Goal: Task Accomplishment & Management: Manage account settings

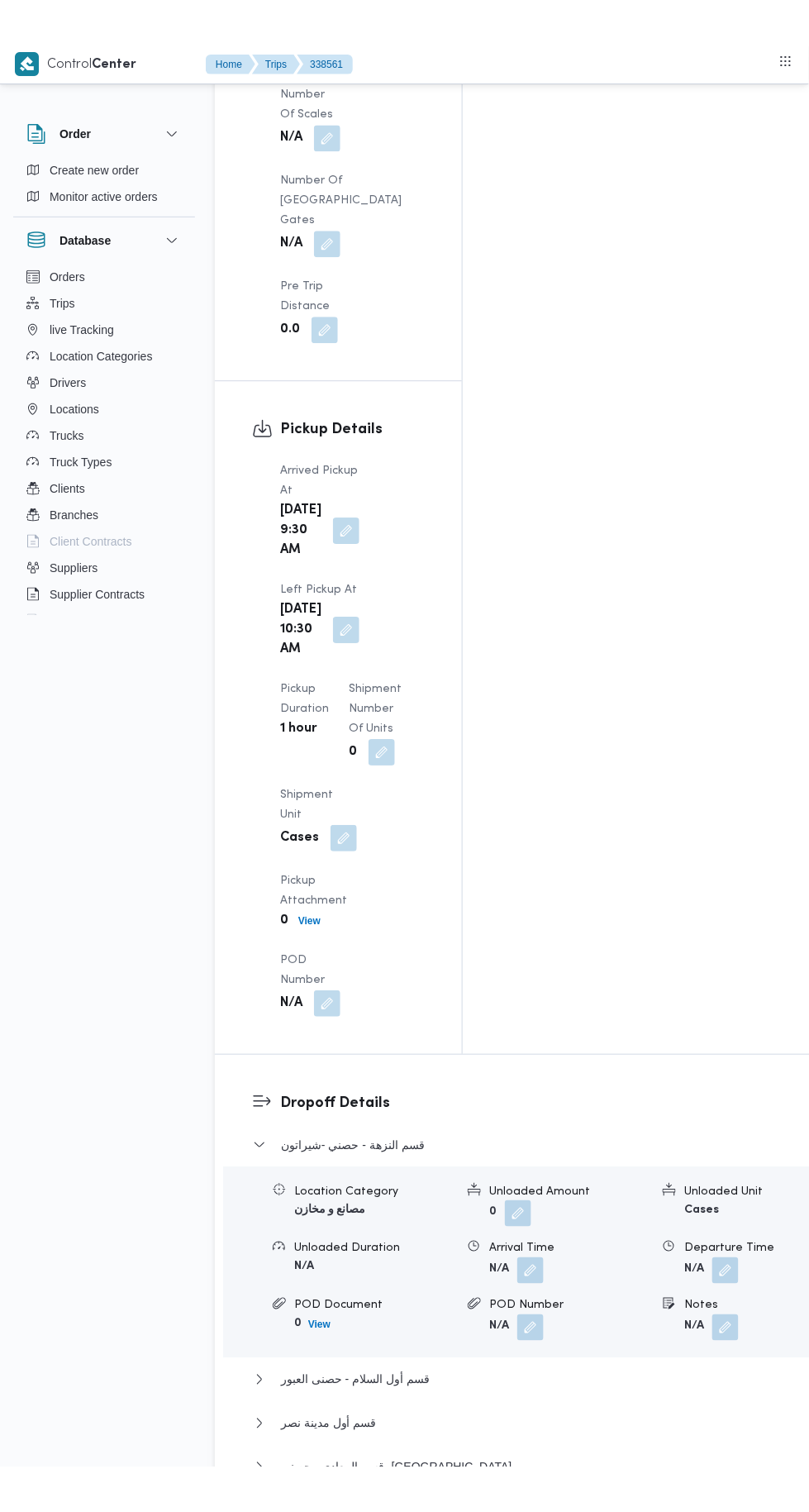
scroll to position [2086, 0]
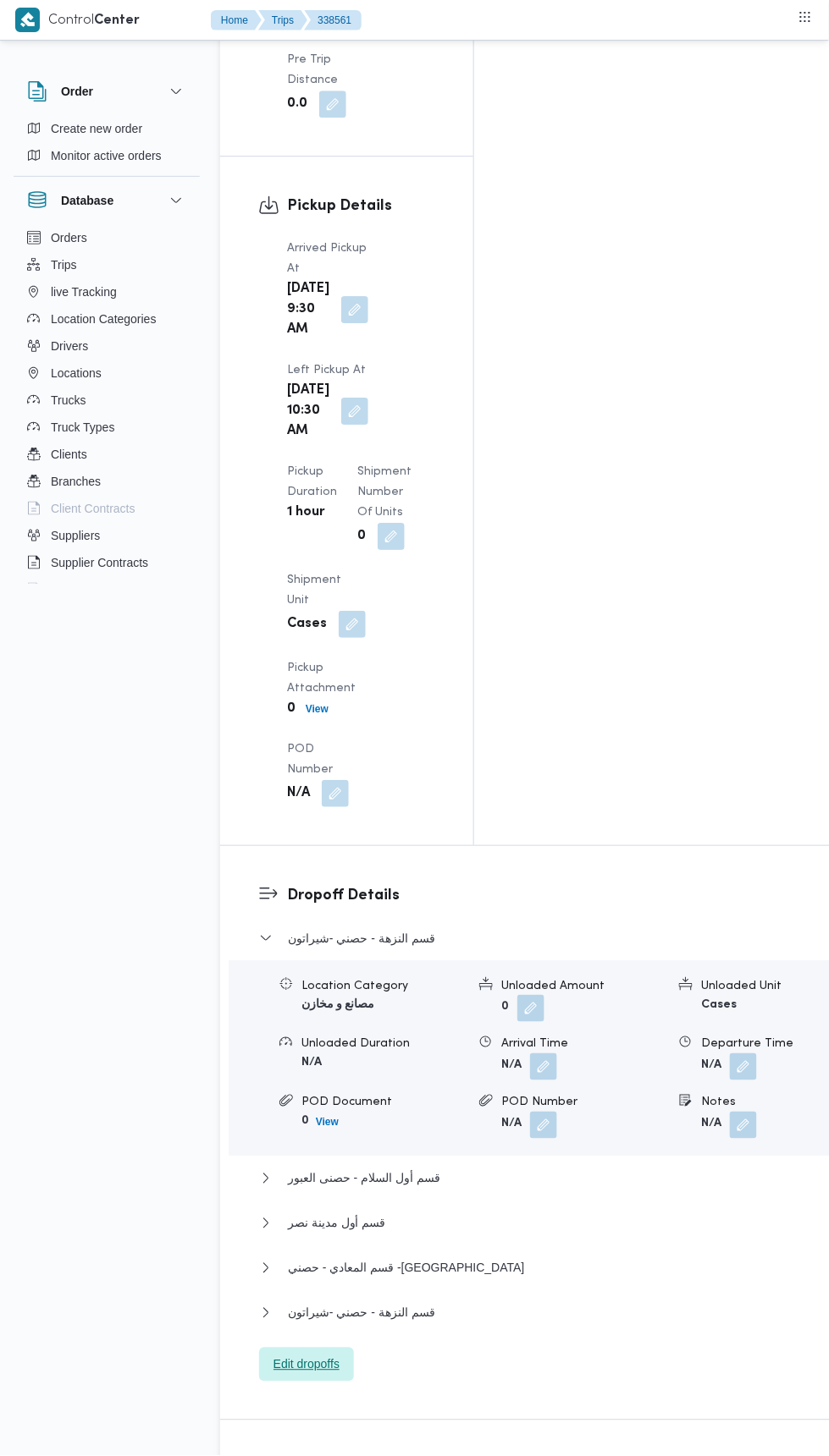
click at [340, 1348] on span "Edit dropoffs" at bounding box center [306, 1365] width 95 height 34
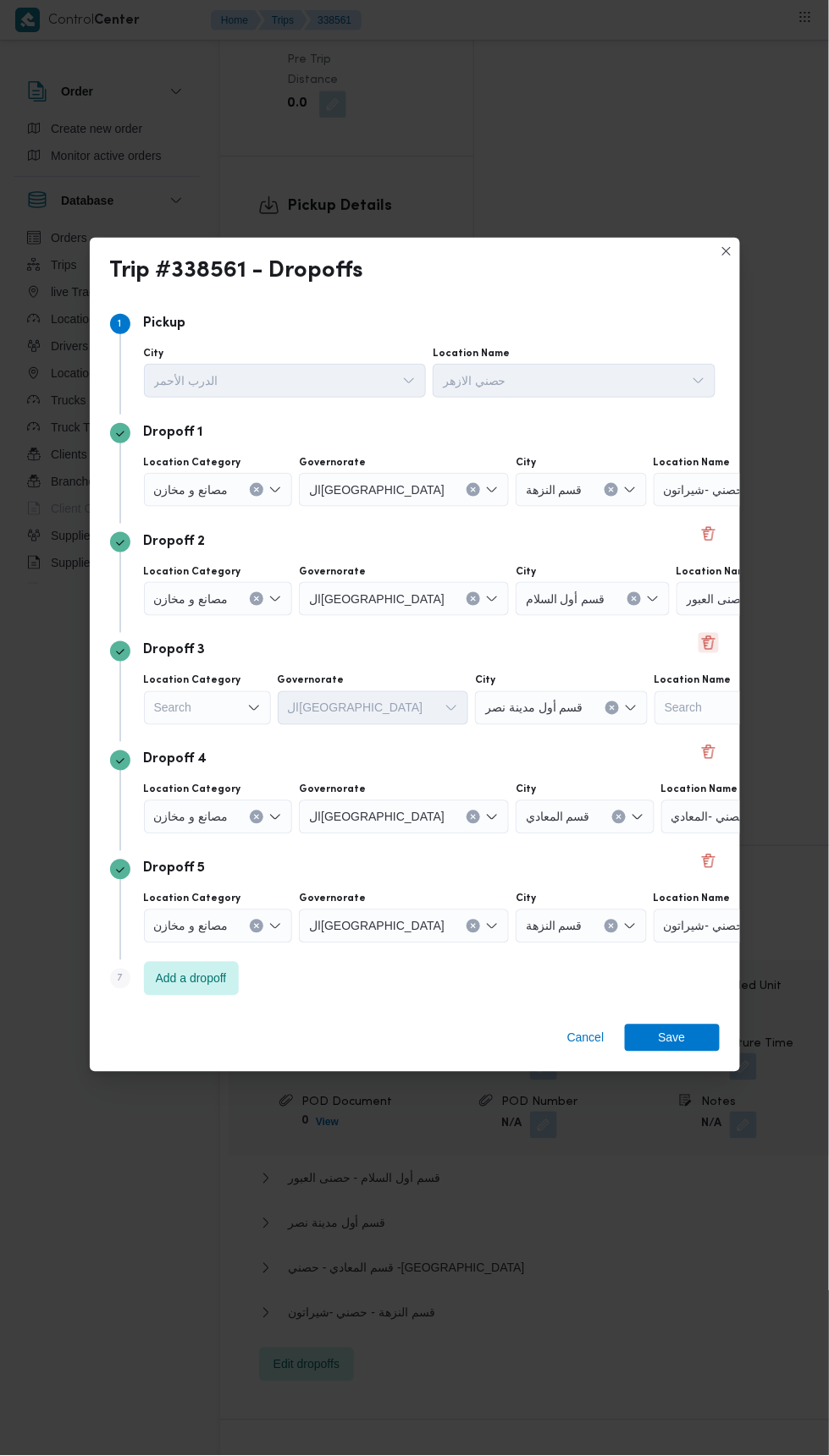
click at [716, 640] on button "Delete" at bounding box center [709, 643] width 21 height 21
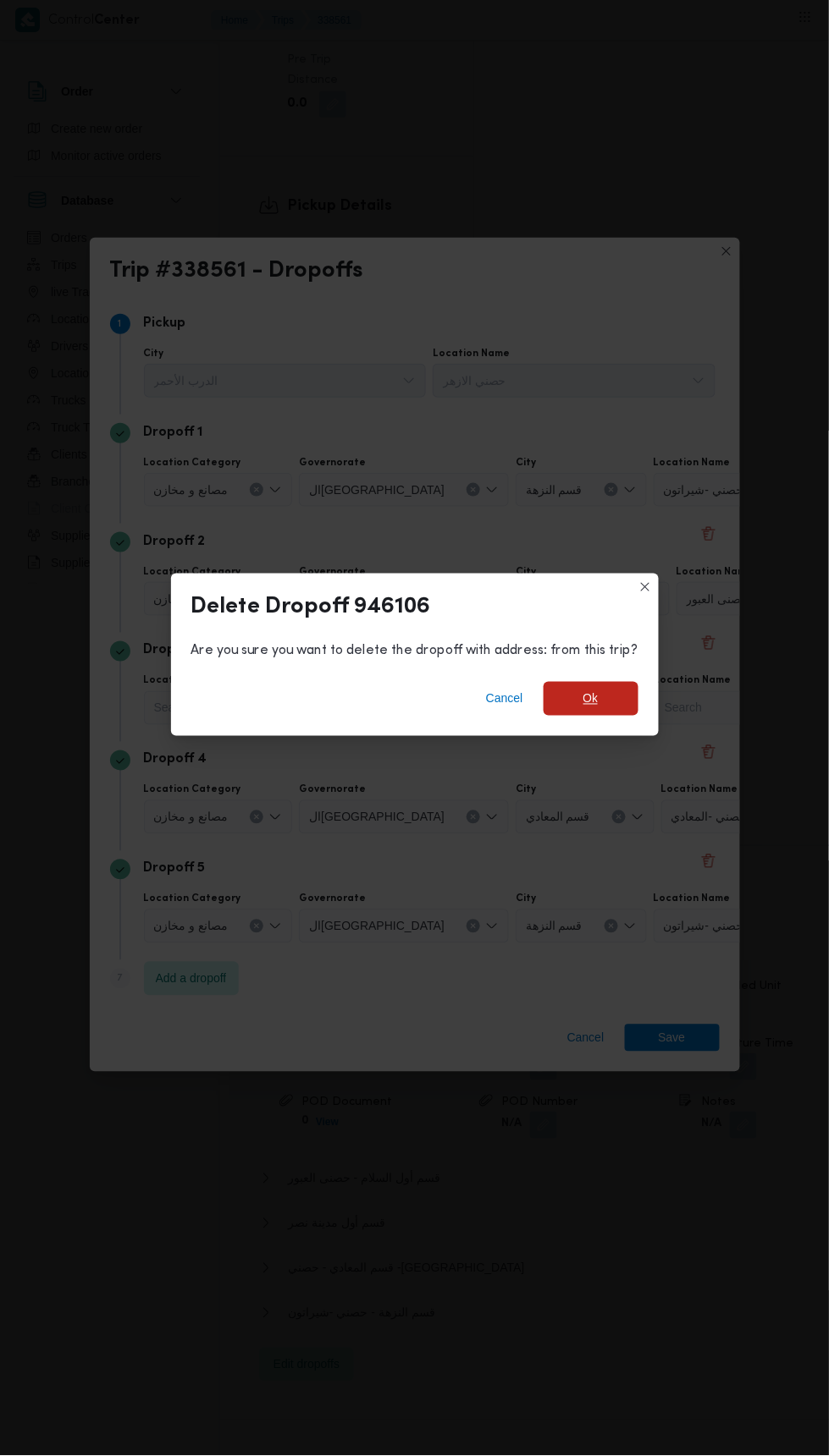
click at [625, 692] on span "Ok" at bounding box center [590, 699] width 95 height 34
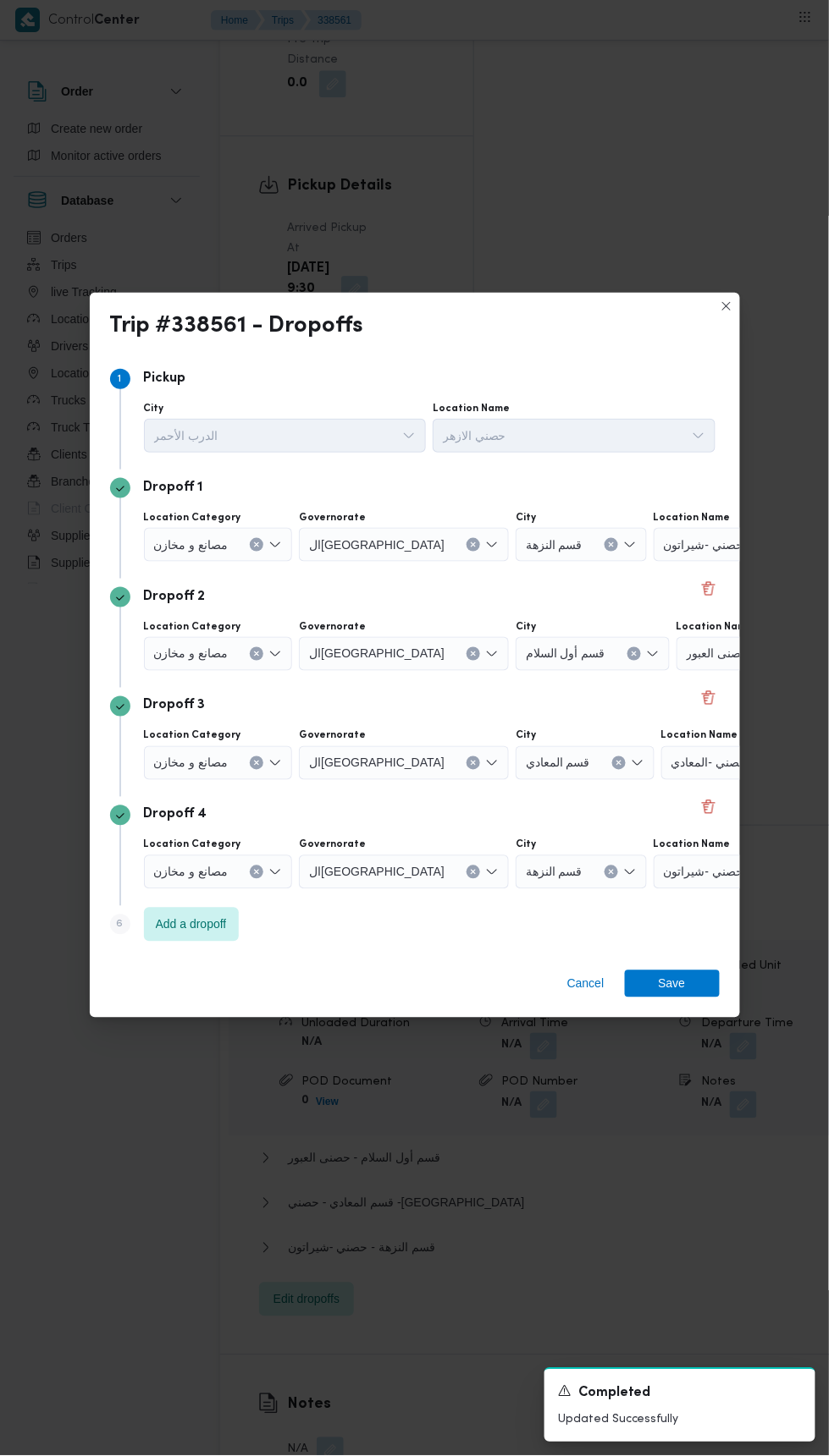
click at [259, 645] on div "مصانع و مخازن" at bounding box center [218, 654] width 149 height 34
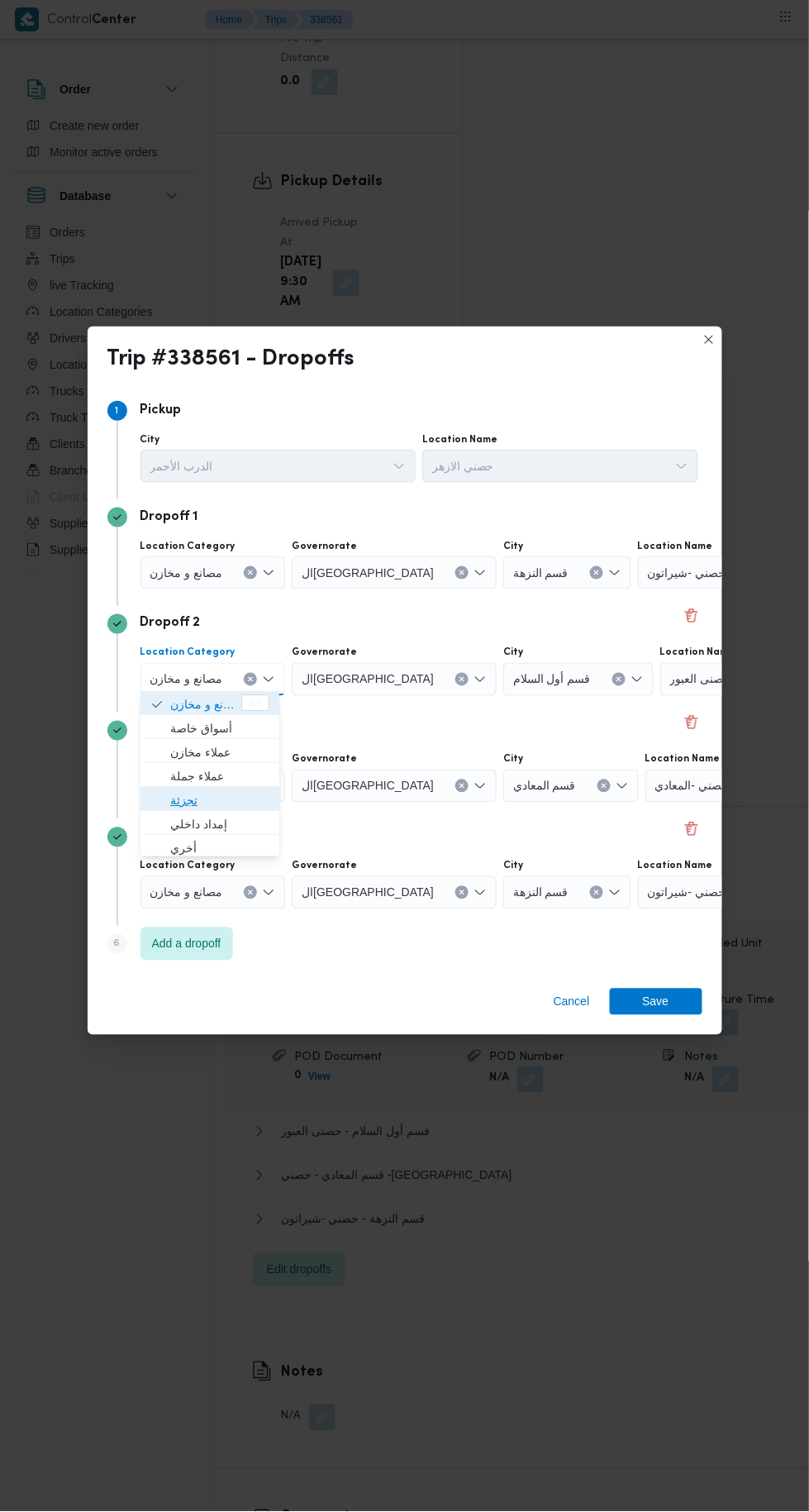
click at [238, 797] on span "تجزئة" at bounding box center [219, 800] width 100 height 20
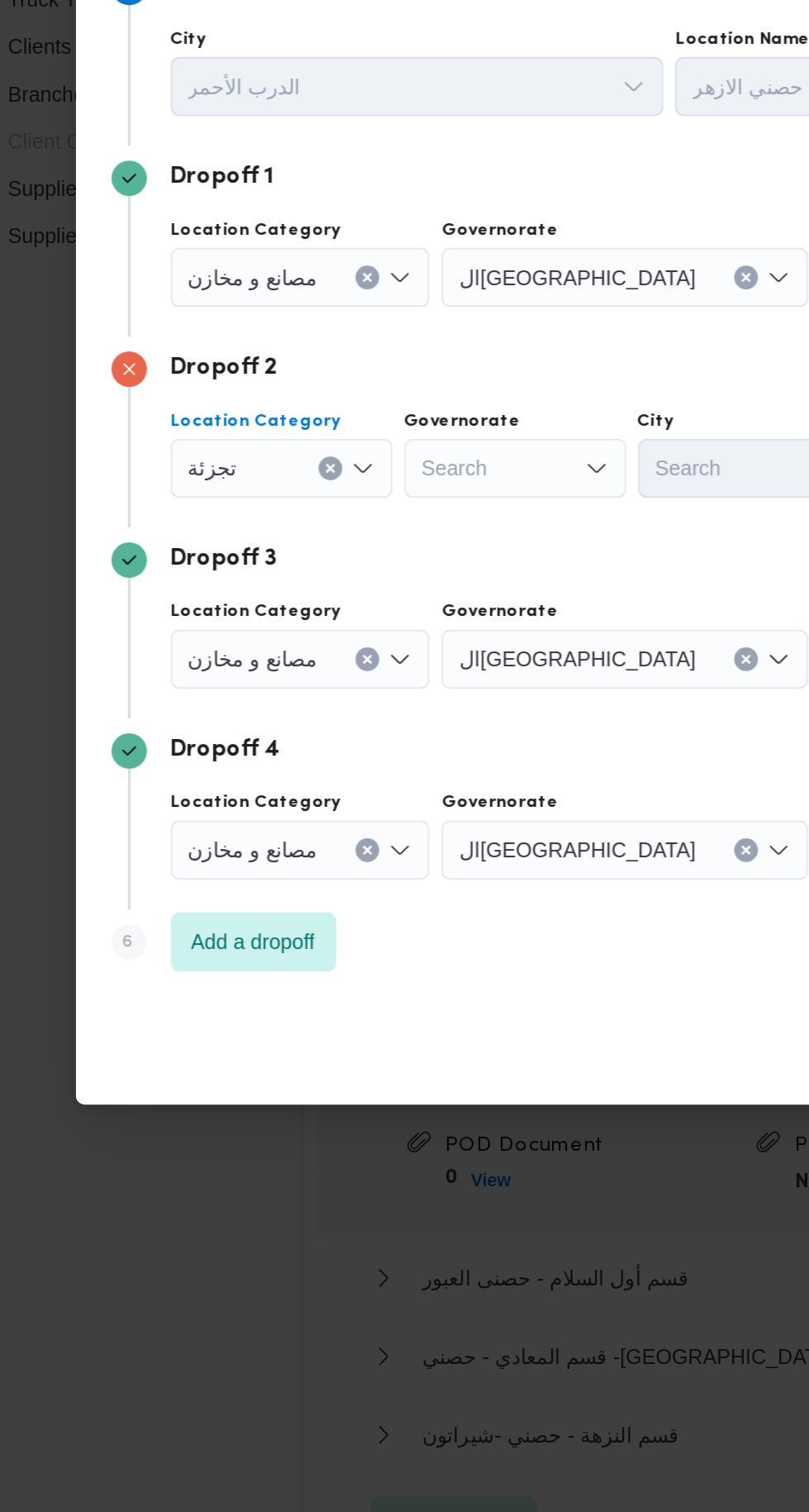
click at [227, 677] on icon "Clear input" at bounding box center [229, 679] width 5 height 5
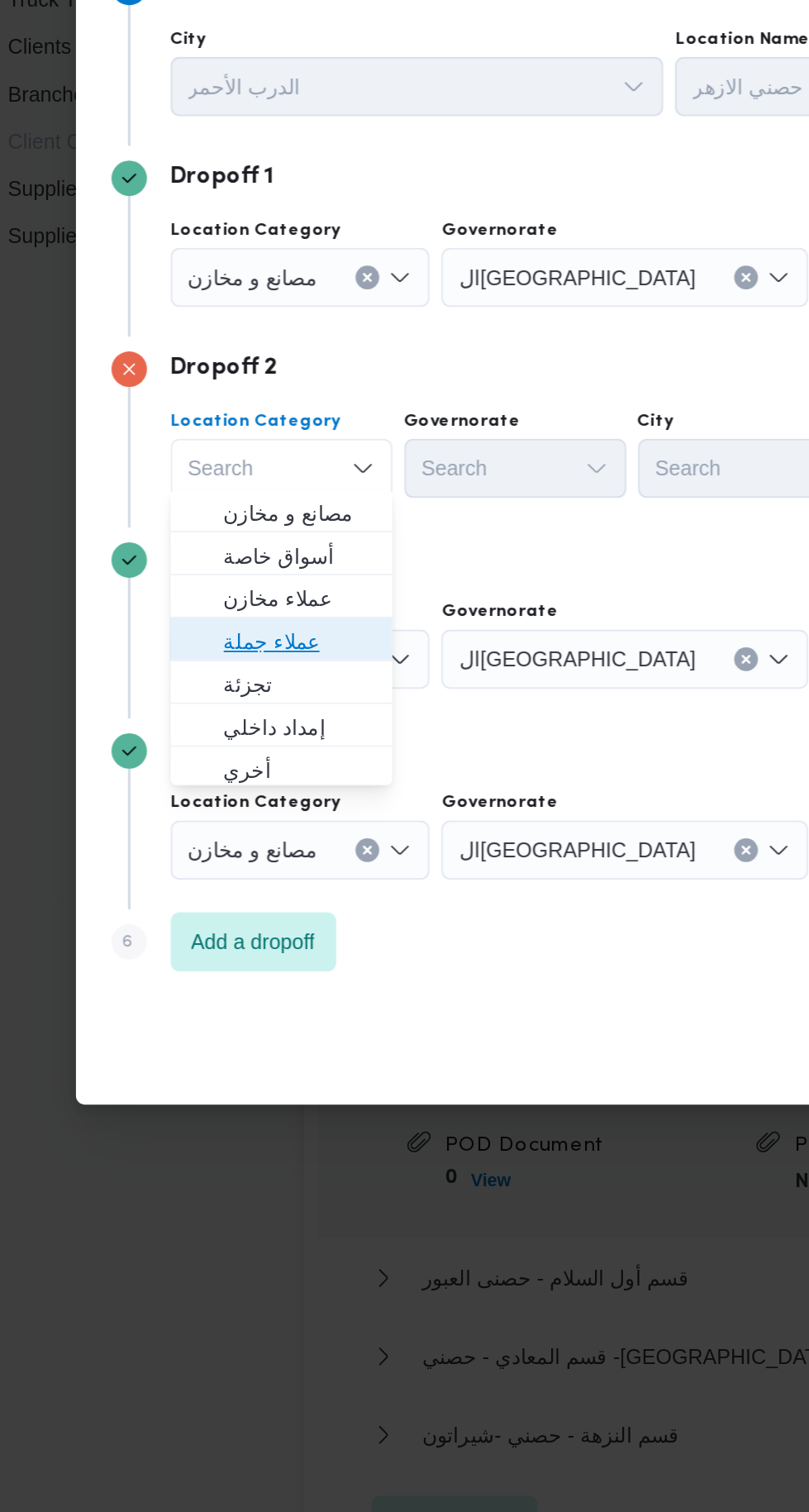
click at [243, 781] on span "عملاء جملة" at bounding box center [212, 777] width 84 height 20
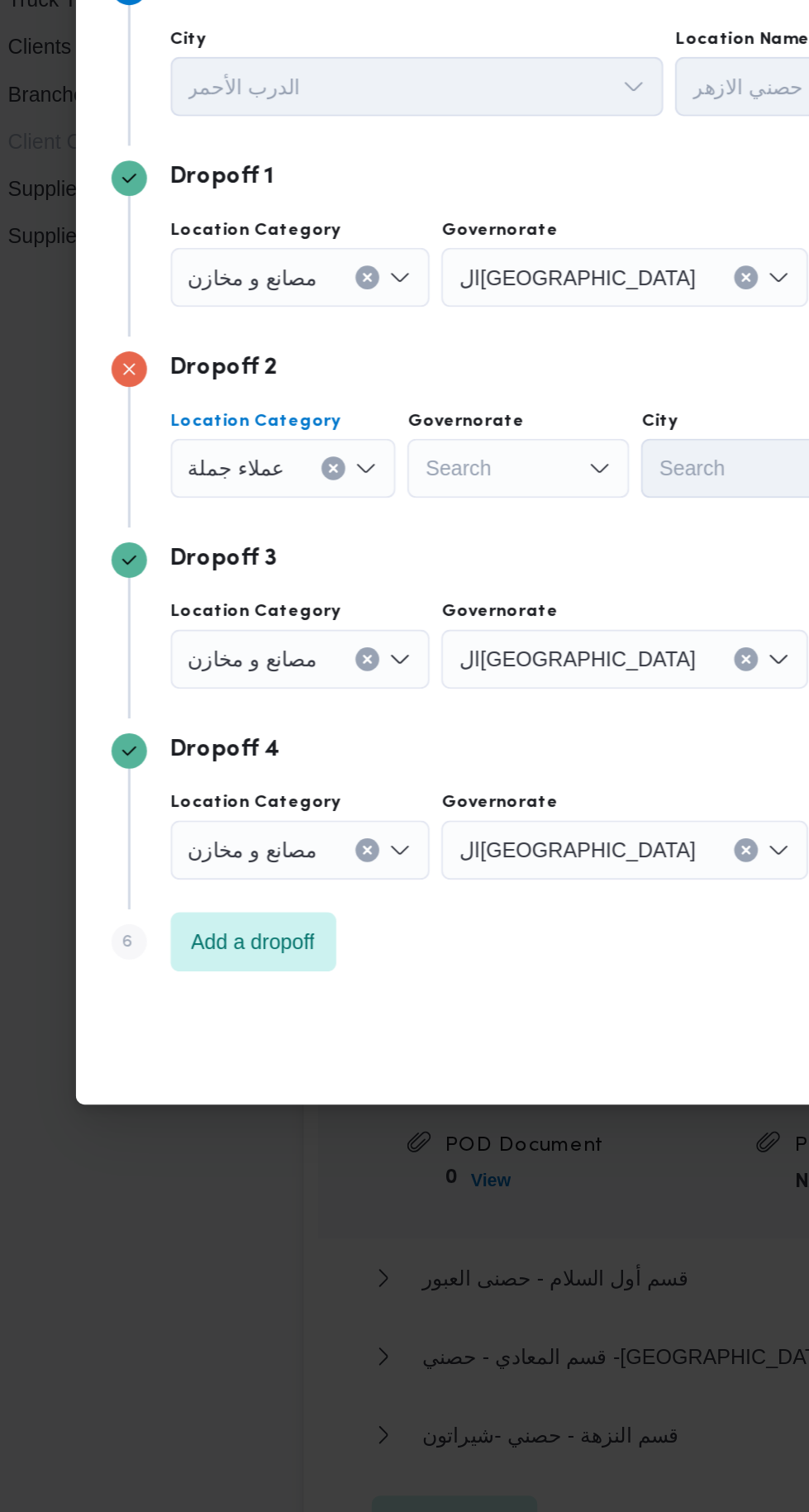
click at [347, 670] on div "Search" at bounding box center [335, 680] width 124 height 33
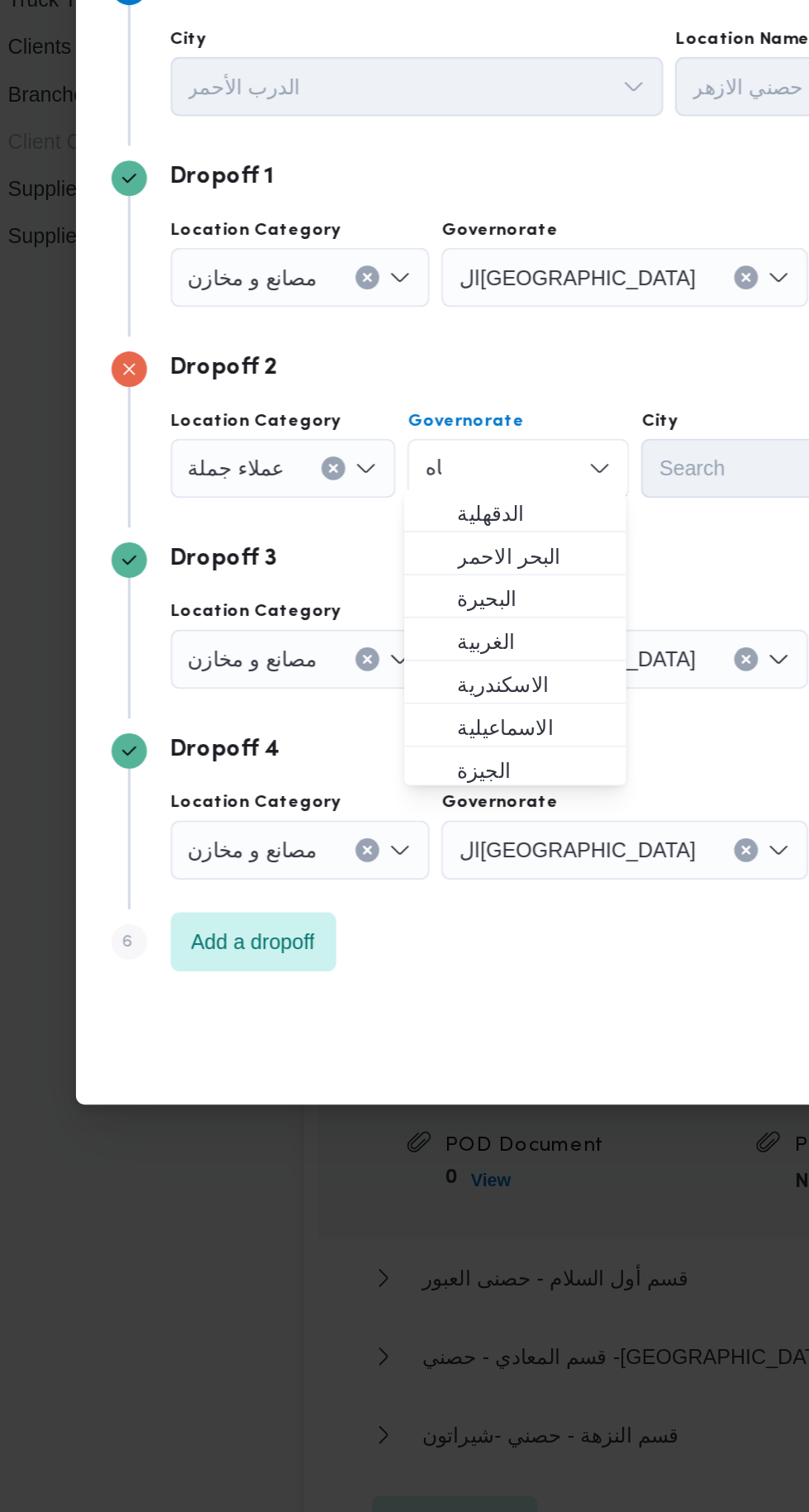
scroll to position [0, 0]
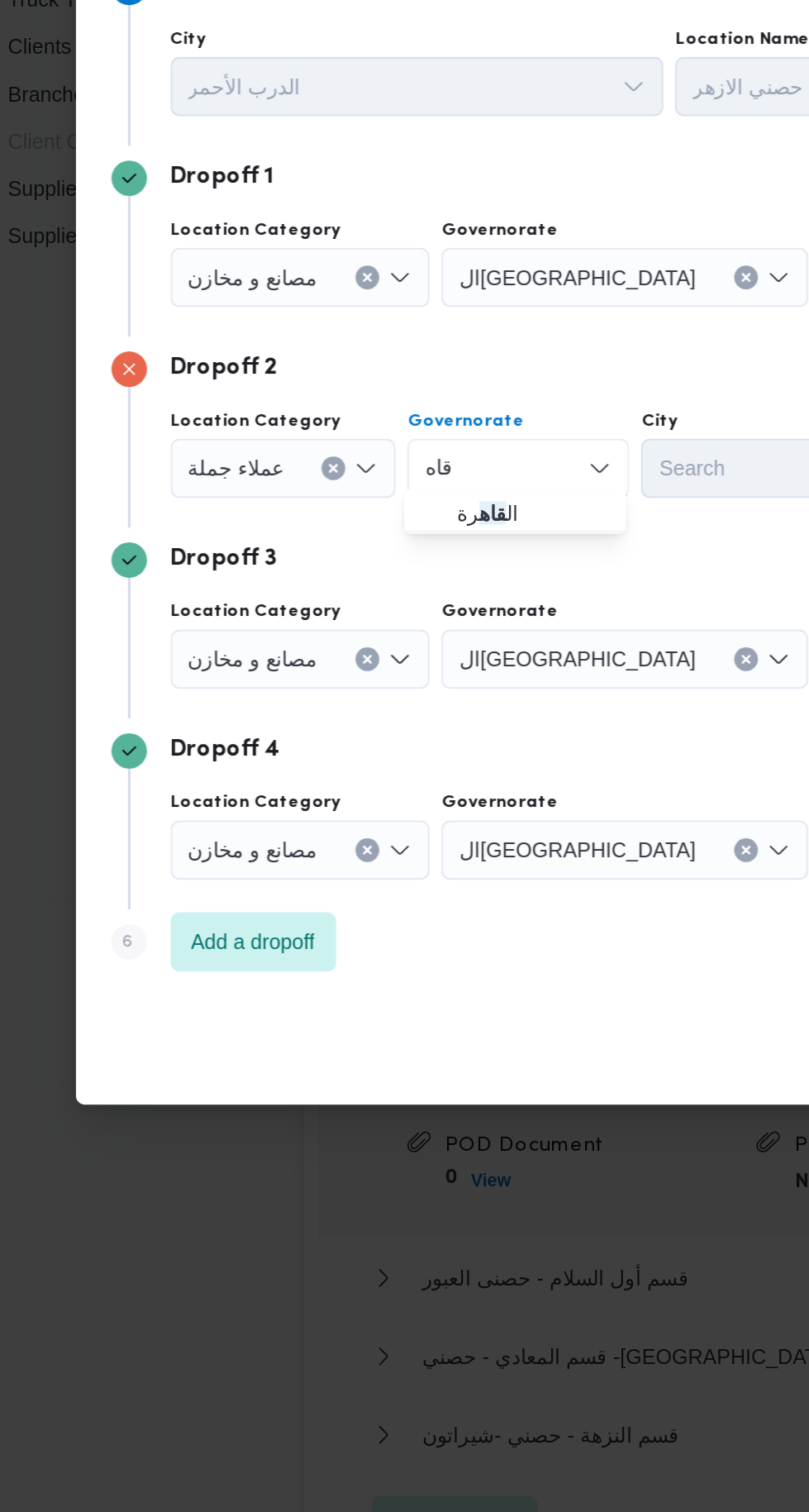
type input "قاه"
click at [358, 712] on span "ال قاه رة" at bounding box center [342, 704] width 84 height 20
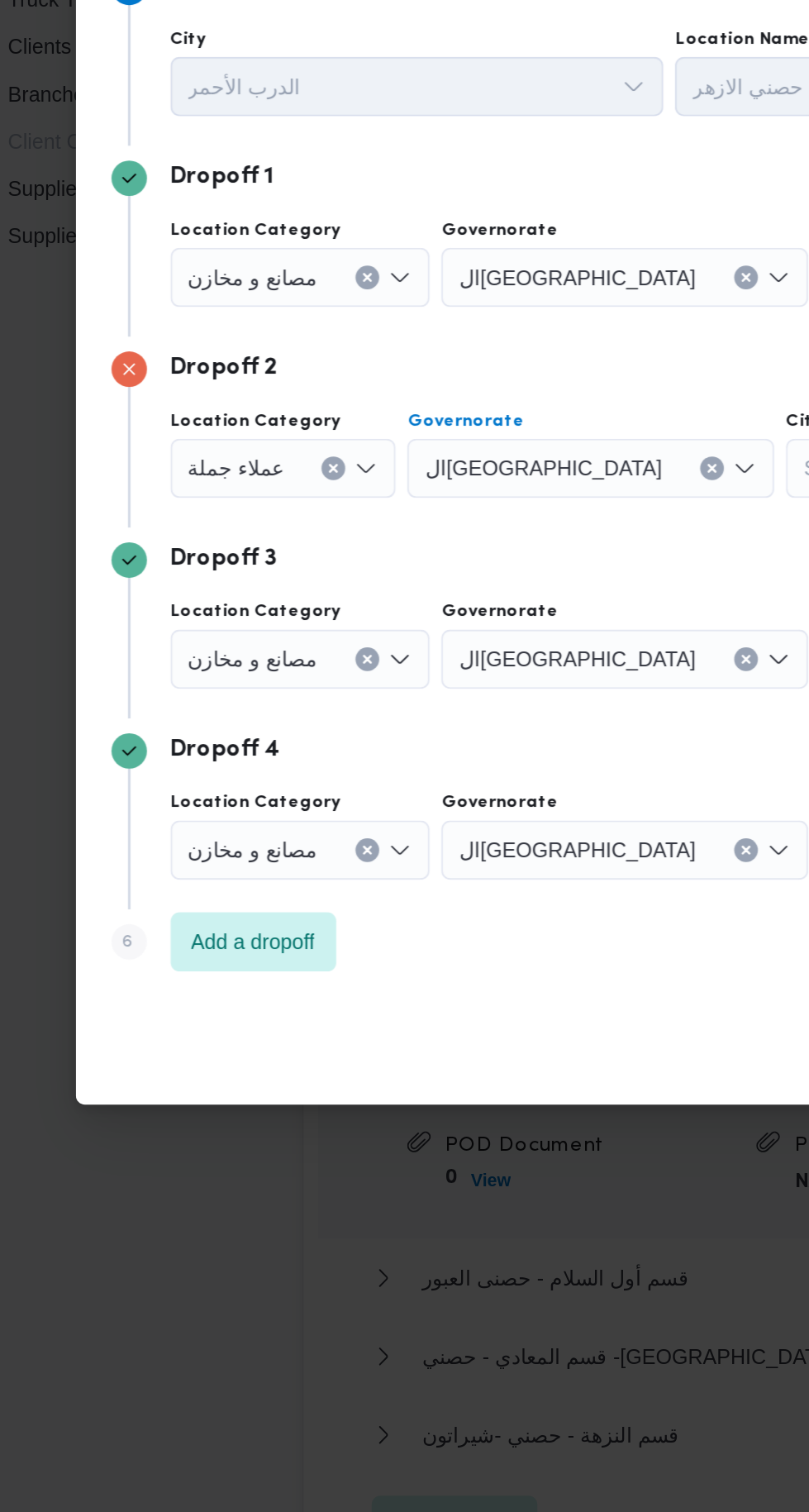
click at [484, 674] on div "Search" at bounding box center [546, 680] width 124 height 33
type input "زما"
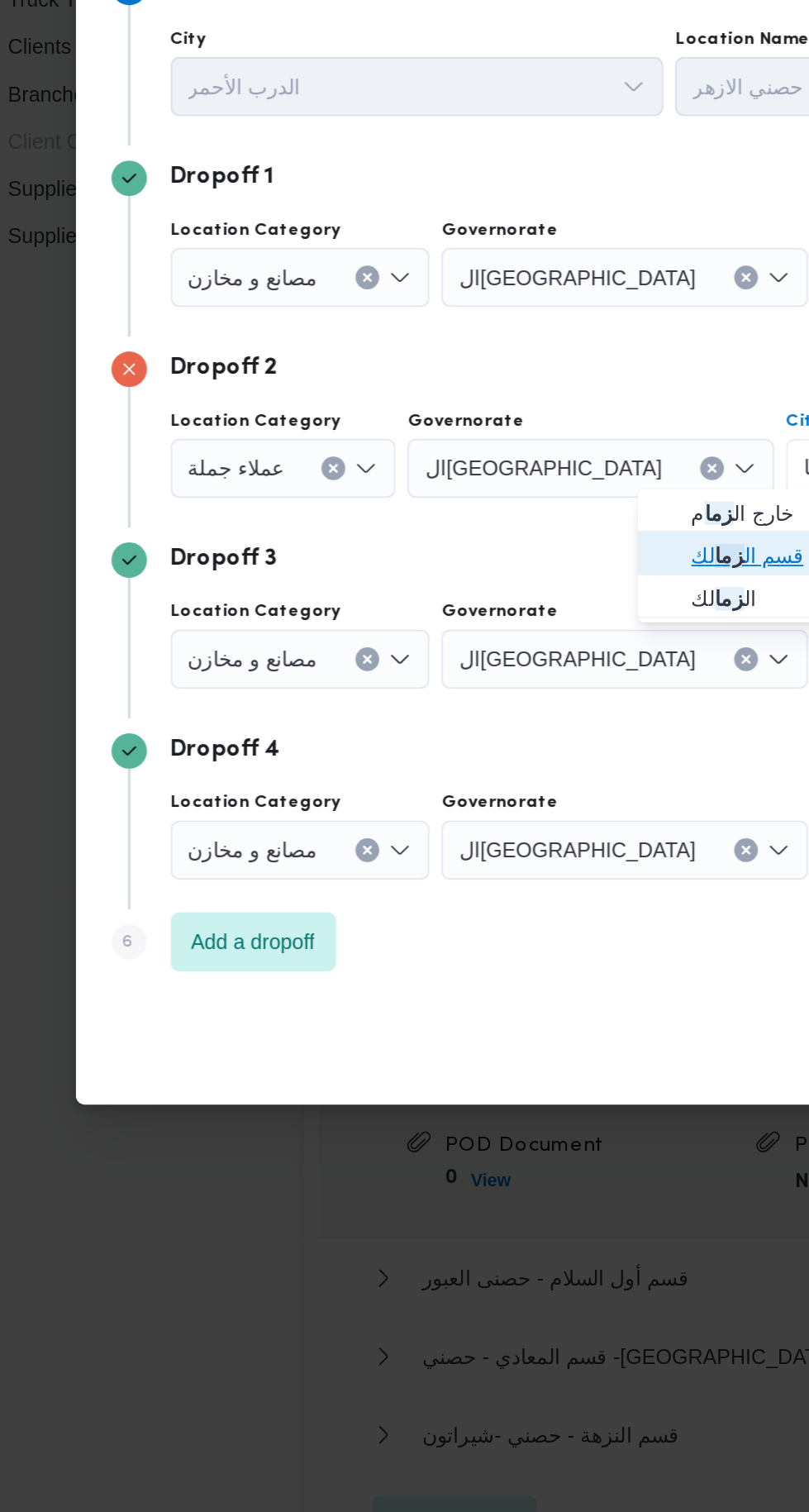
click at [475, 730] on span "قسم ال زما لك" at bounding box center [473, 728] width 84 height 20
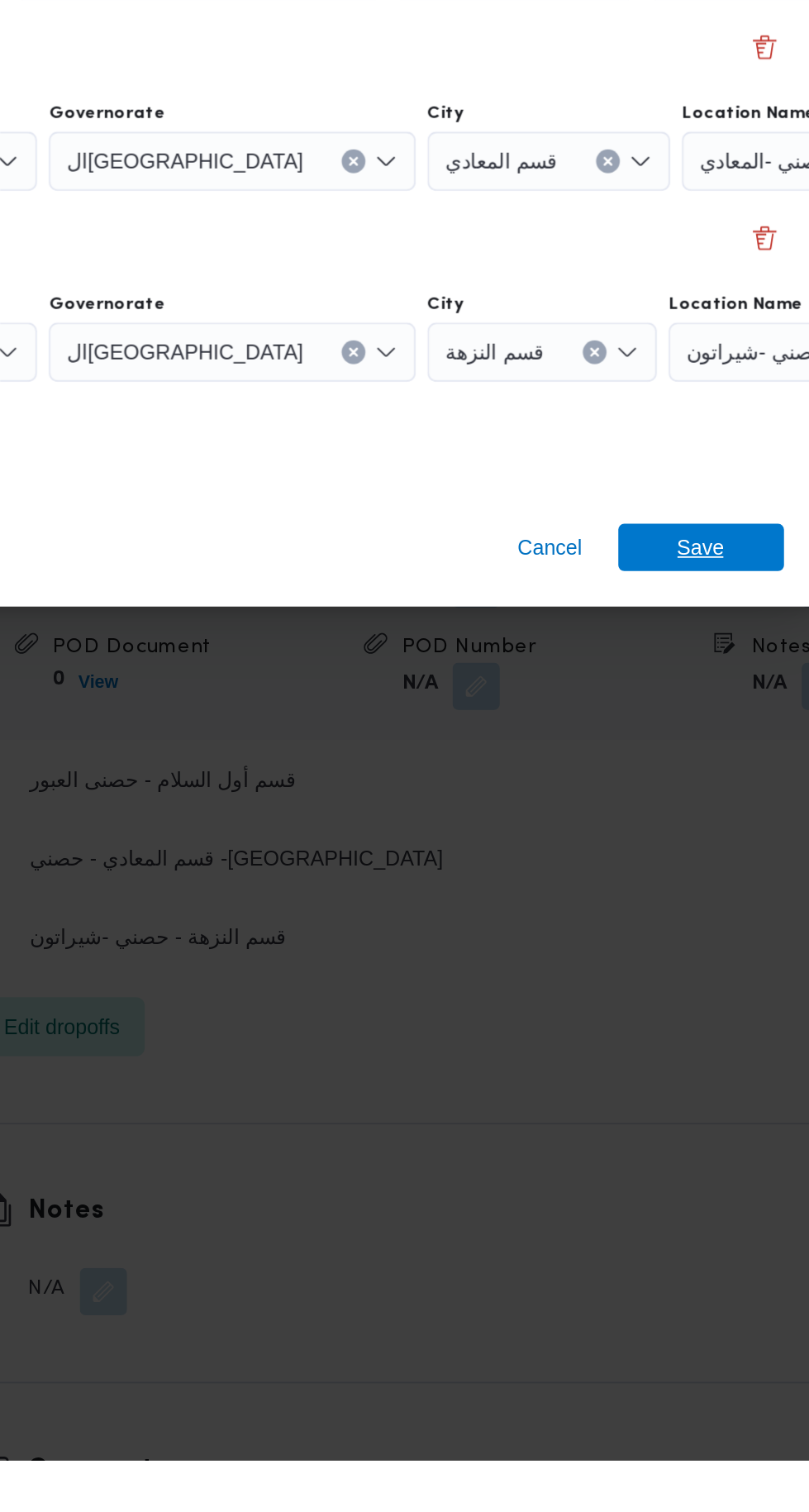
click at [659, 1001] on span "Save" at bounding box center [656, 1001] width 26 height 26
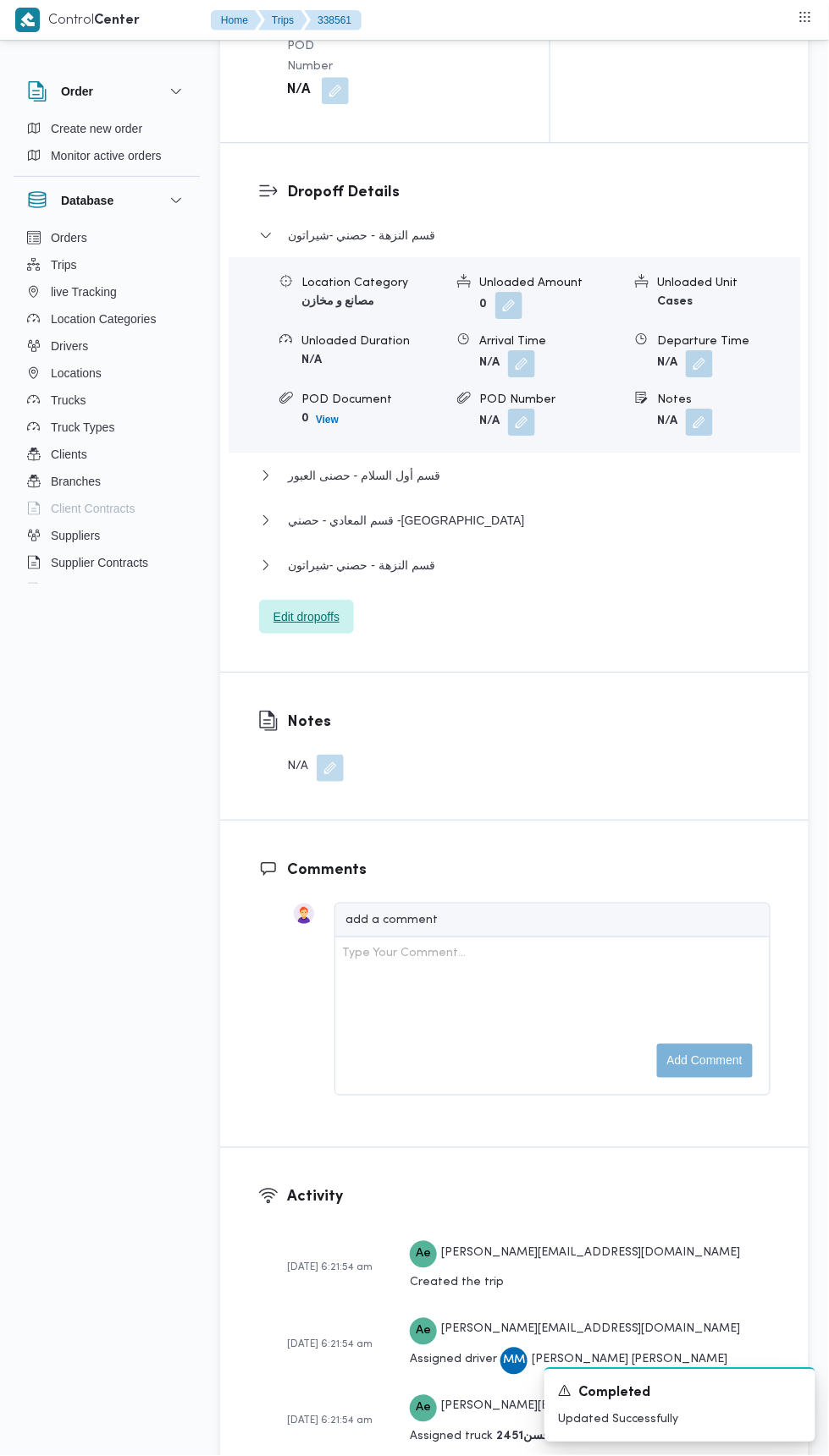
scroll to position [2098, 0]
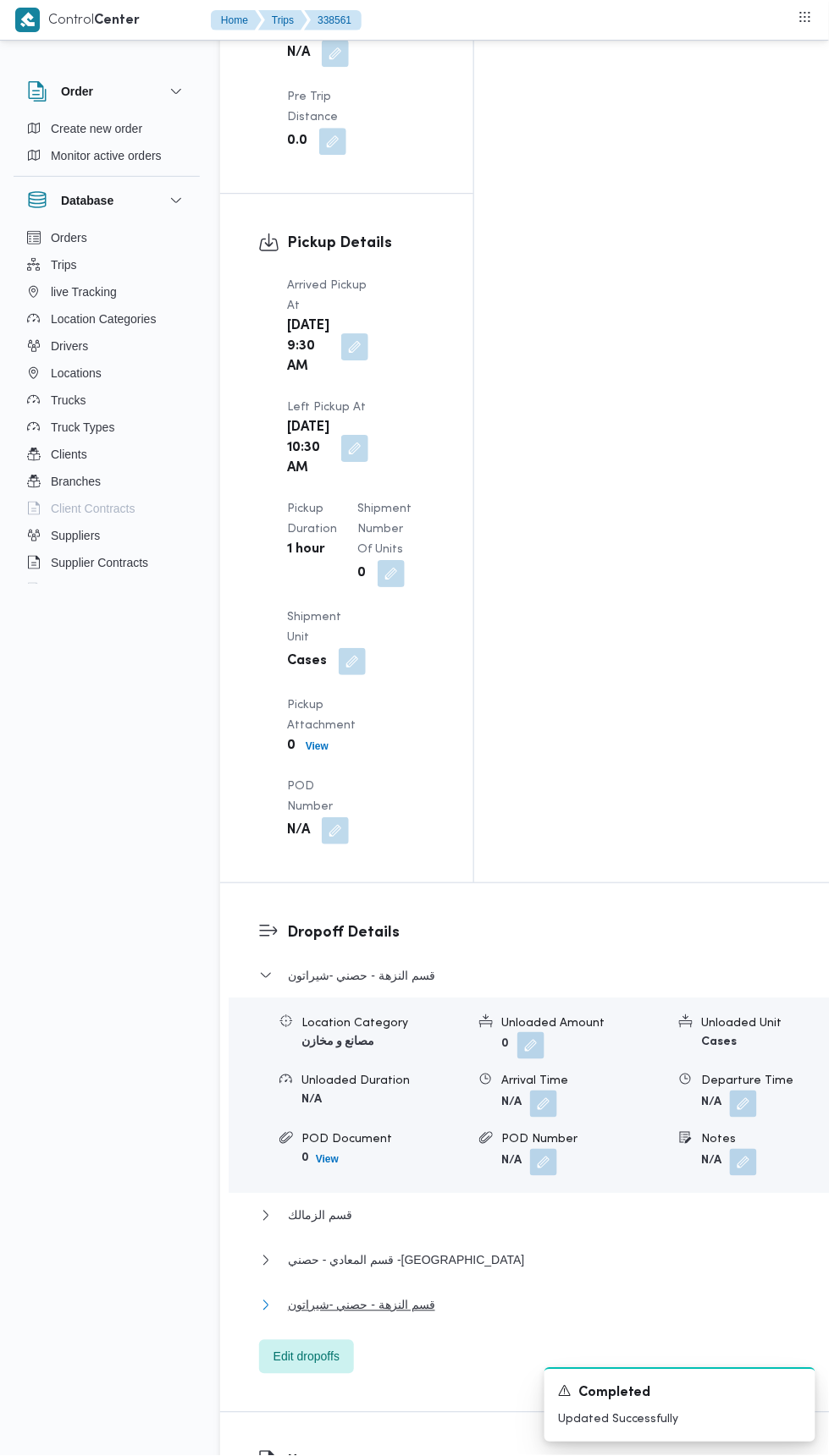
click at [523, 1295] on button "قسم النزهة - حصني -شيراتون" at bounding box center [547, 1305] width 577 height 21
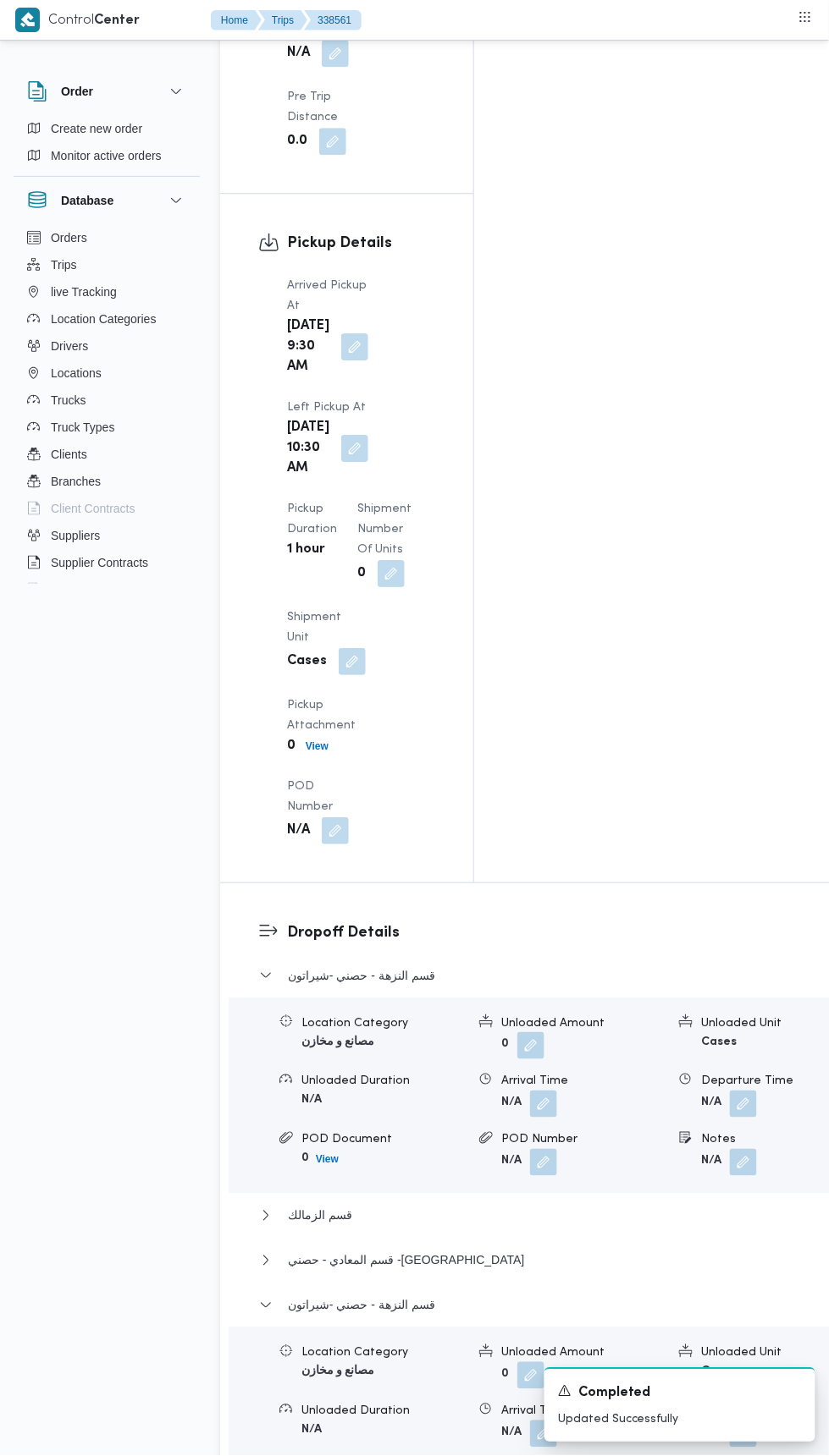
click at [730, 1420] on button "button" at bounding box center [743, 1434] width 27 height 27
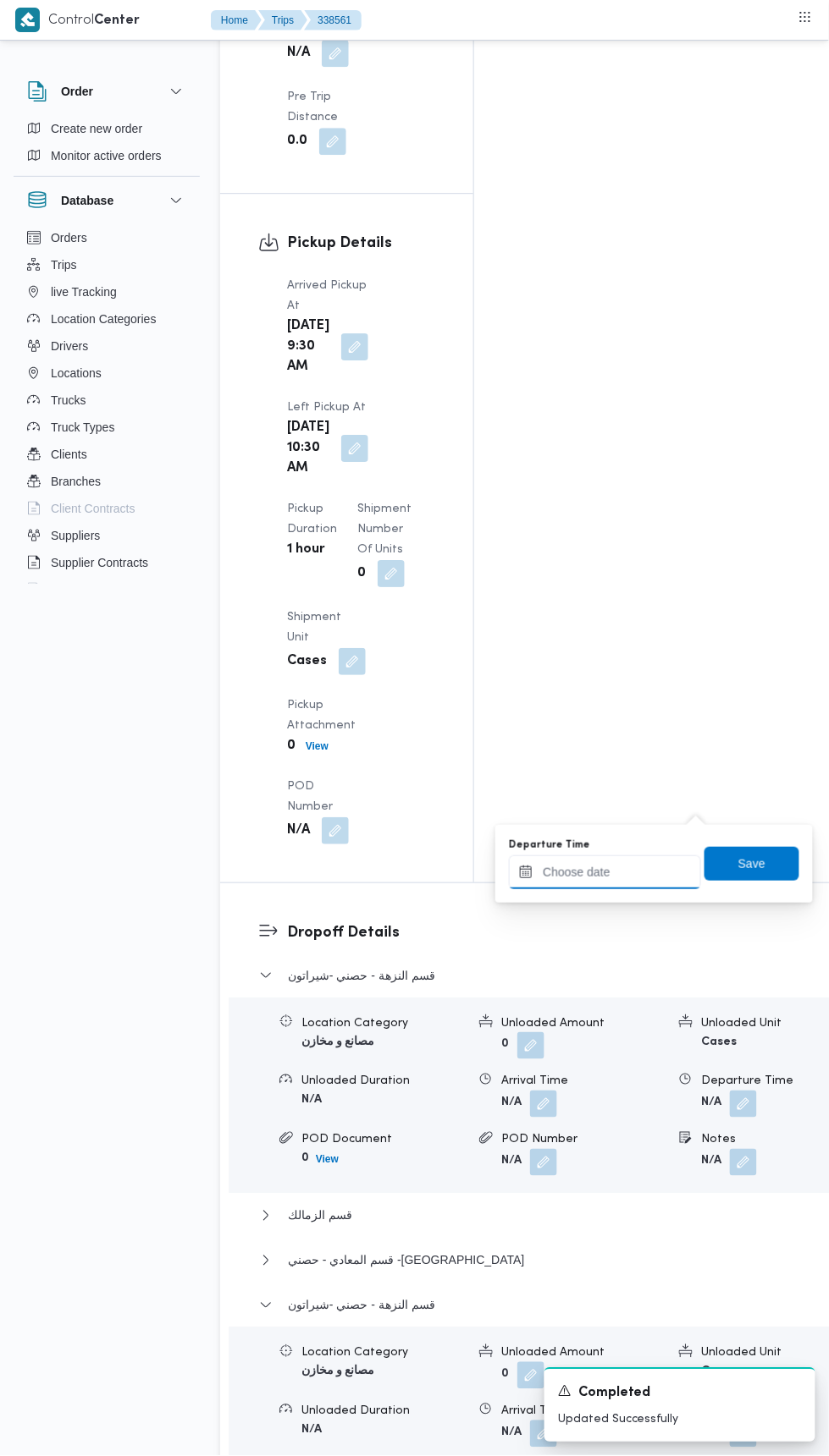
click at [643, 871] on input "Departure Time" at bounding box center [604, 872] width 192 height 34
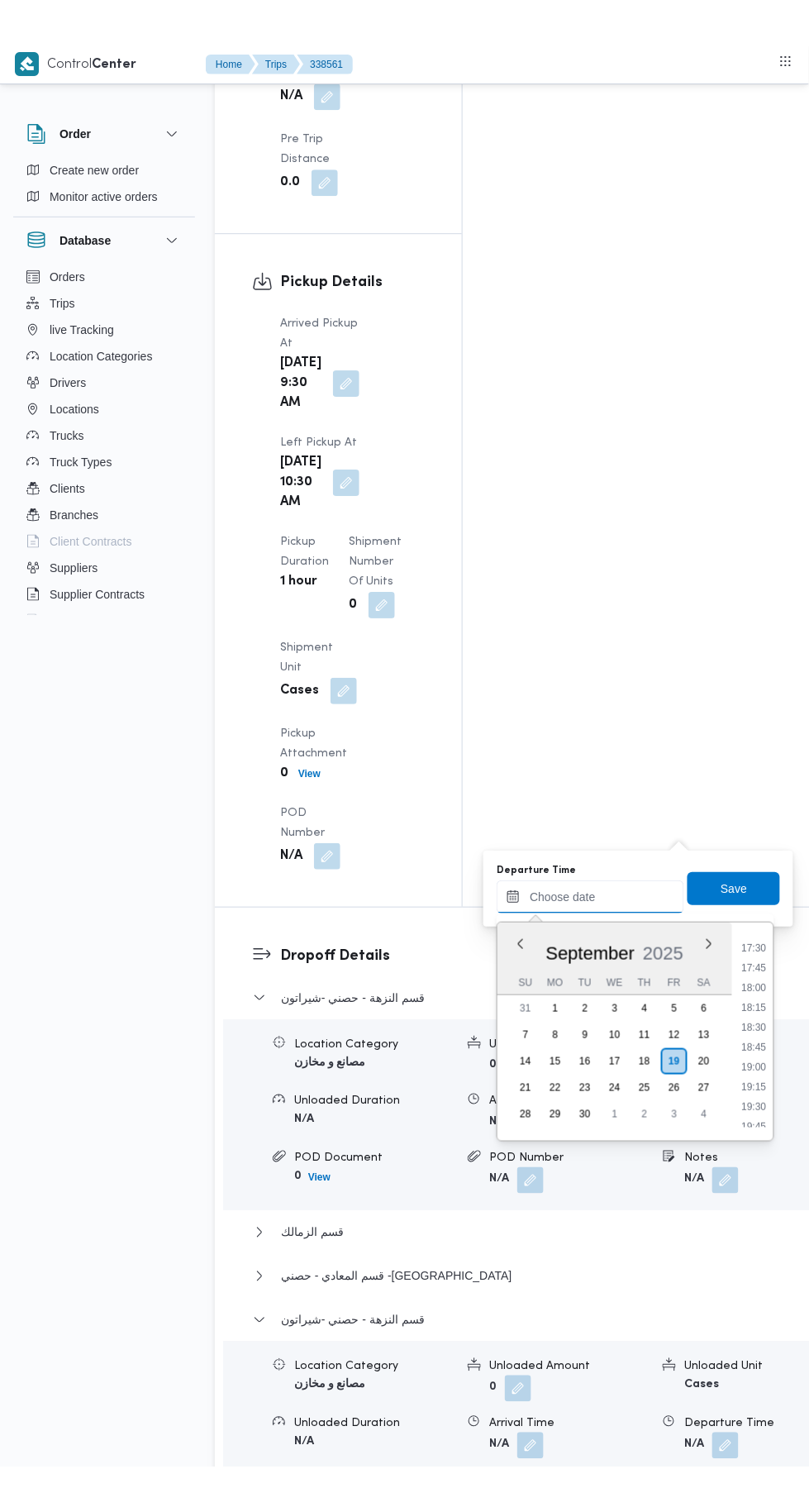
scroll to position [1380, 0]
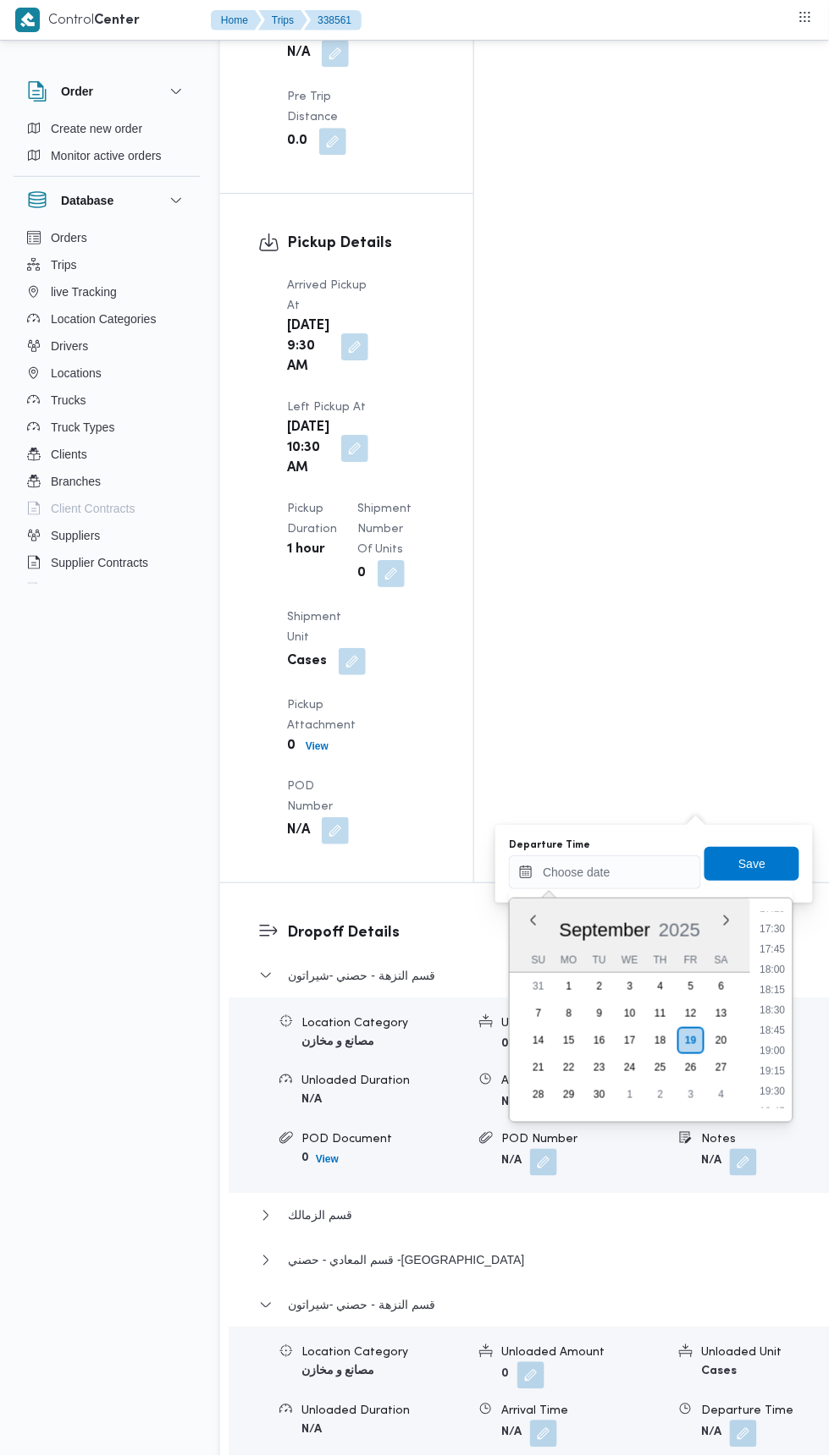
click at [778, 973] on li "18:00" at bounding box center [773, 970] width 39 height 17
type input "[DATE] 18:00"
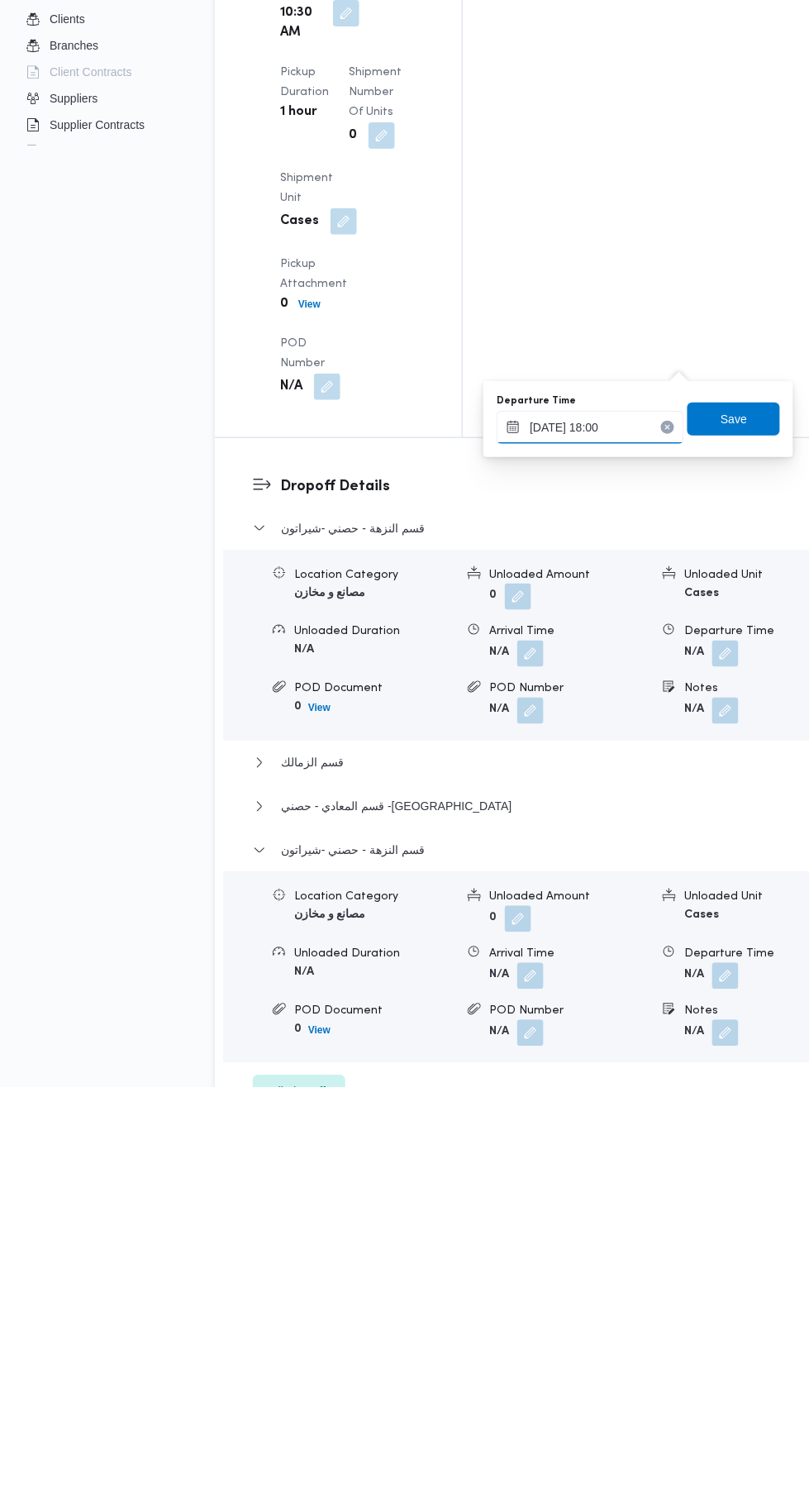
scroll to position [2049, 0]
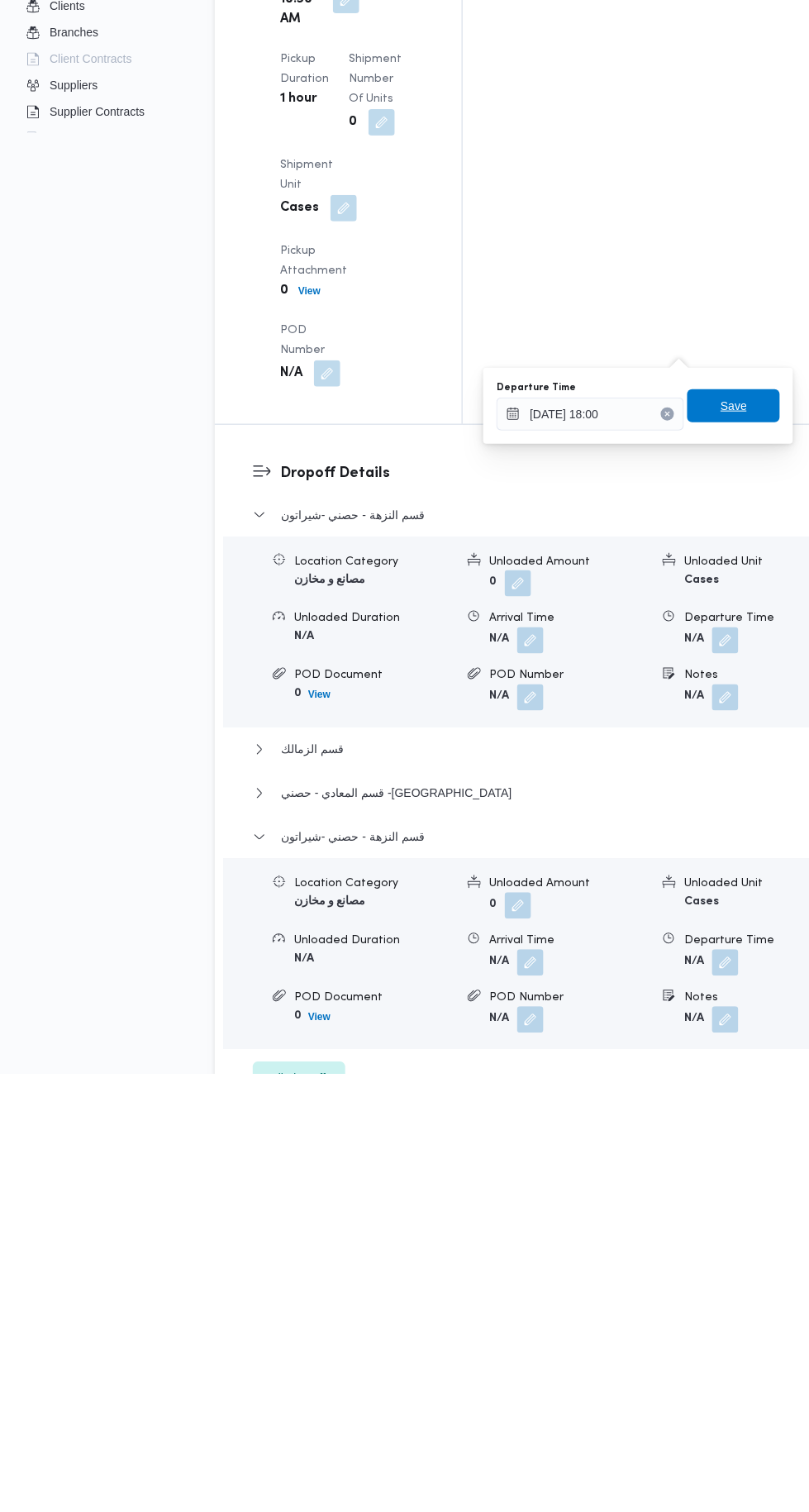
click at [761, 832] on span "Save" at bounding box center [733, 844] width 92 height 33
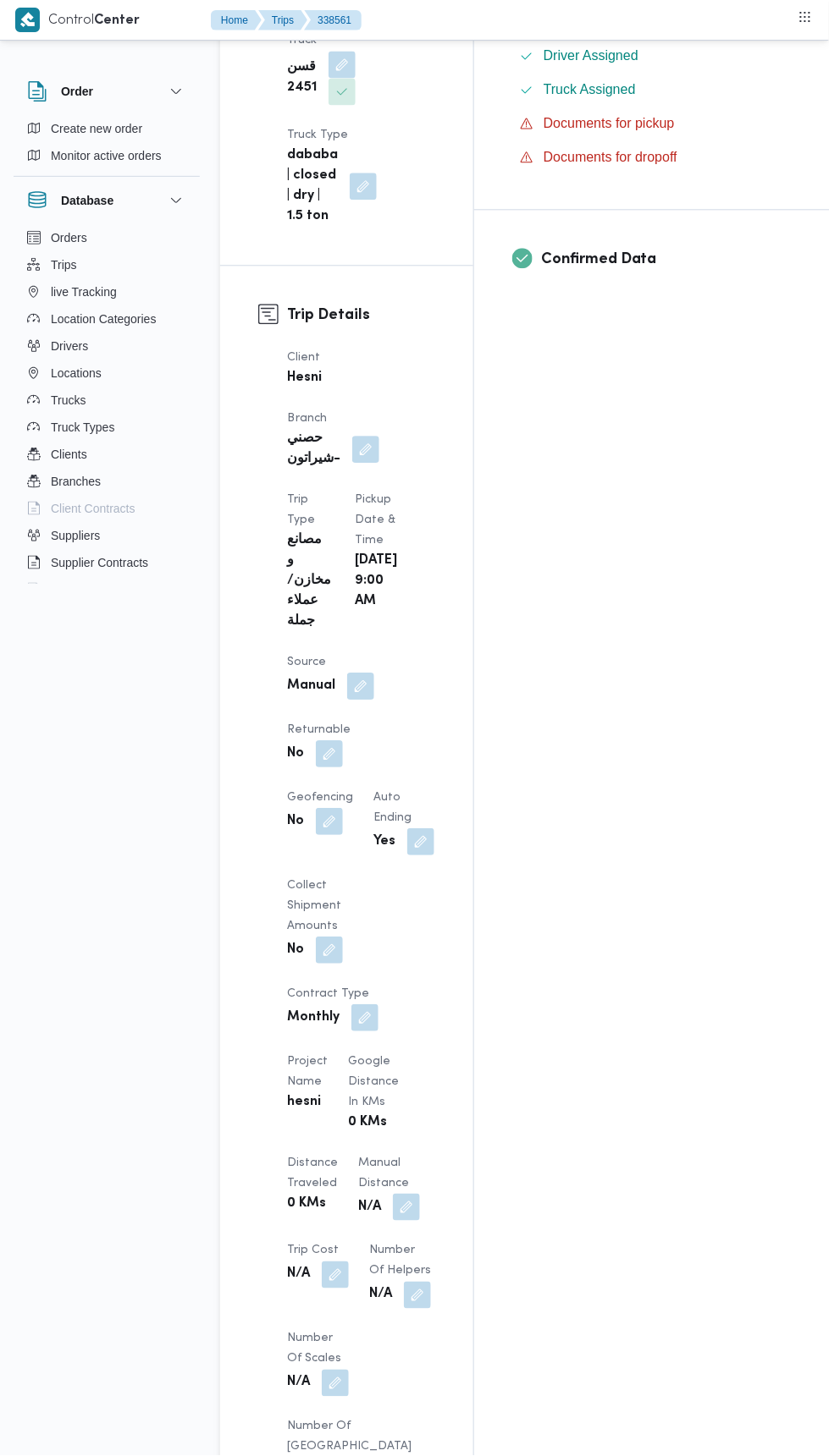
scroll to position [653, 0]
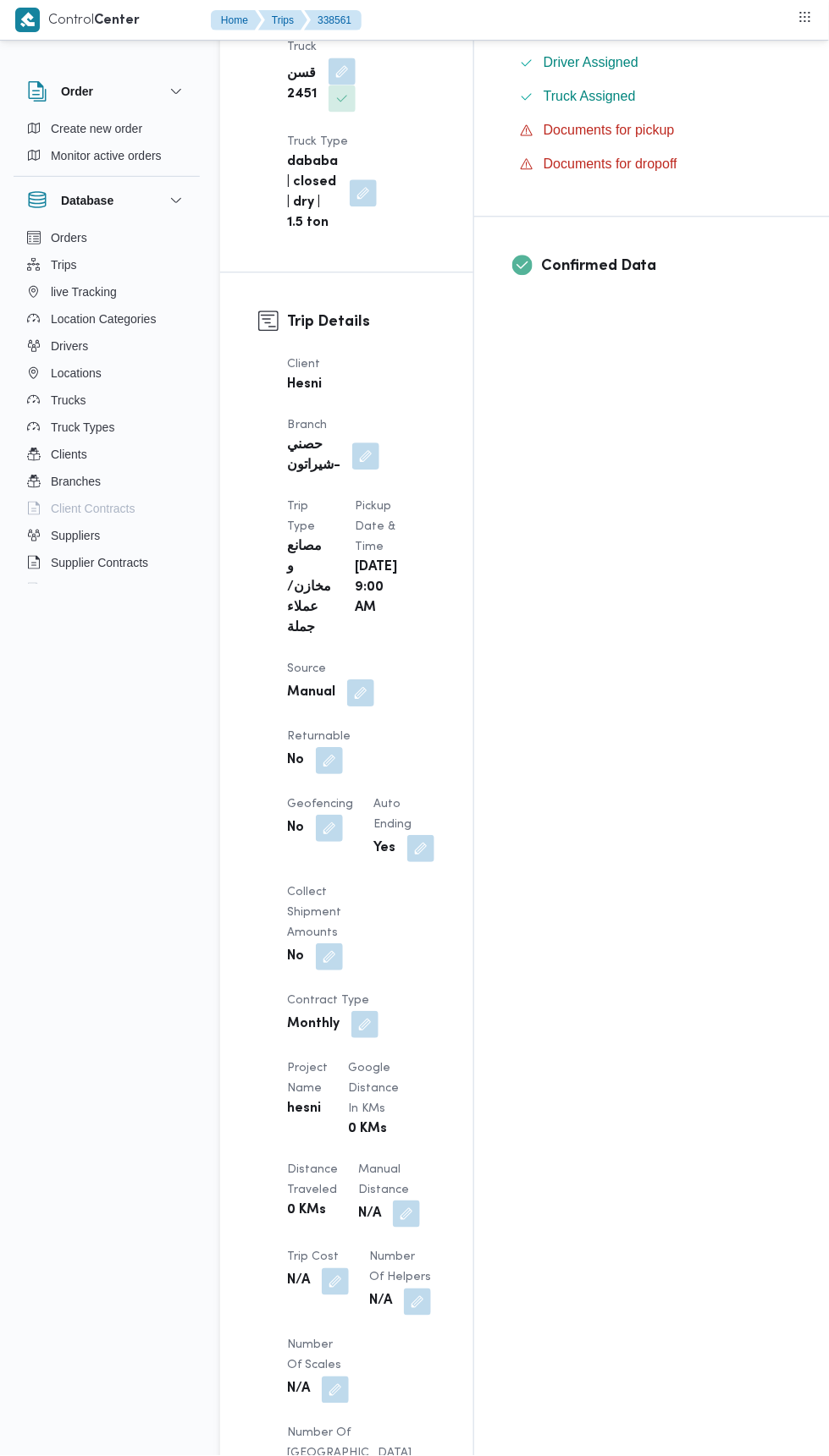
click at [393, 1201] on button "button" at bounding box center [406, 1214] width 27 height 27
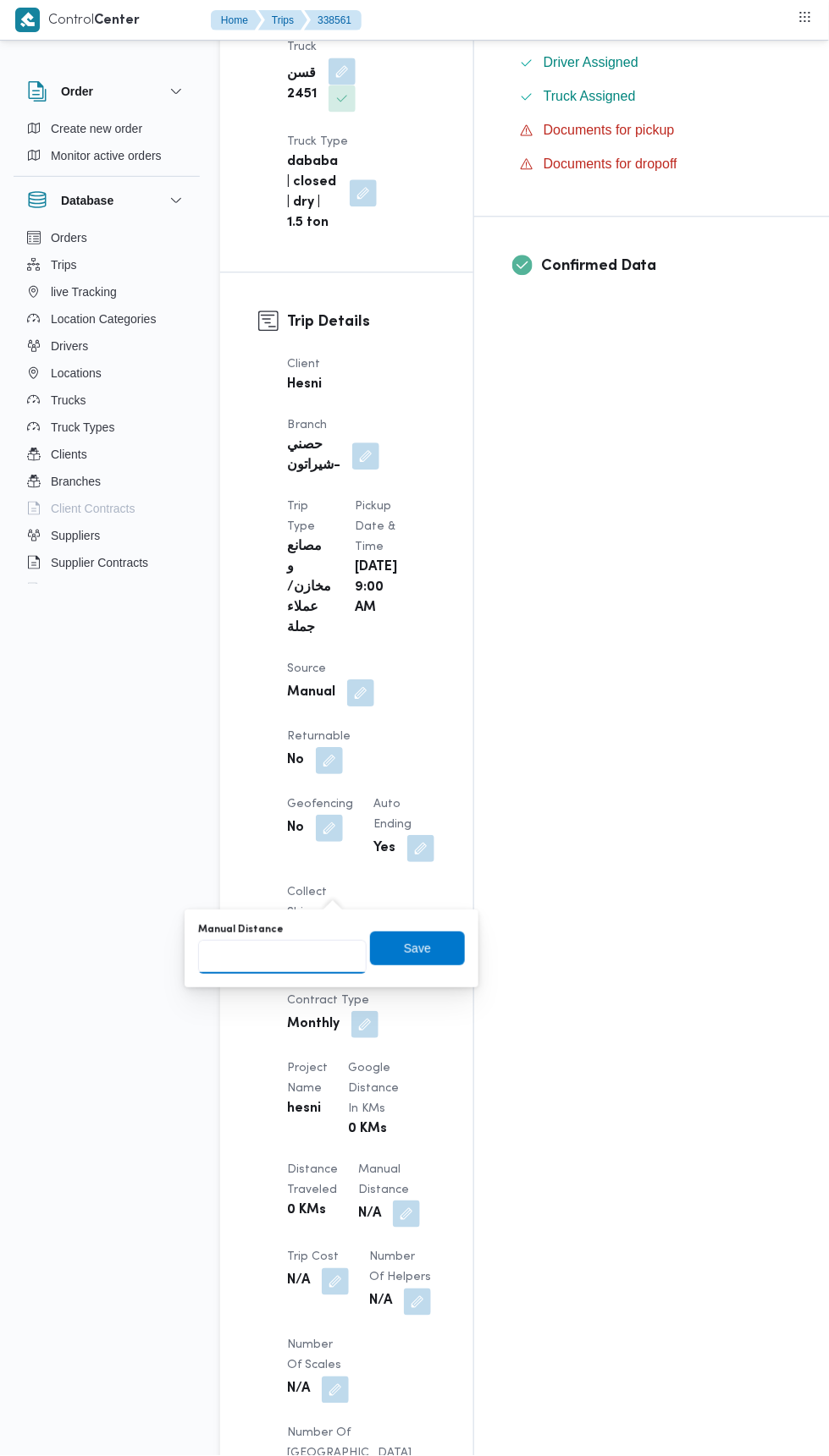
click at [337, 957] on input "Manual Distance" at bounding box center [283, 957] width 168 height 34
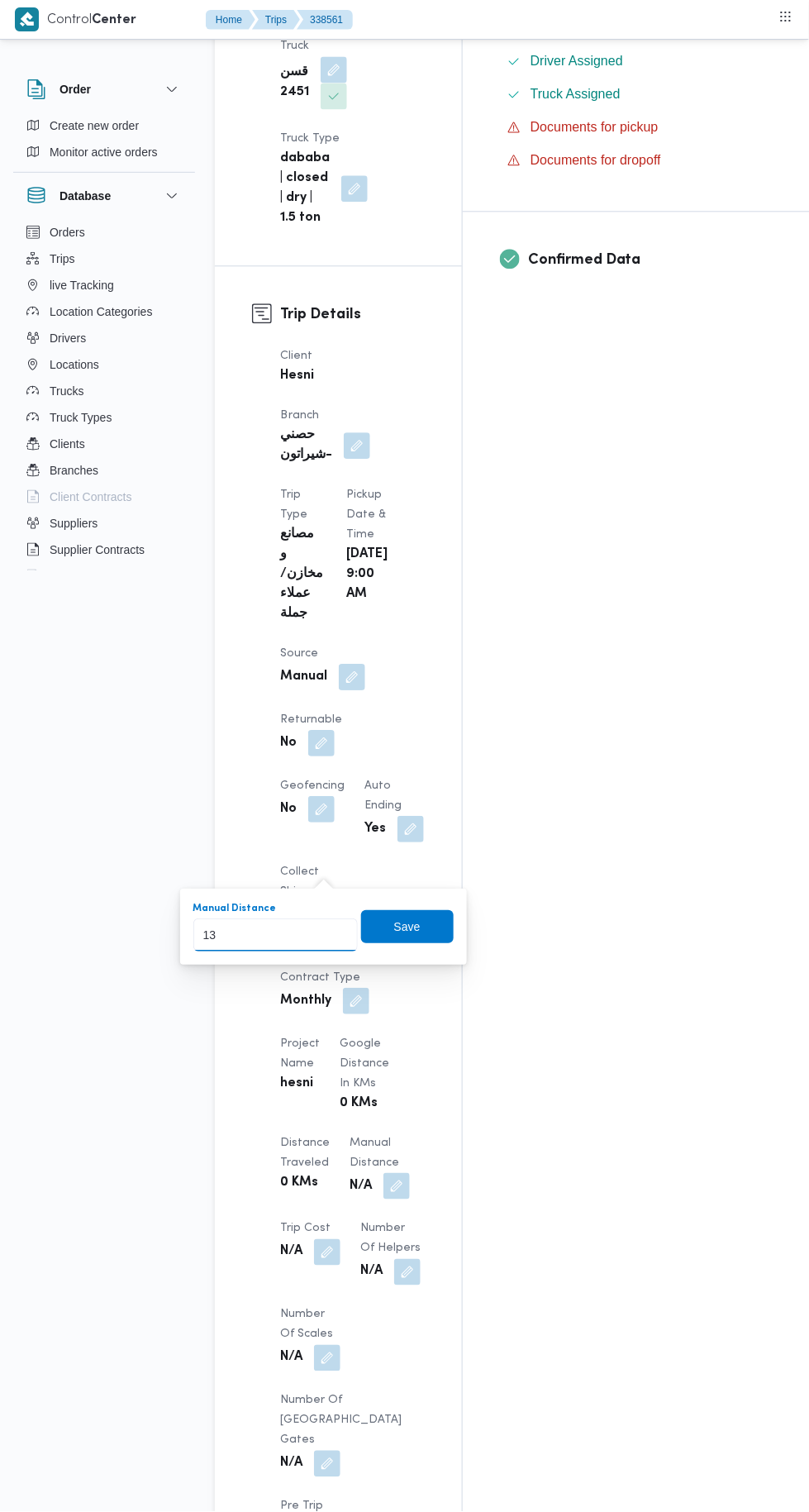
type input "136"
click at [426, 935] on span "Save" at bounding box center [406, 926] width 92 height 33
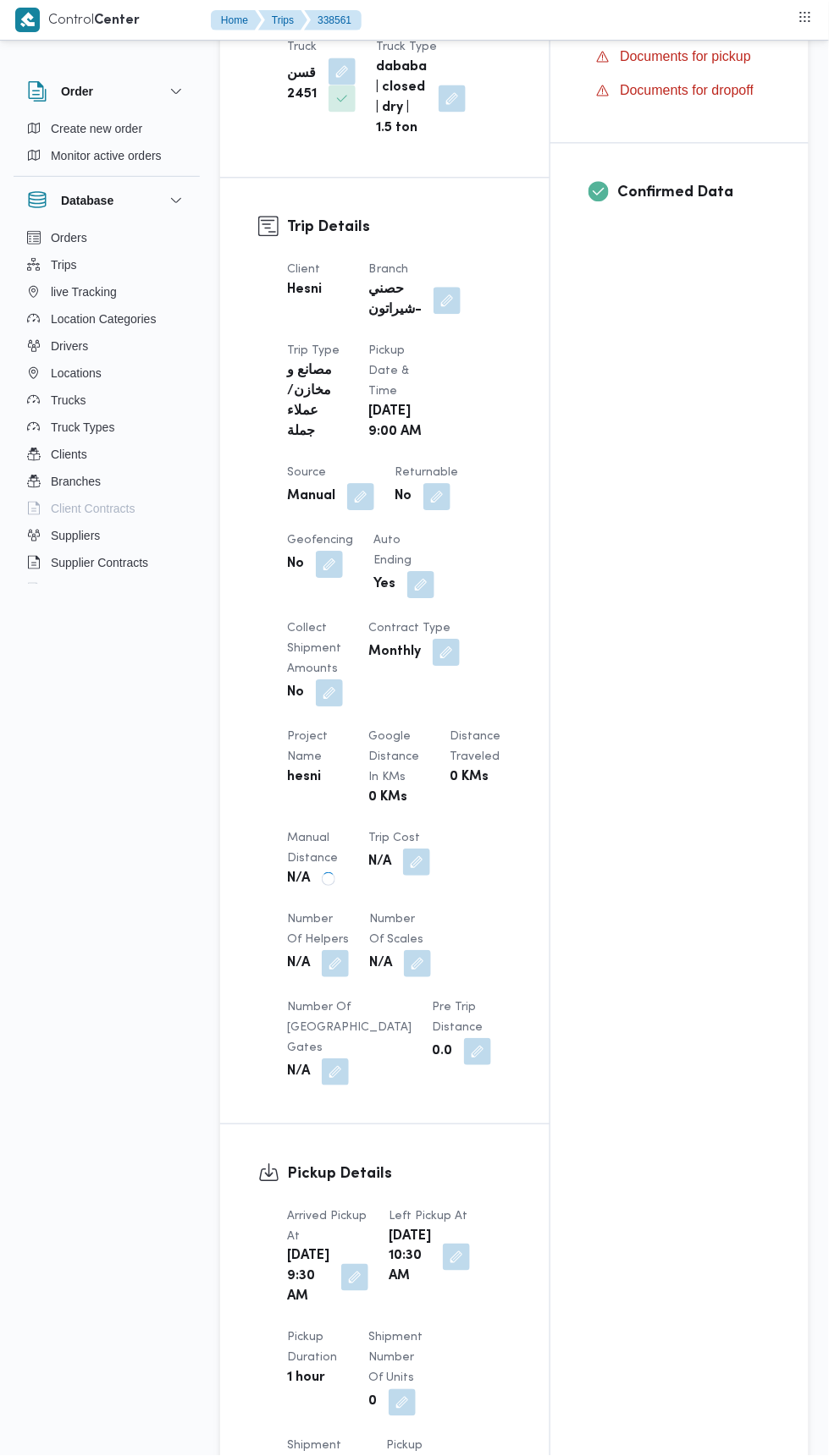
scroll to position [0, 0]
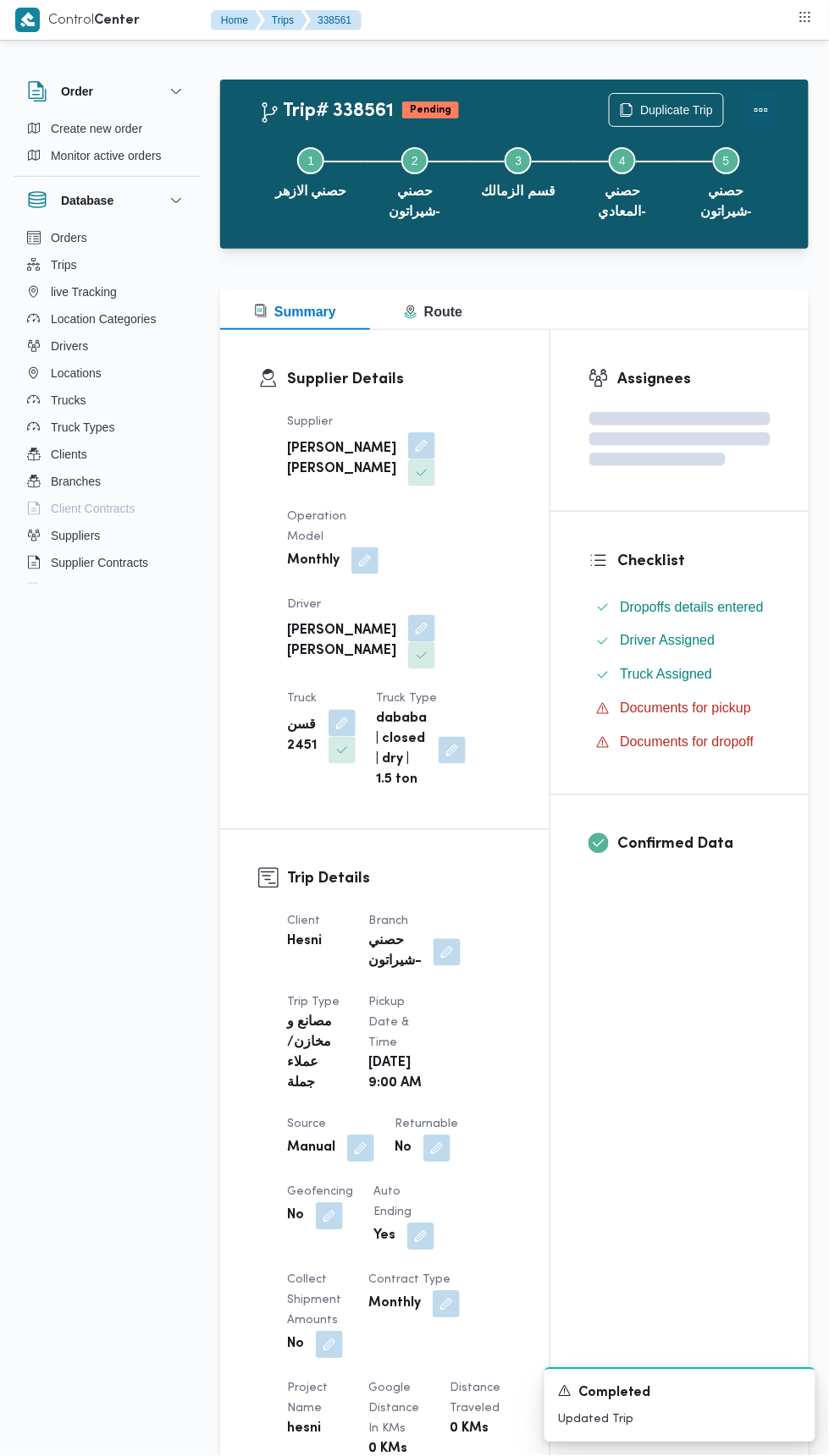
click at [770, 104] on button "Actions" at bounding box center [761, 110] width 34 height 34
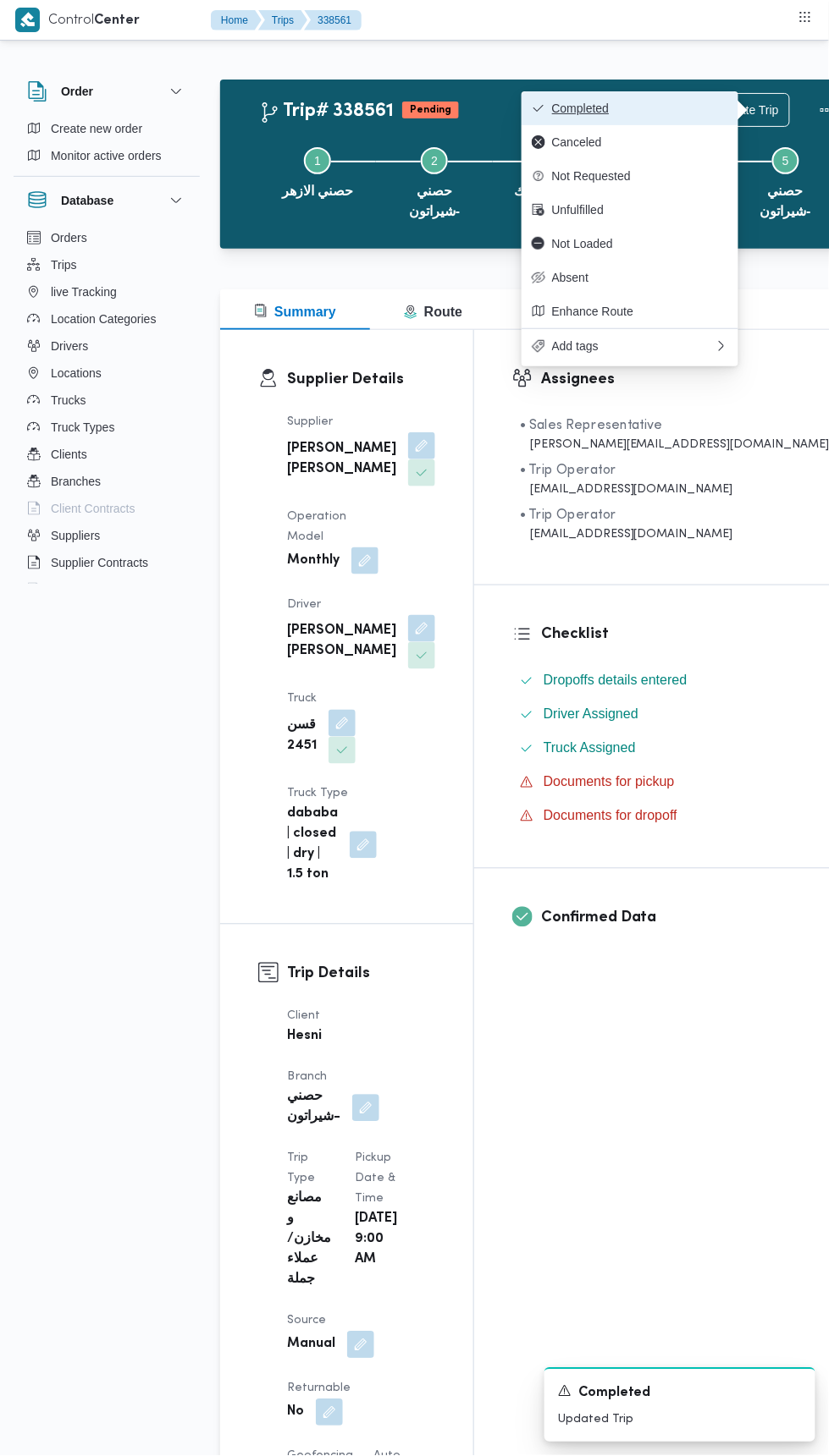
click at [681, 102] on span "Completed" at bounding box center [640, 108] width 176 height 13
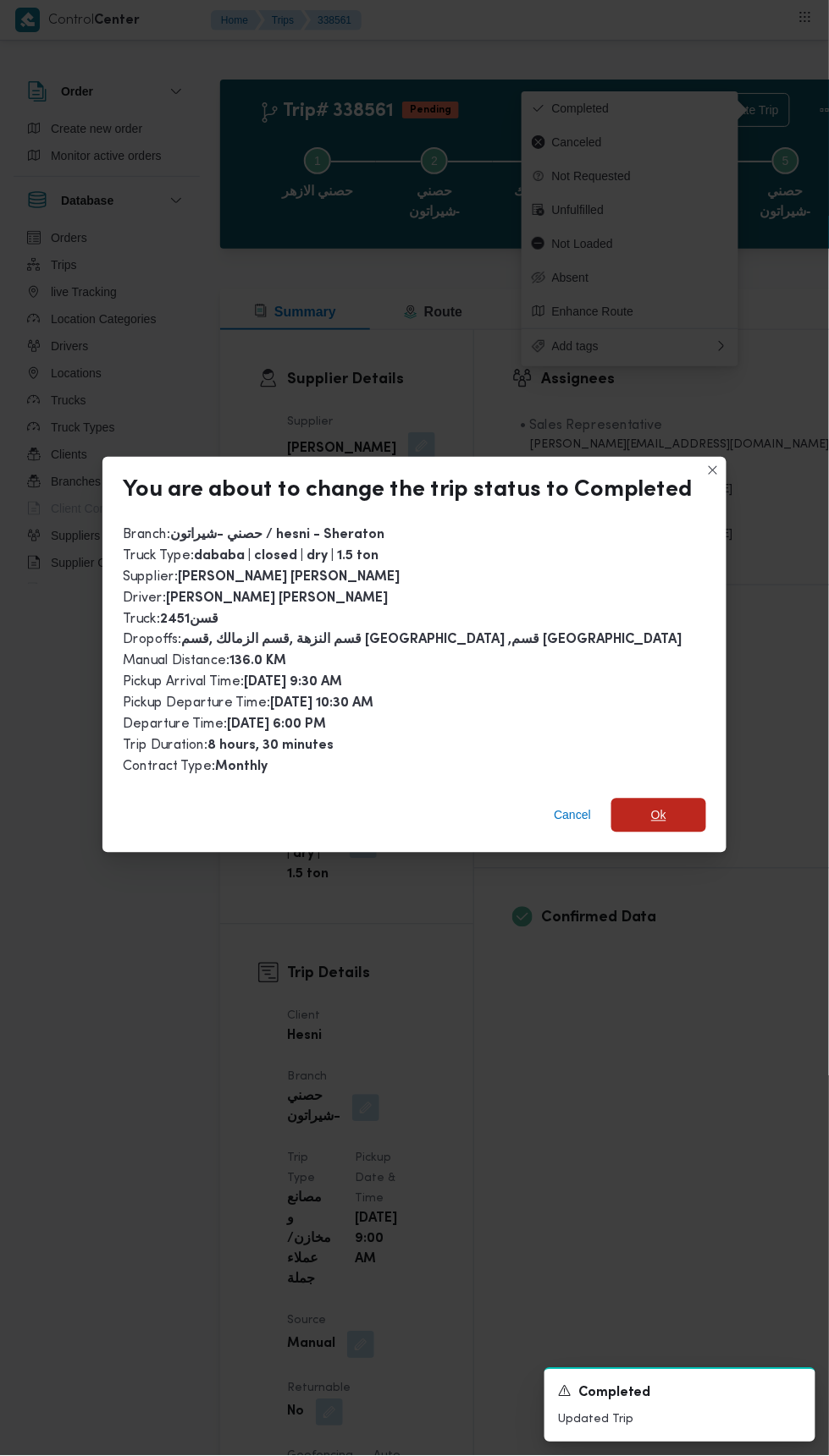
click at [672, 811] on span "Ok" at bounding box center [658, 815] width 95 height 34
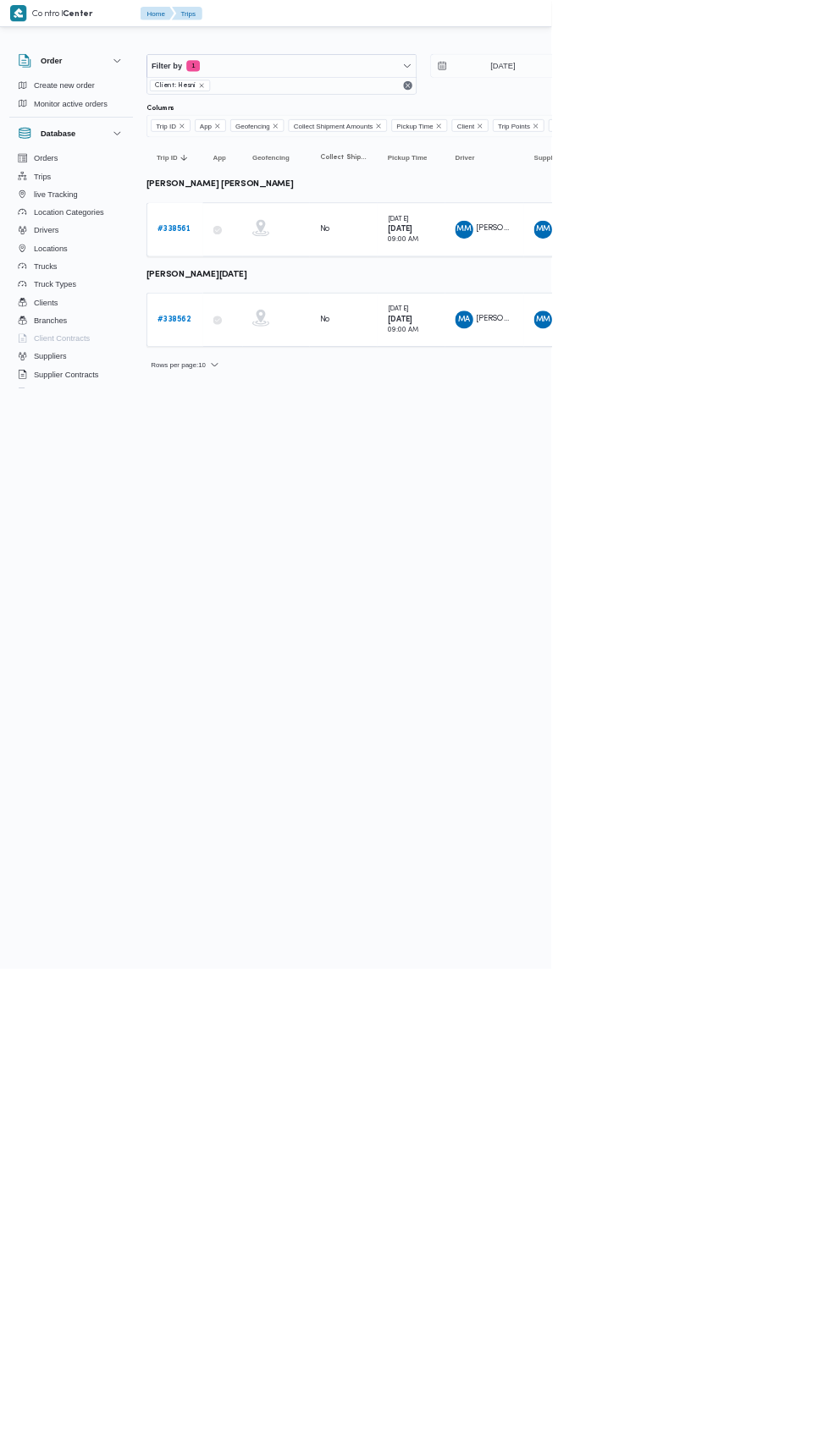
click at [240, 476] on b "# 338562" at bounding box center [261, 481] width 51 height 11
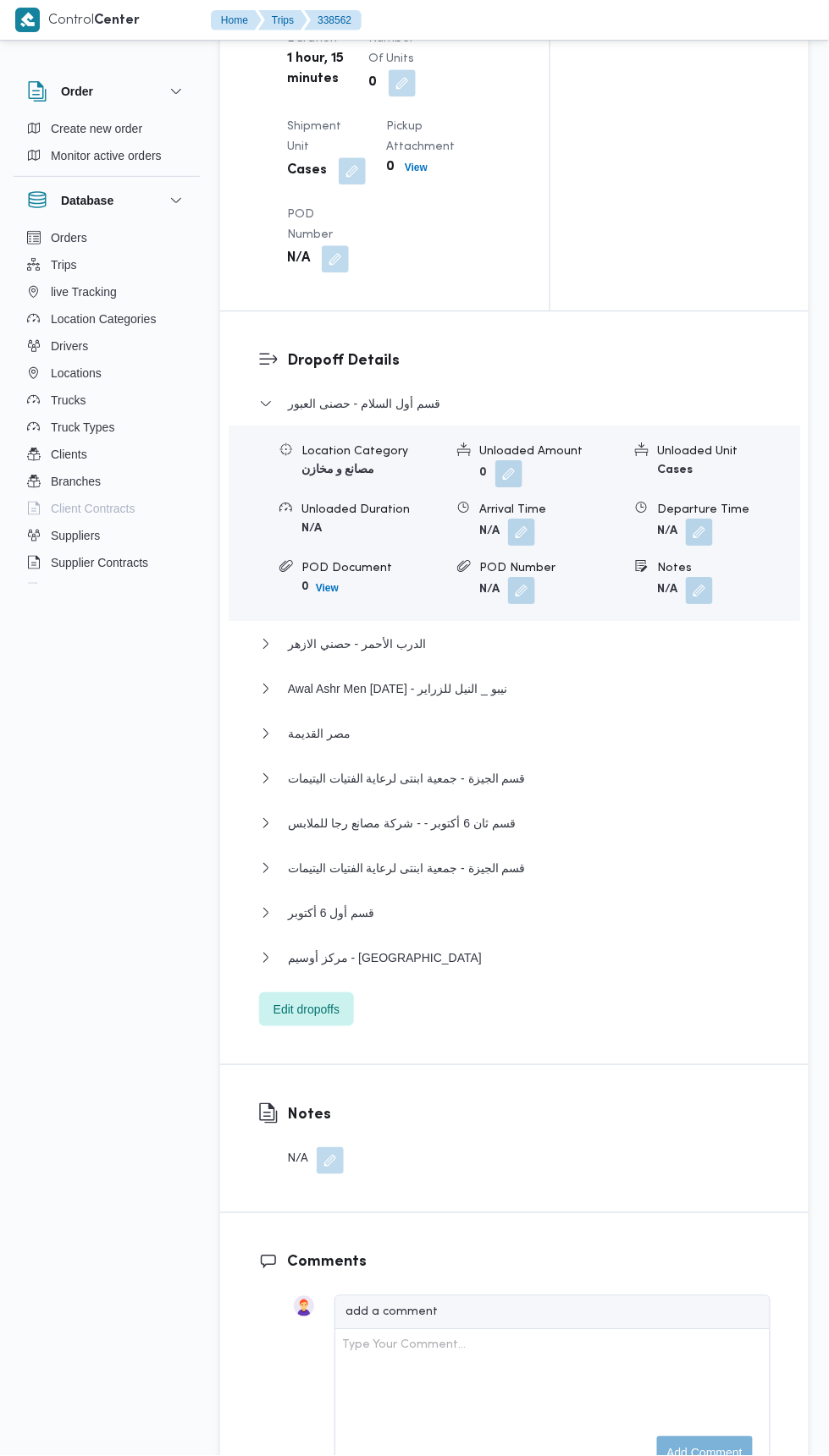
scroll to position [2499, 0]
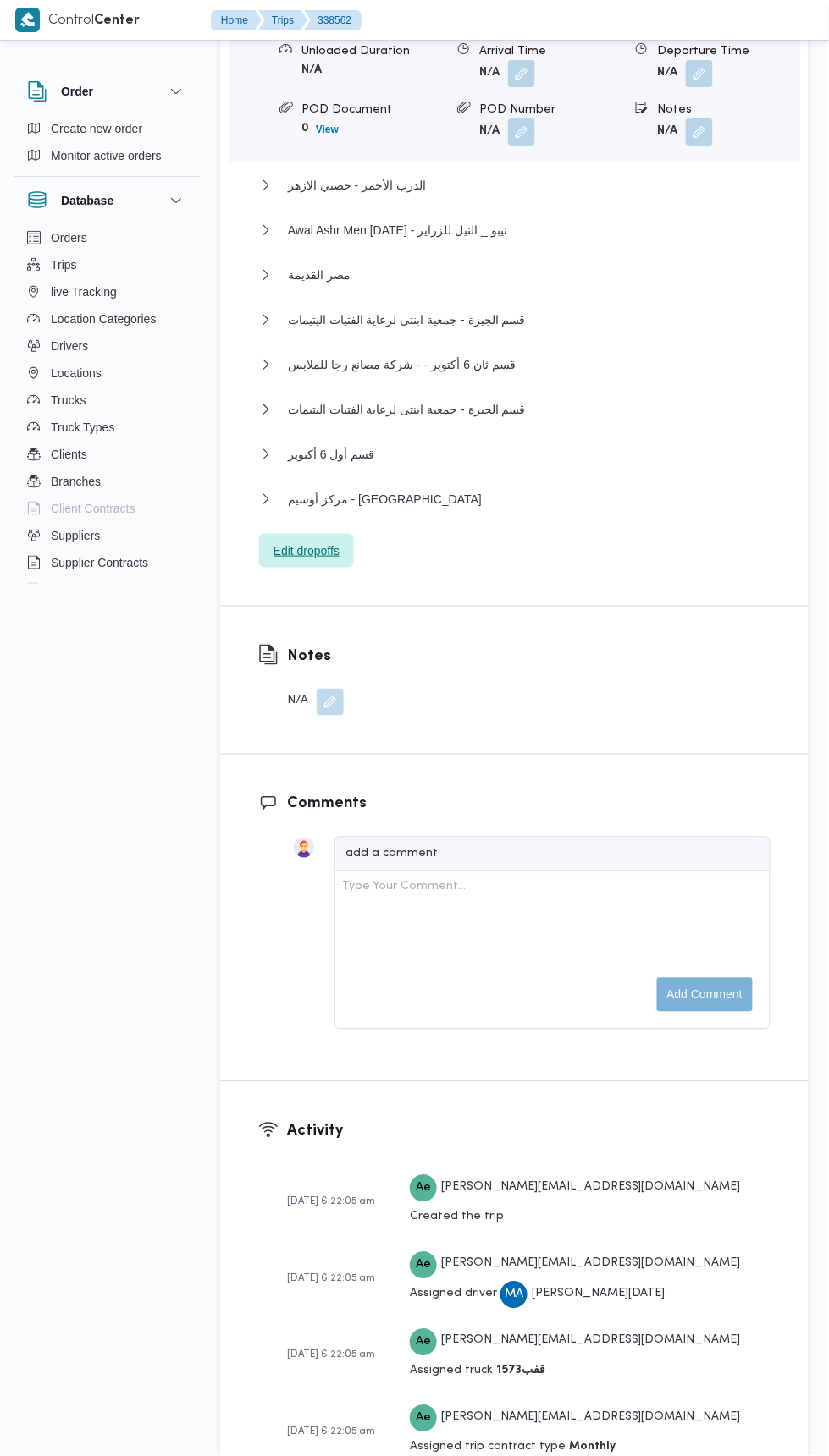
click at [276, 561] on span "Edit dropoffs" at bounding box center [306, 551] width 66 height 21
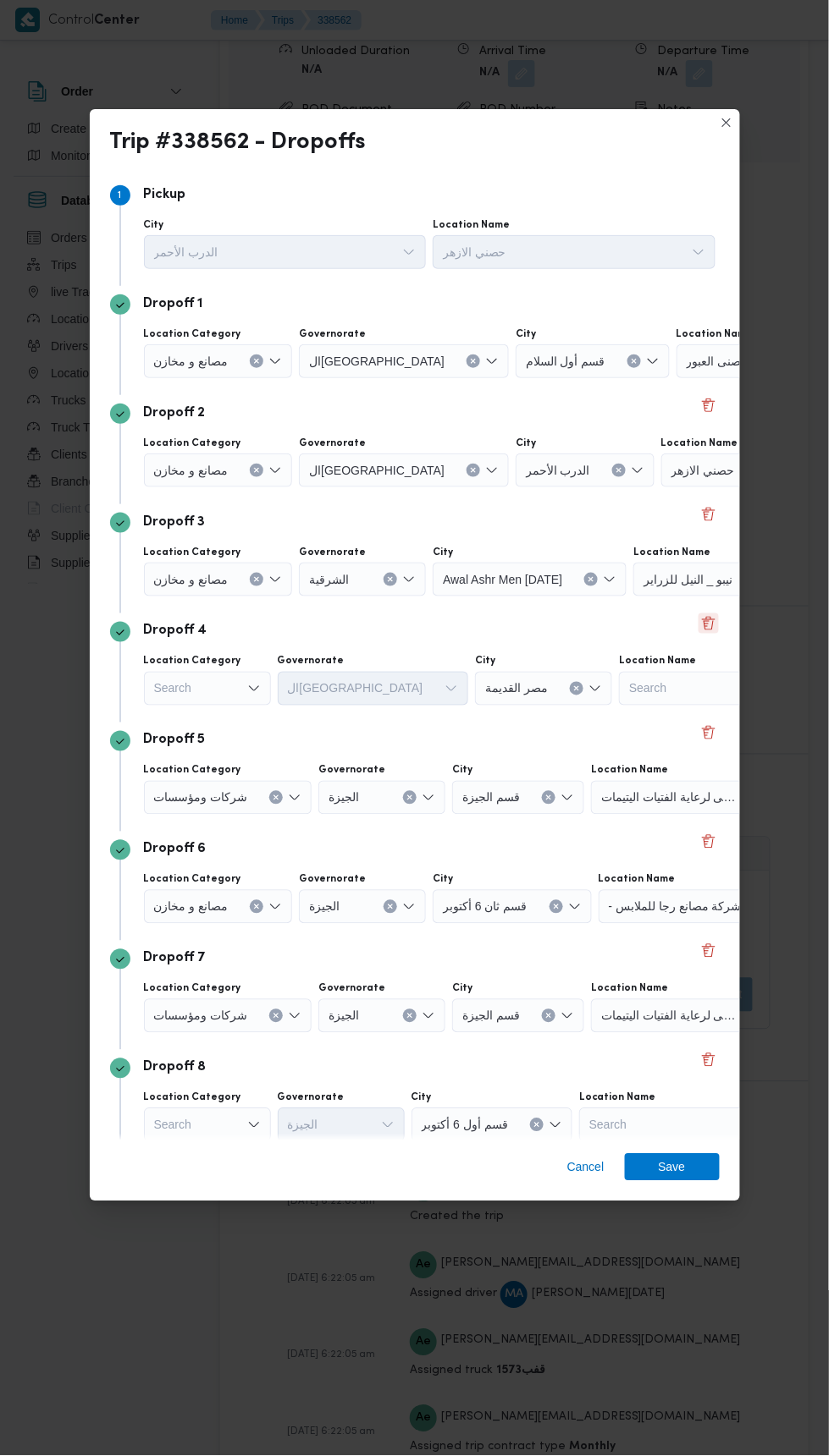
click at [707, 613] on button "Delete" at bounding box center [709, 624] width 21 height 21
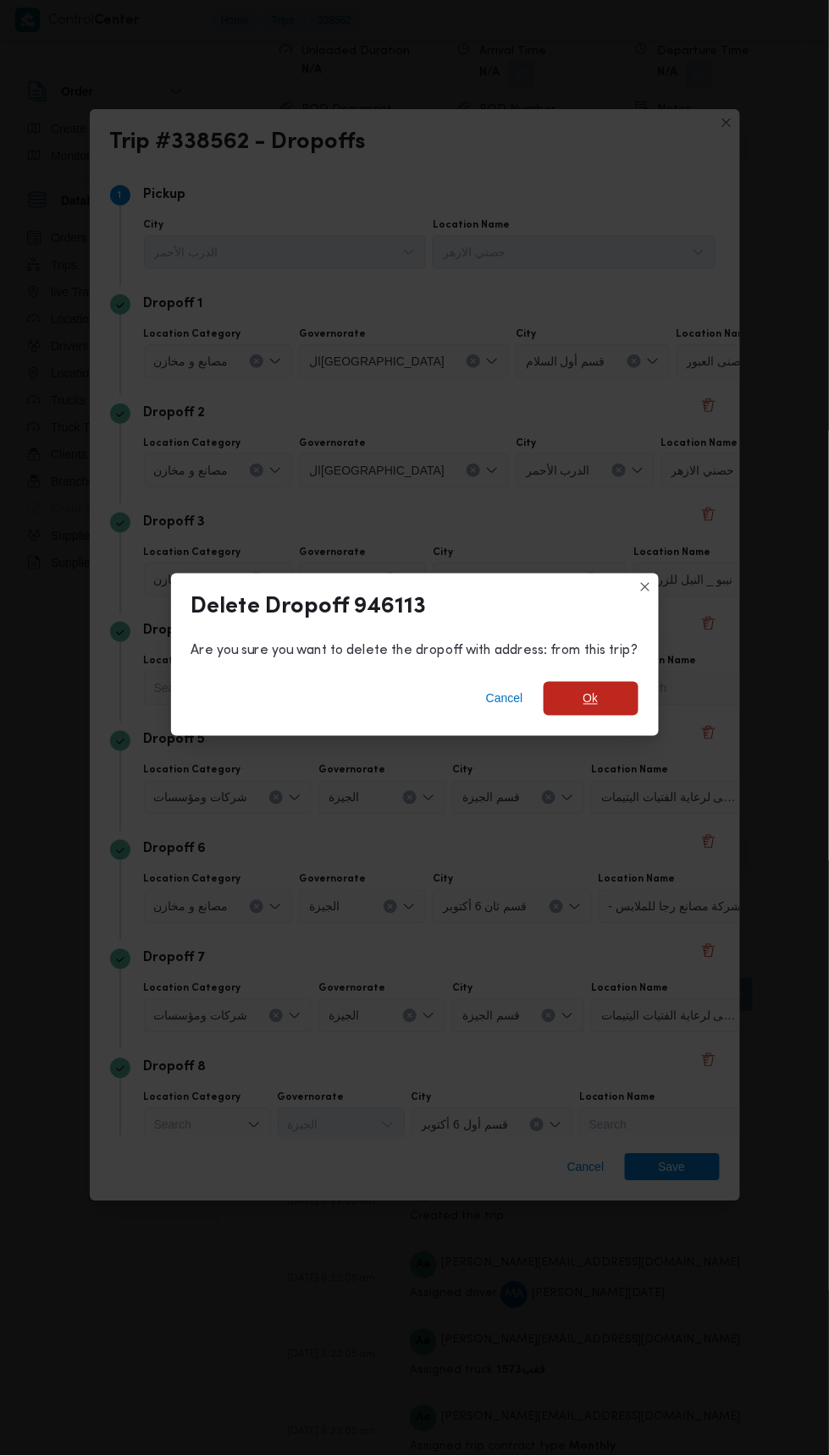
click at [617, 682] on span "Ok" at bounding box center [590, 699] width 95 height 34
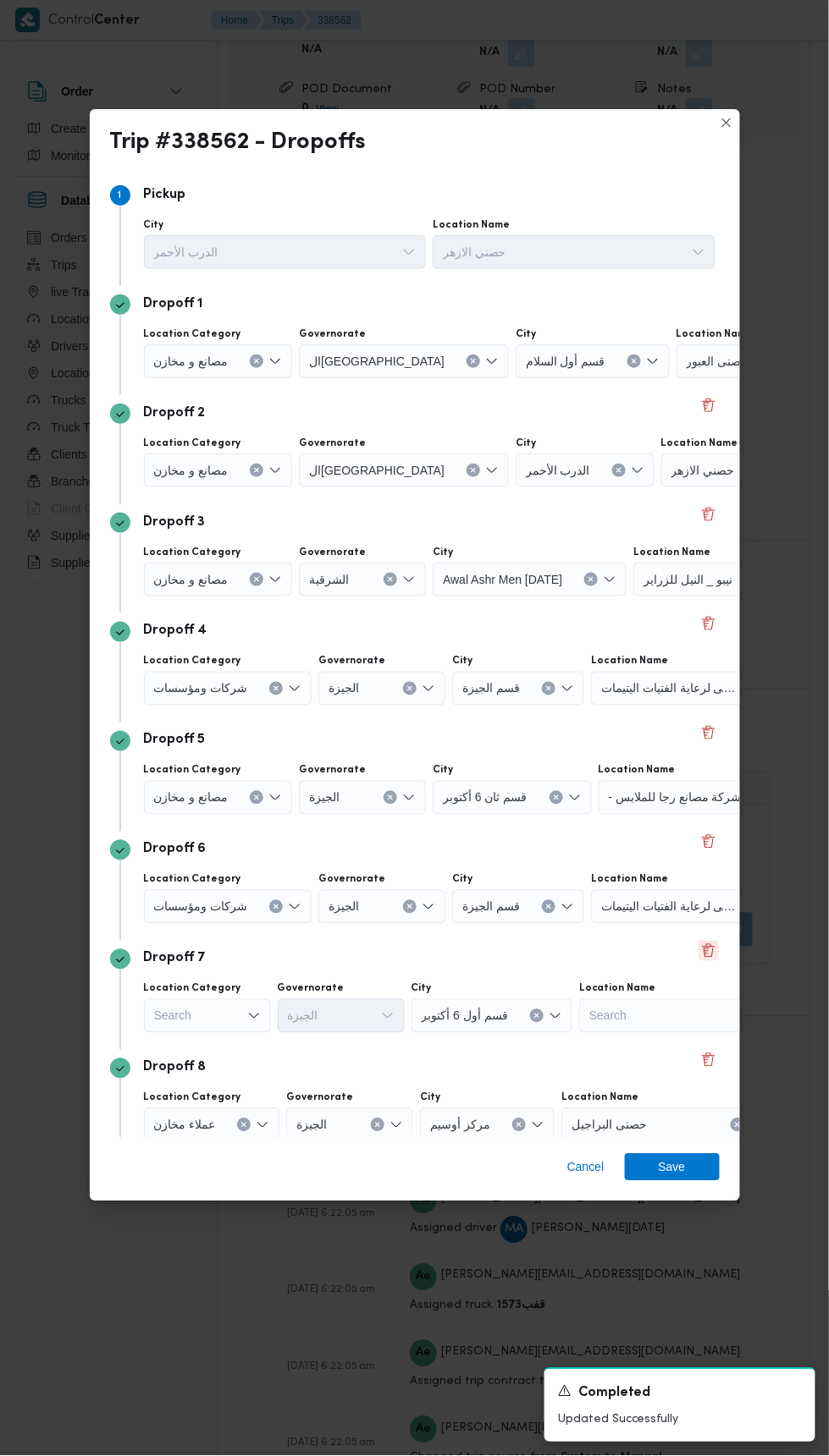
click at [712, 941] on button "Delete" at bounding box center [709, 951] width 21 height 21
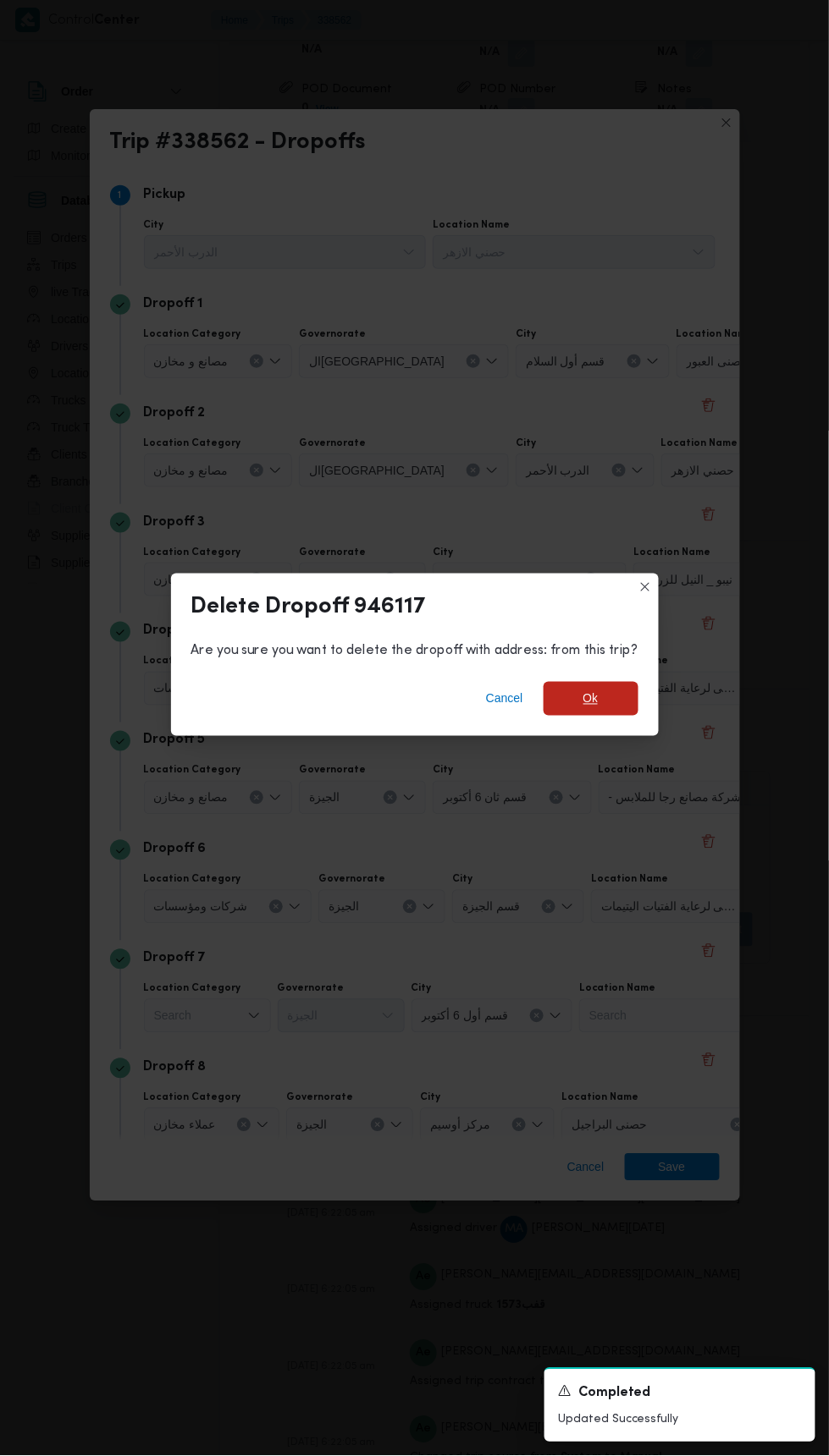
click at [592, 689] on span "Ok" at bounding box center [590, 699] width 15 height 21
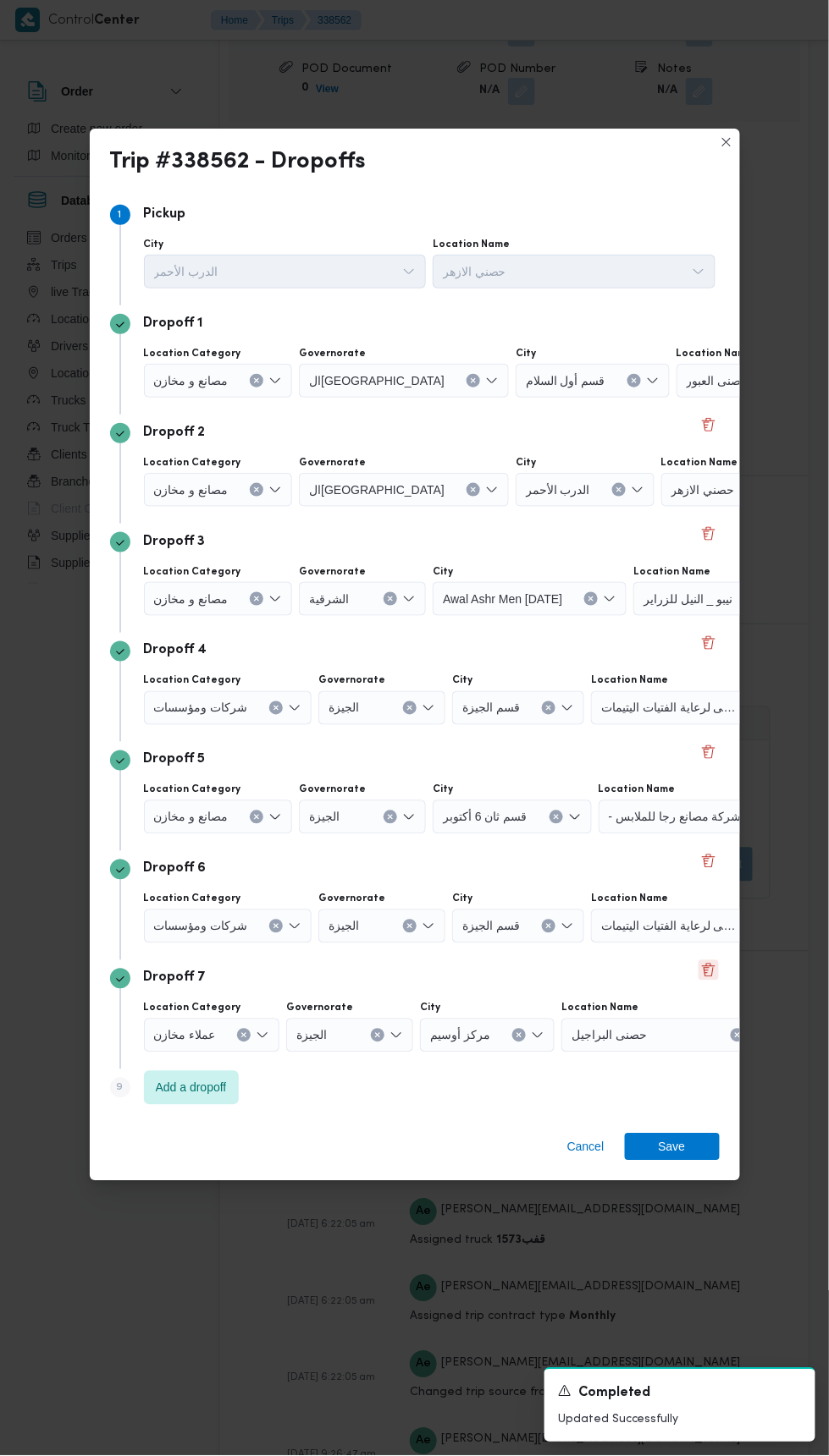
scroll to position [2458, 0]
click at [705, 851] on button "Delete" at bounding box center [709, 861] width 21 height 21
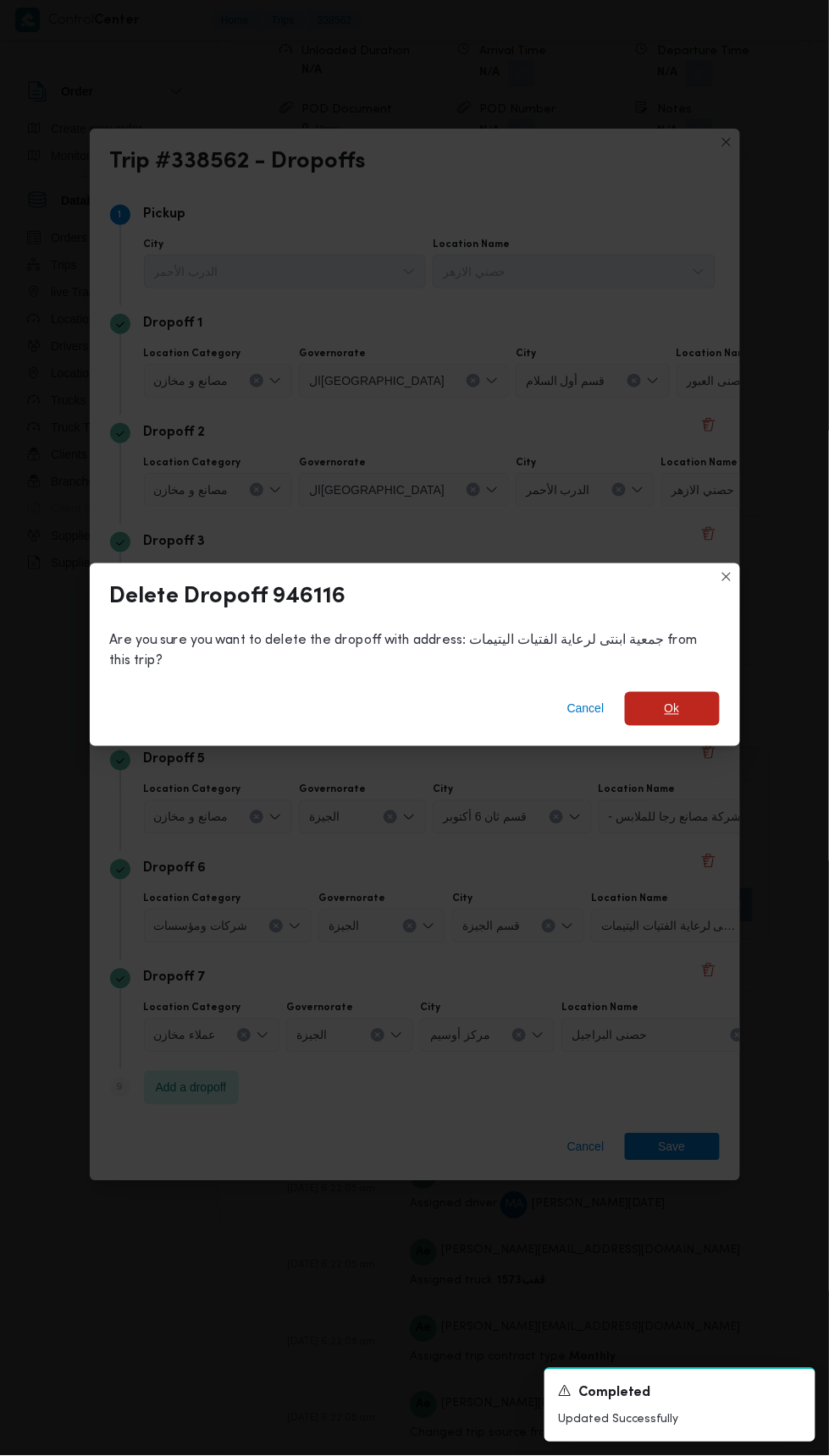
click at [672, 699] on span "Ok" at bounding box center [672, 709] width 15 height 21
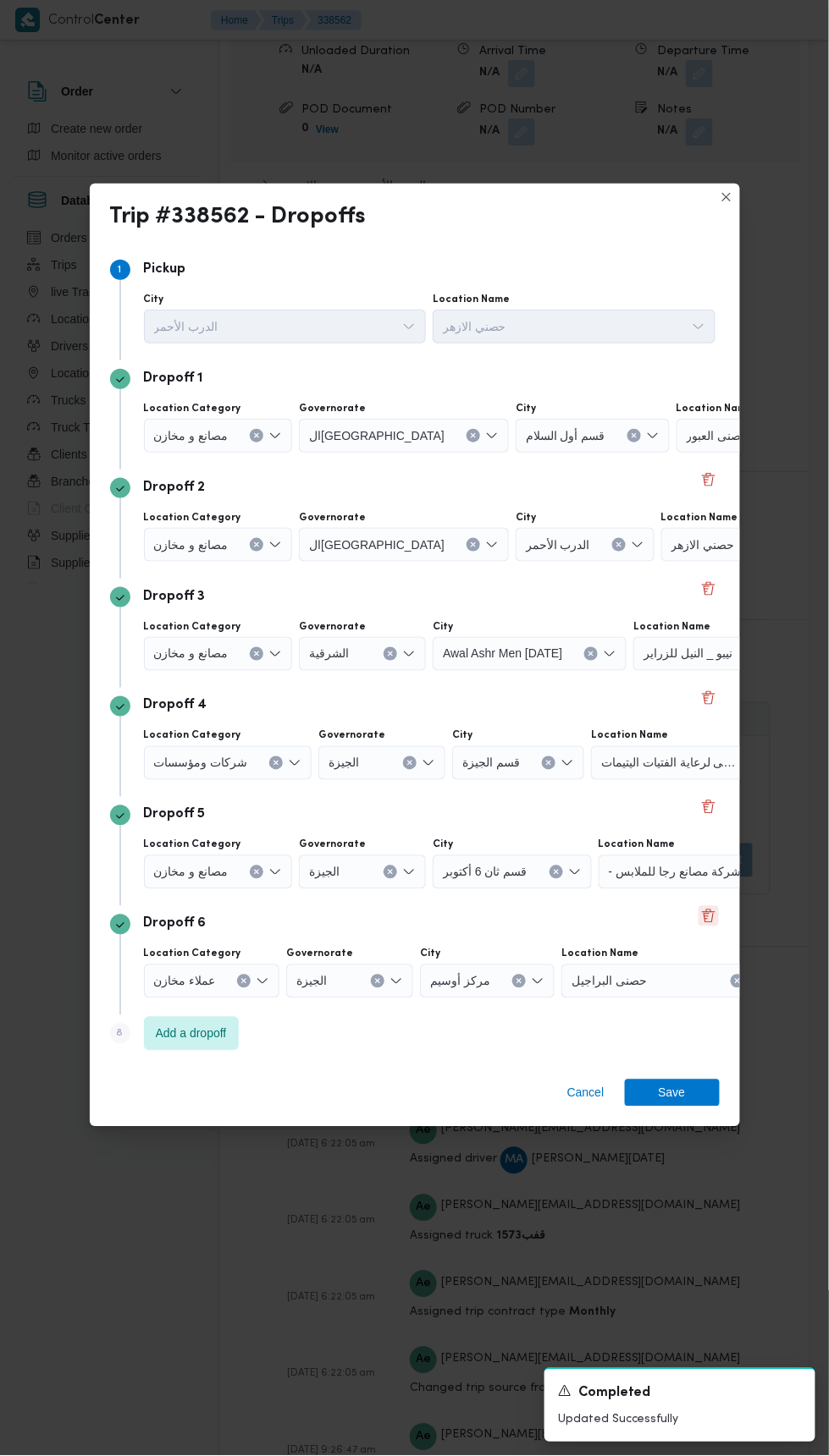
click at [704, 910] on button "Delete" at bounding box center [709, 916] width 21 height 21
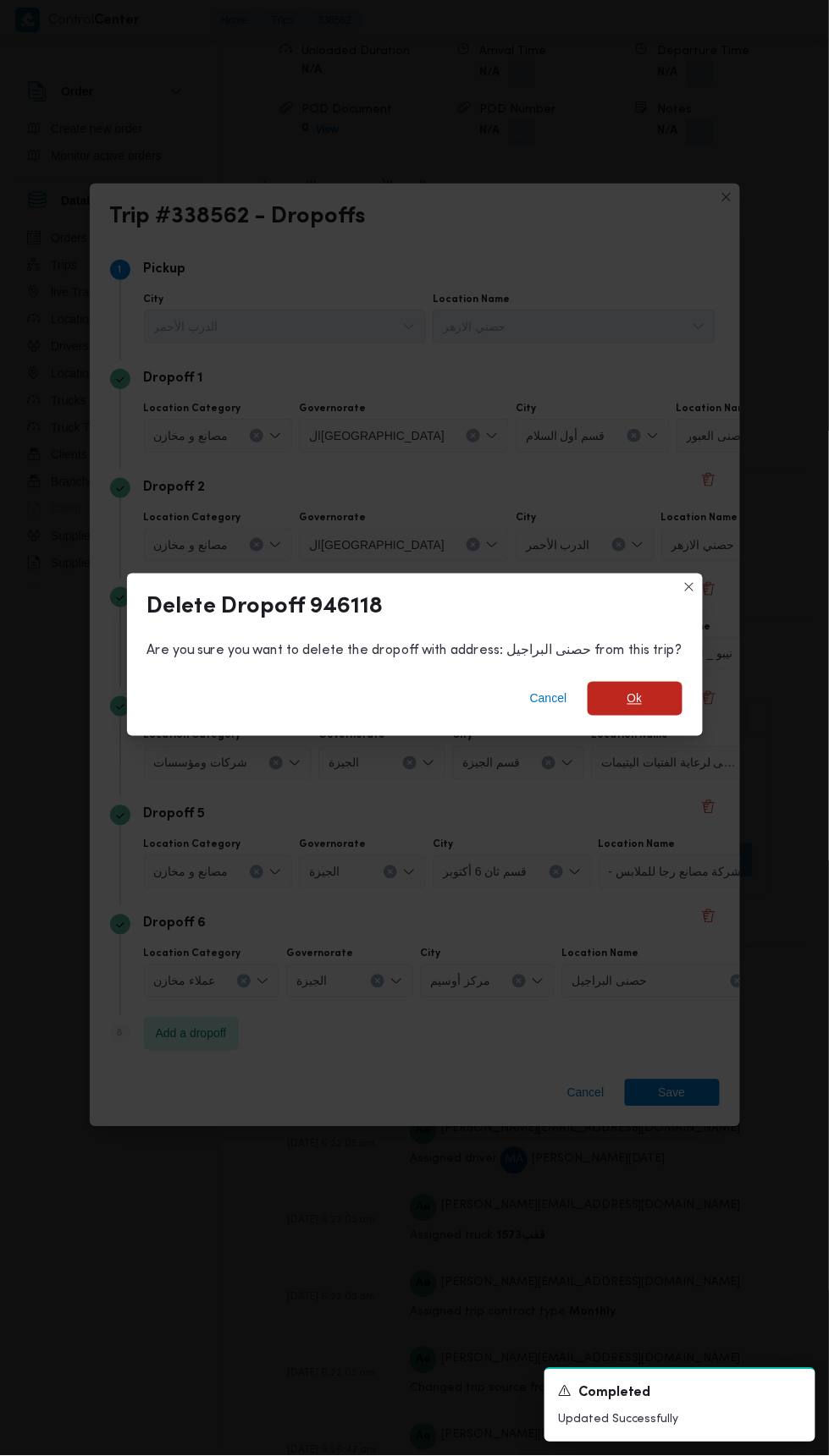
click at [628, 689] on span "Ok" at bounding box center [635, 699] width 15 height 21
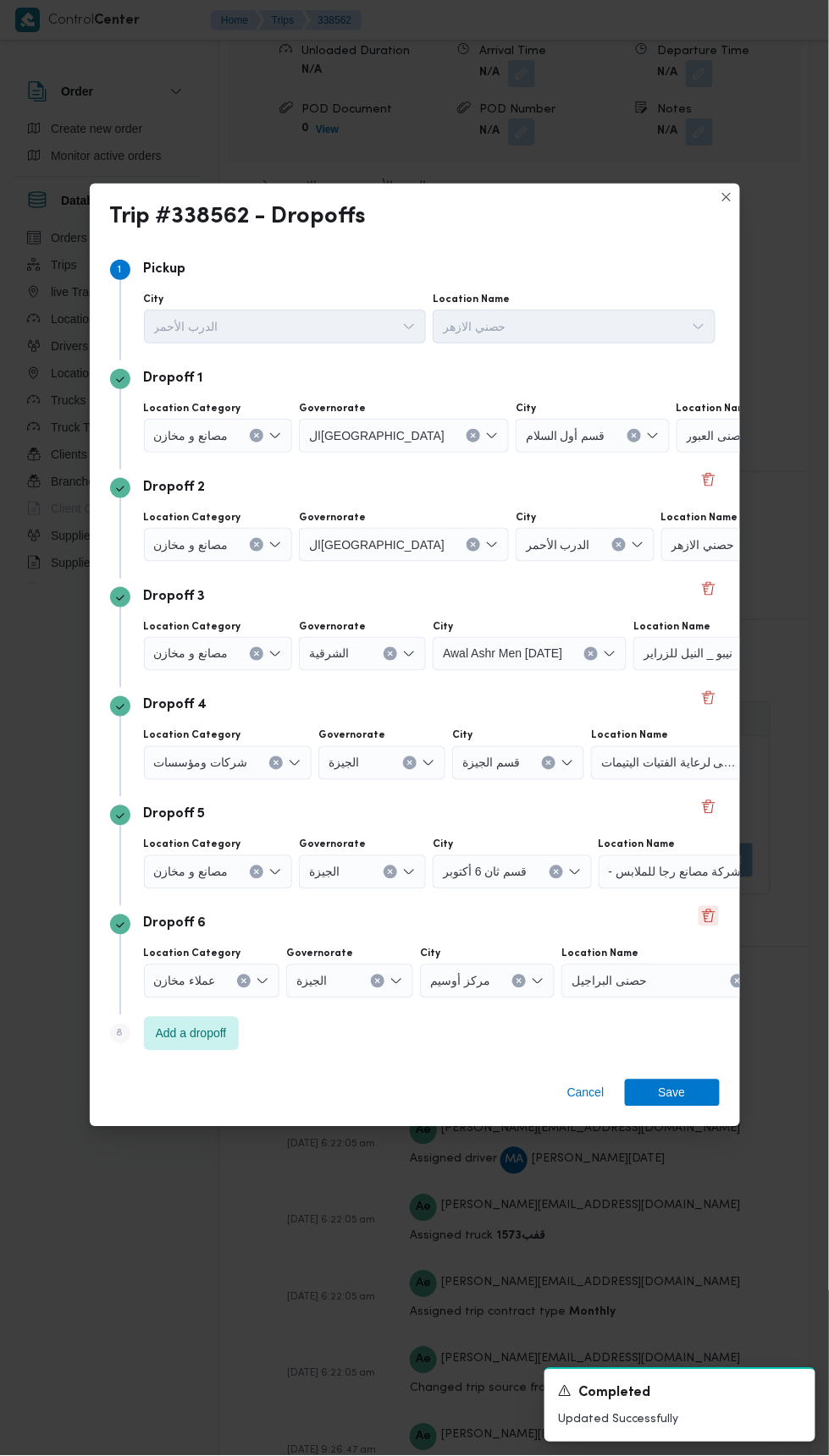
scroll to position [2519, 0]
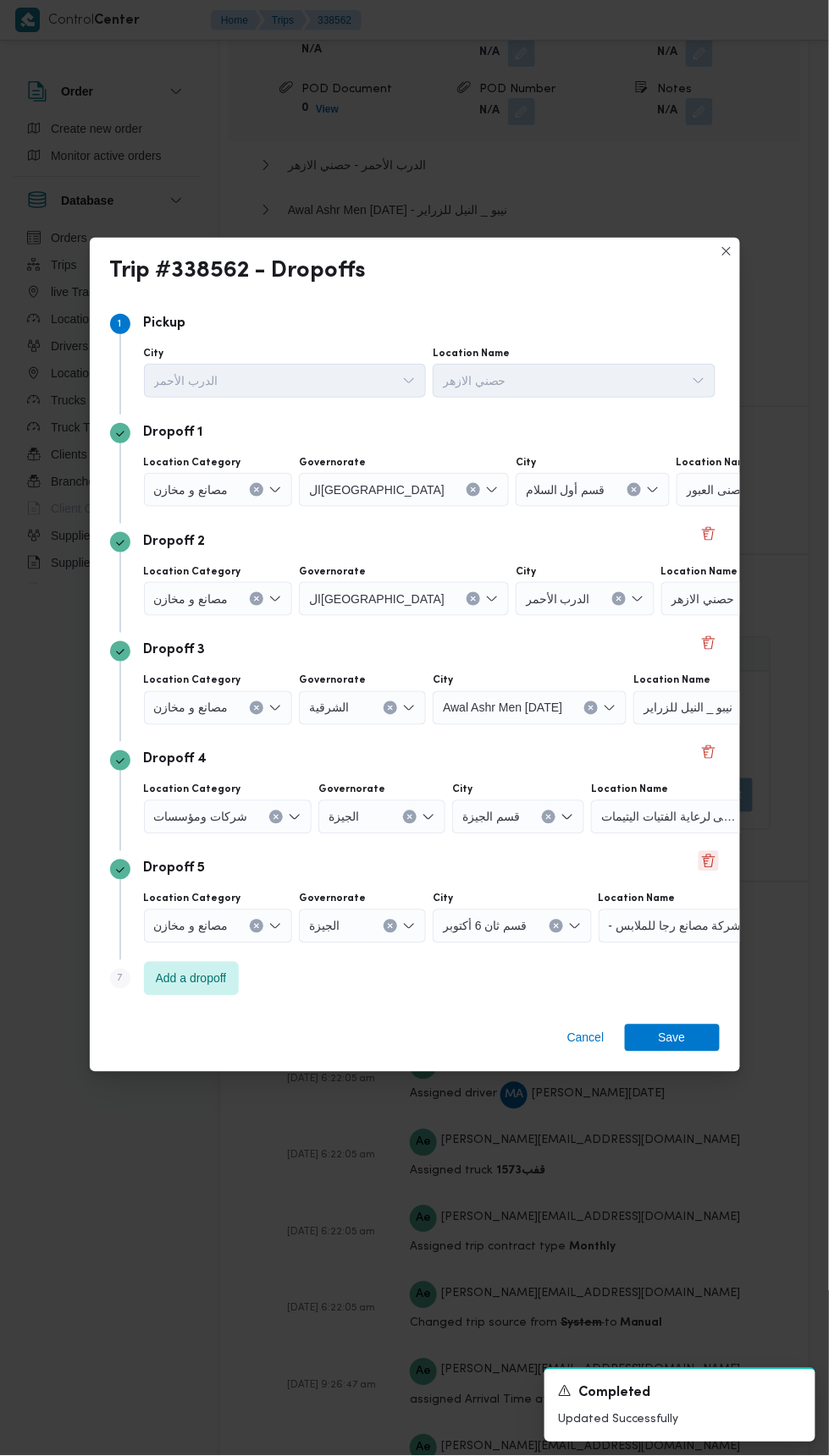
click at [706, 859] on button "Delete" at bounding box center [709, 861] width 21 height 21
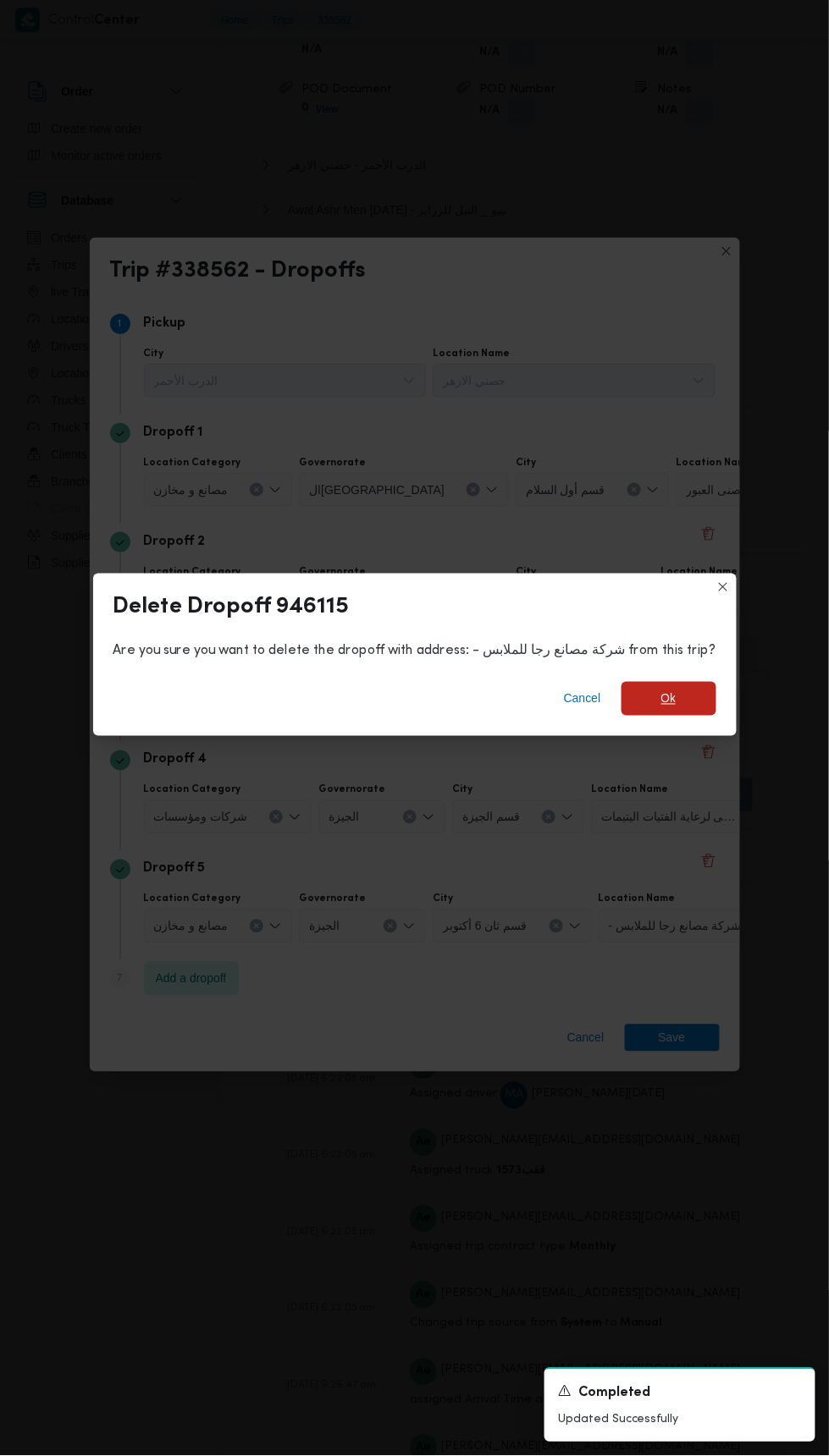
click at [670, 706] on span "Ok" at bounding box center [668, 699] width 95 height 34
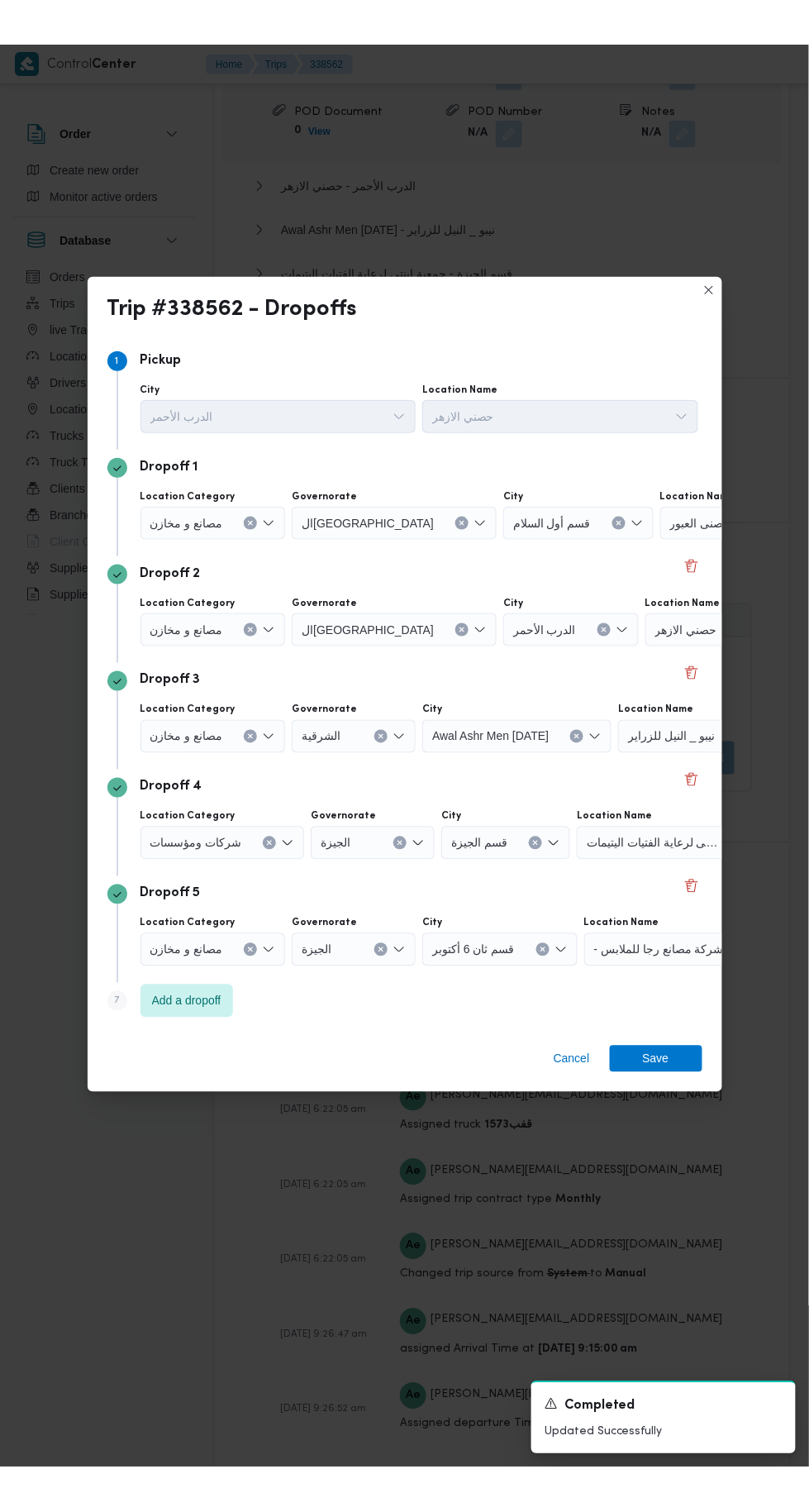
scroll to position [2421, 0]
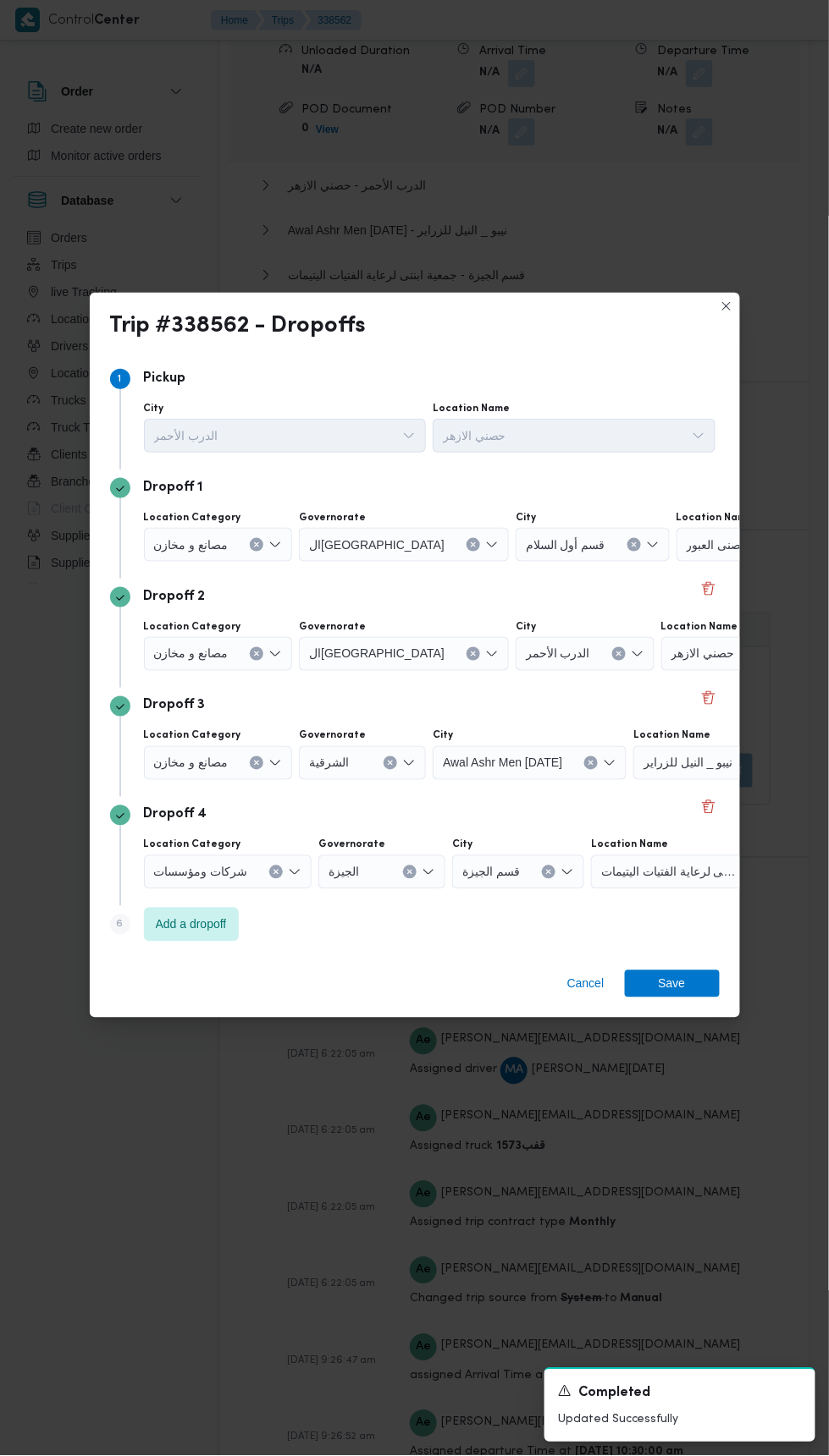
click at [254, 541] on icon "Clear input" at bounding box center [256, 544] width 7 height 7
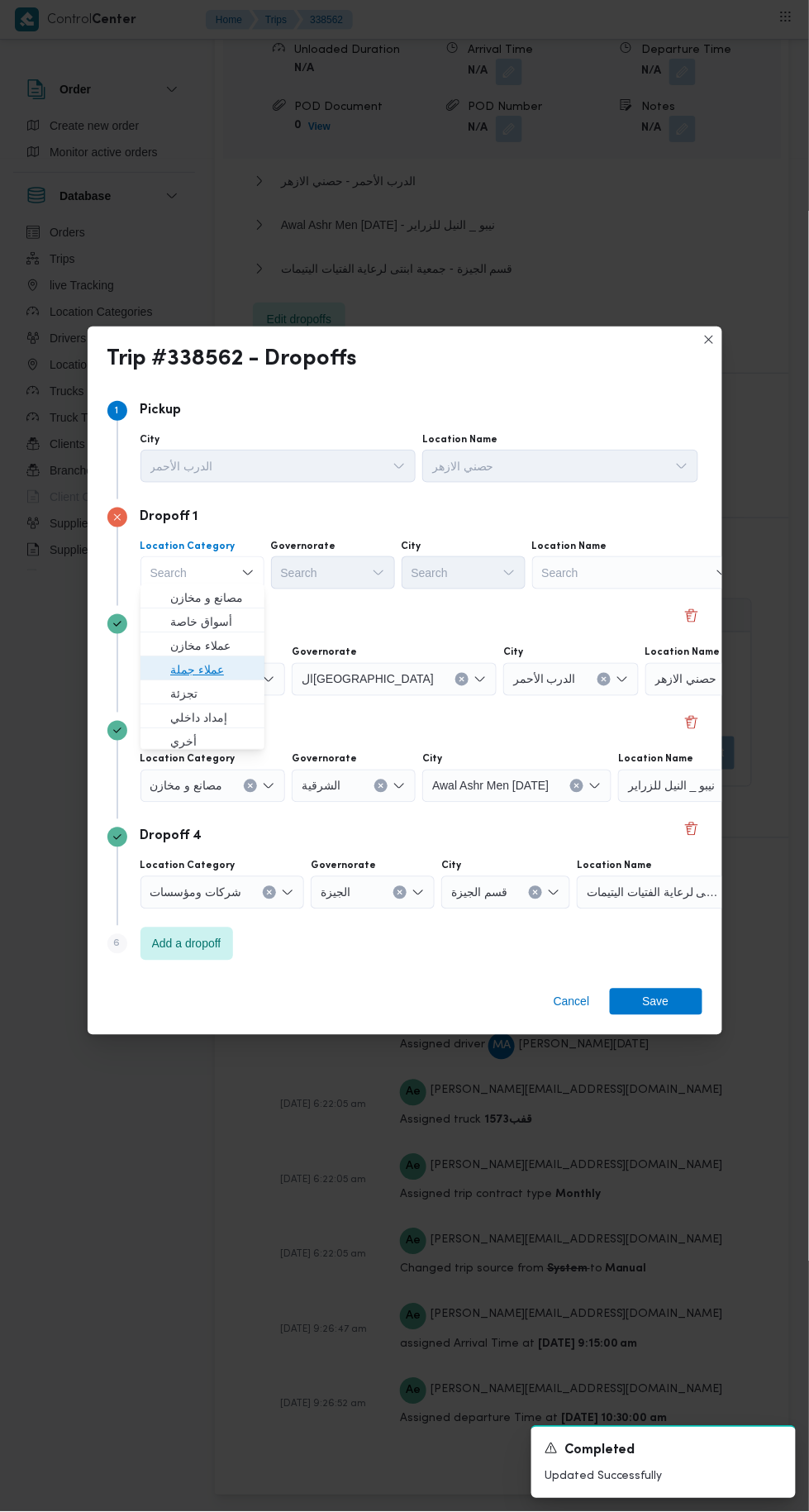
click at [219, 665] on span "عملاء جملة" at bounding box center [212, 670] width 84 height 20
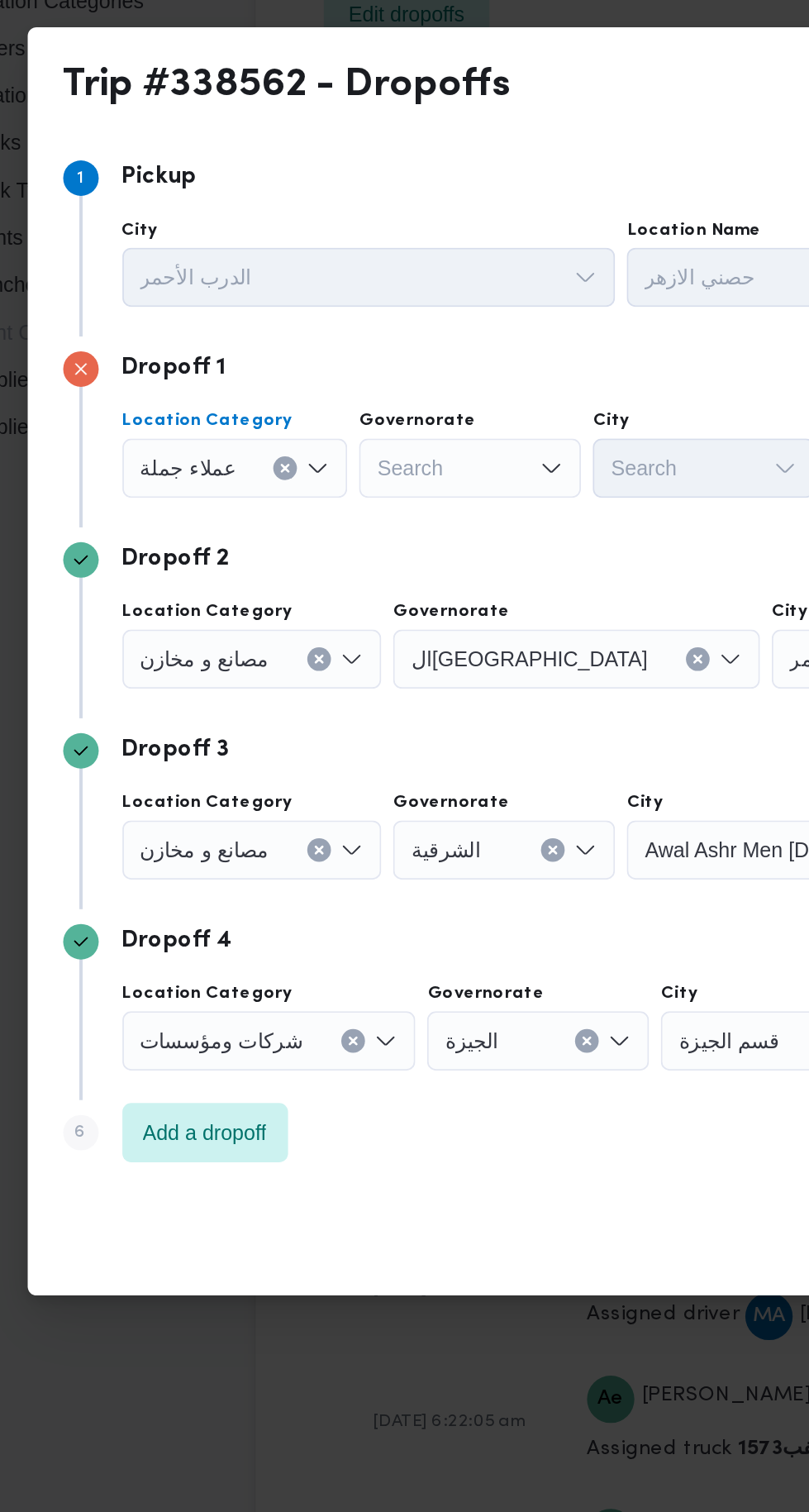
click at [352, 567] on div "Search" at bounding box center [335, 573] width 124 height 33
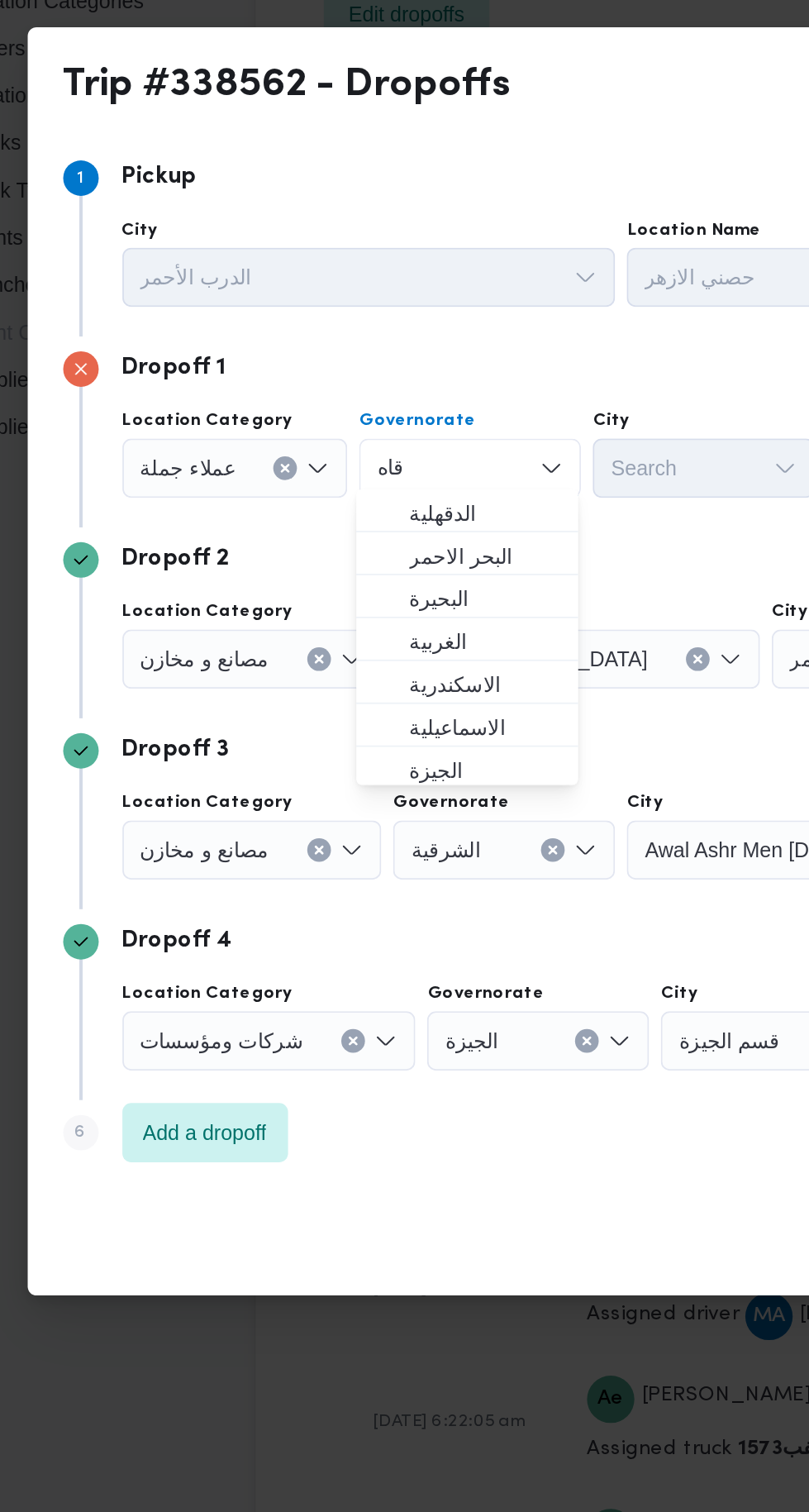
scroll to position [0, 0]
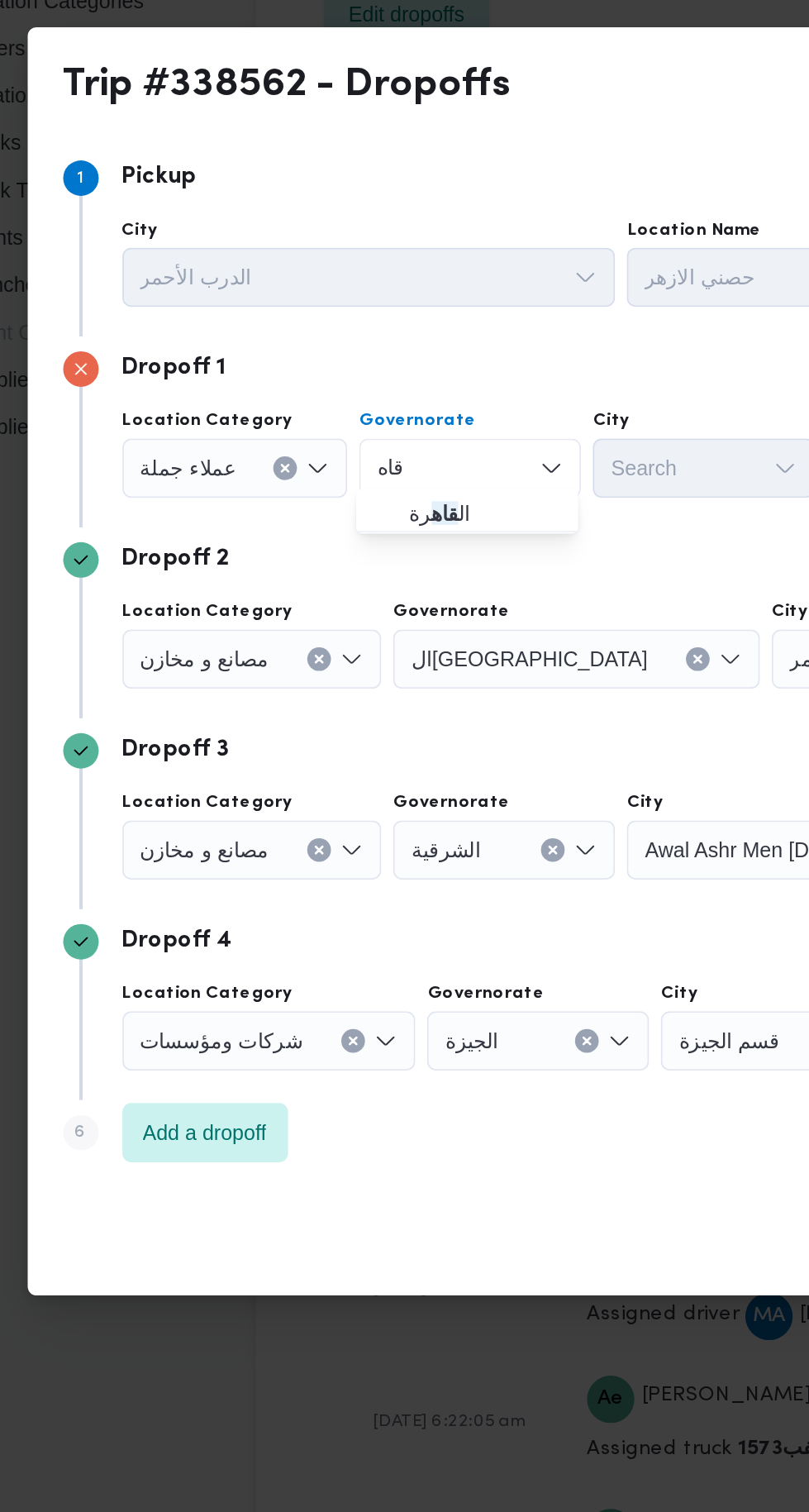
type input "قاه"
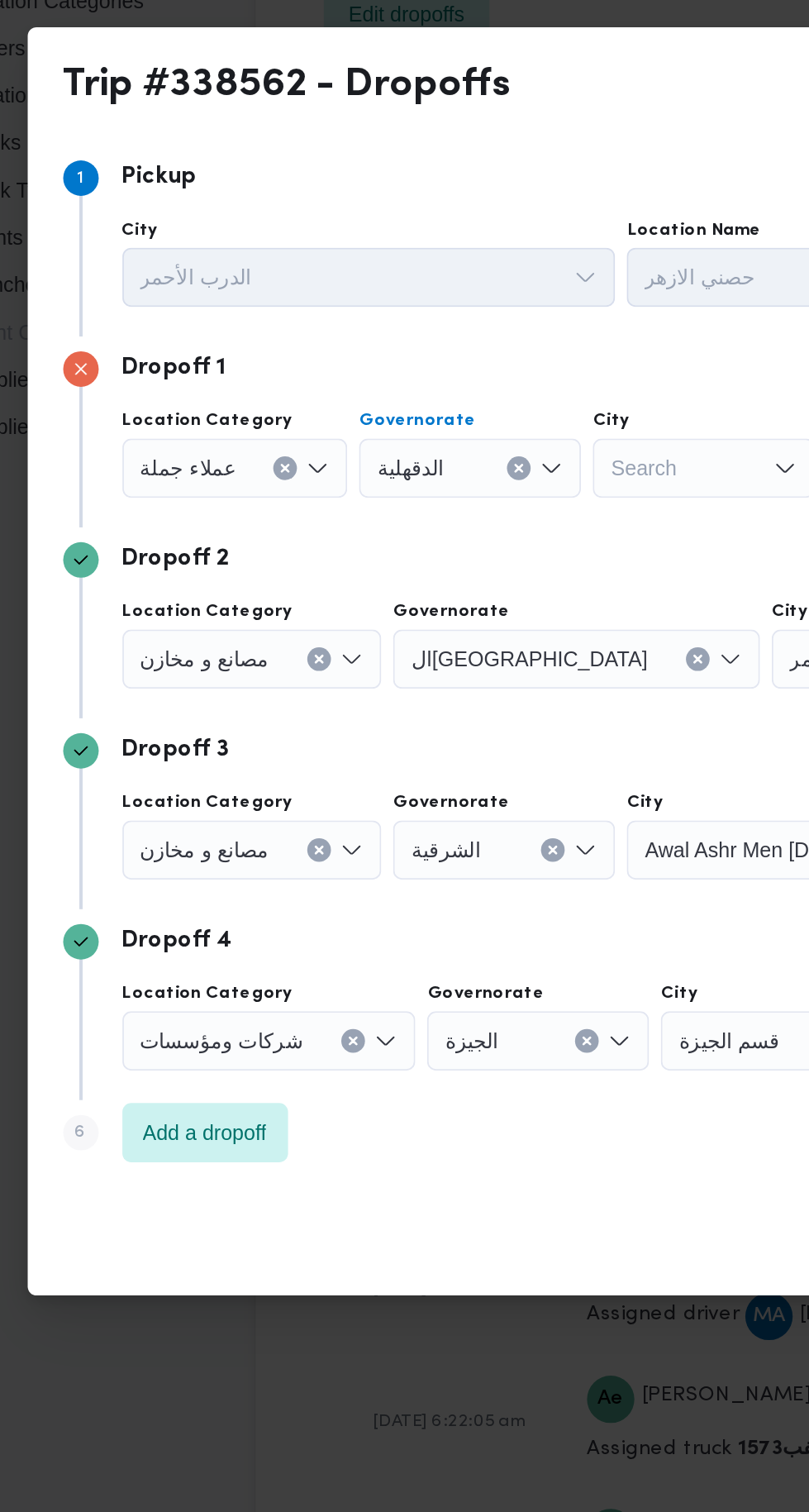
click at [488, 557] on div "Search" at bounding box center [466, 573] width 124 height 33
type input "ول"
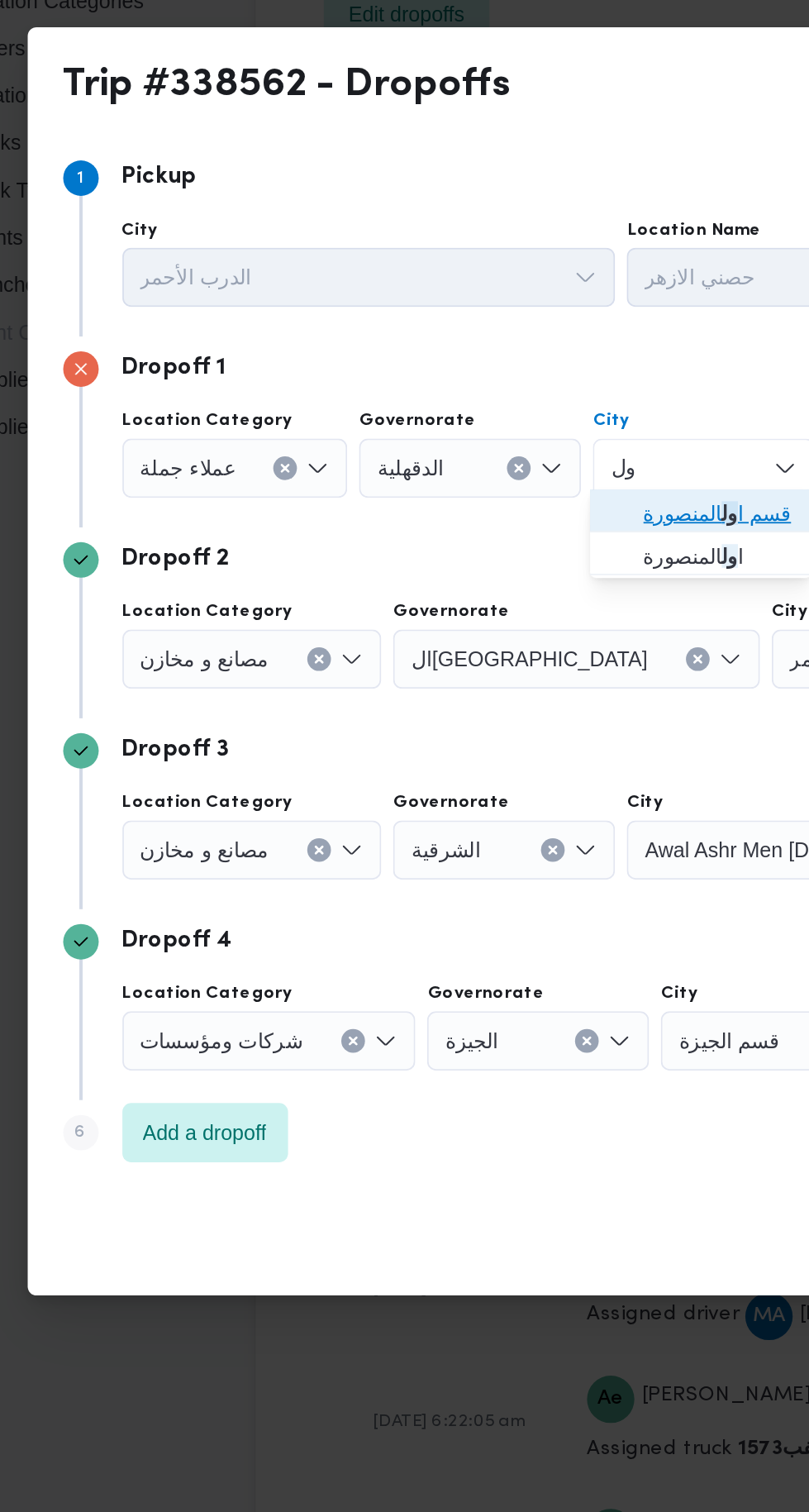
click at [505, 598] on span "قسم ا ول المنصورة" at bounding box center [473, 597] width 84 height 20
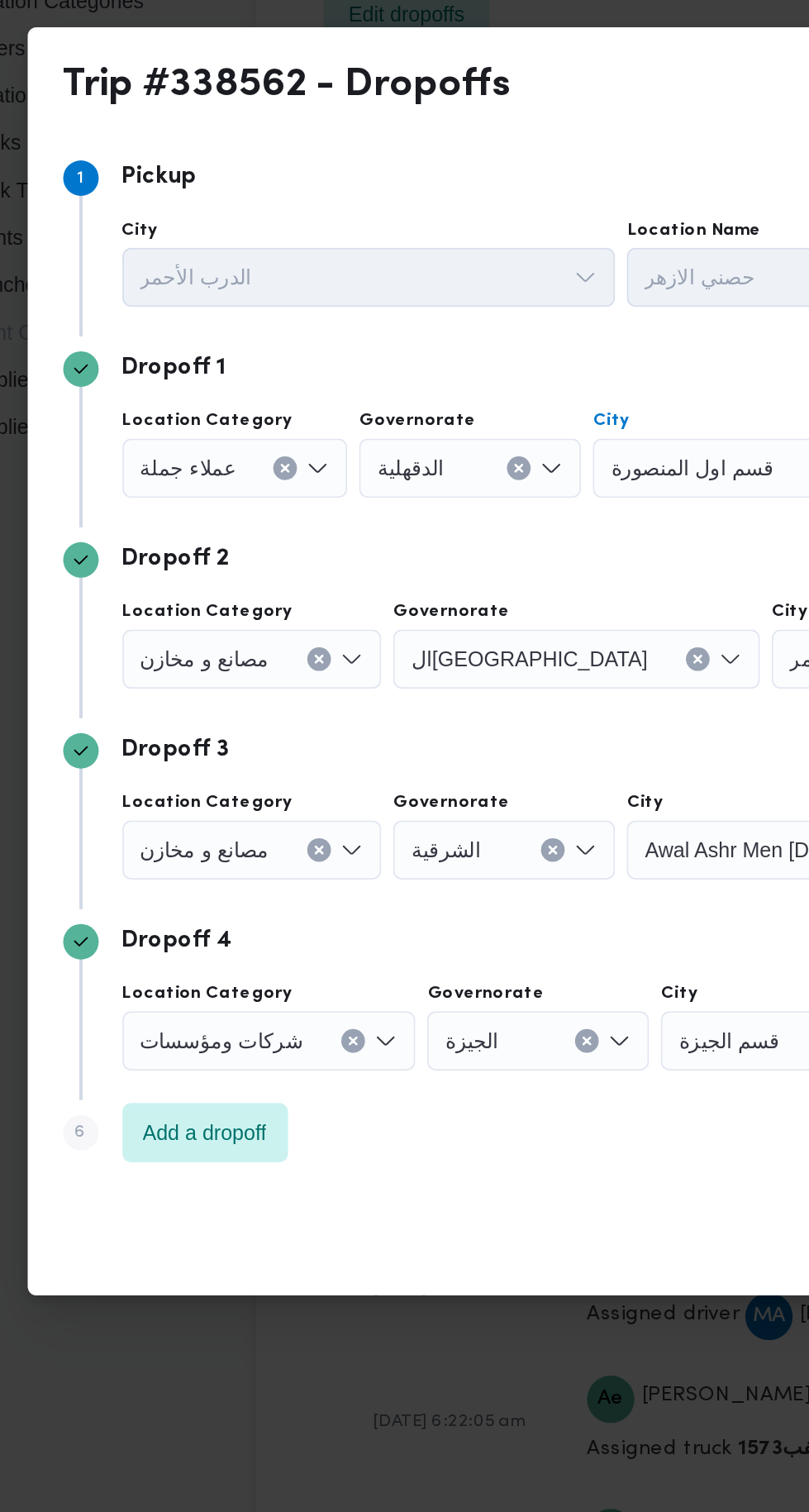
click at [351, 578] on div "الدقهلية" at bounding box center [335, 573] width 124 height 33
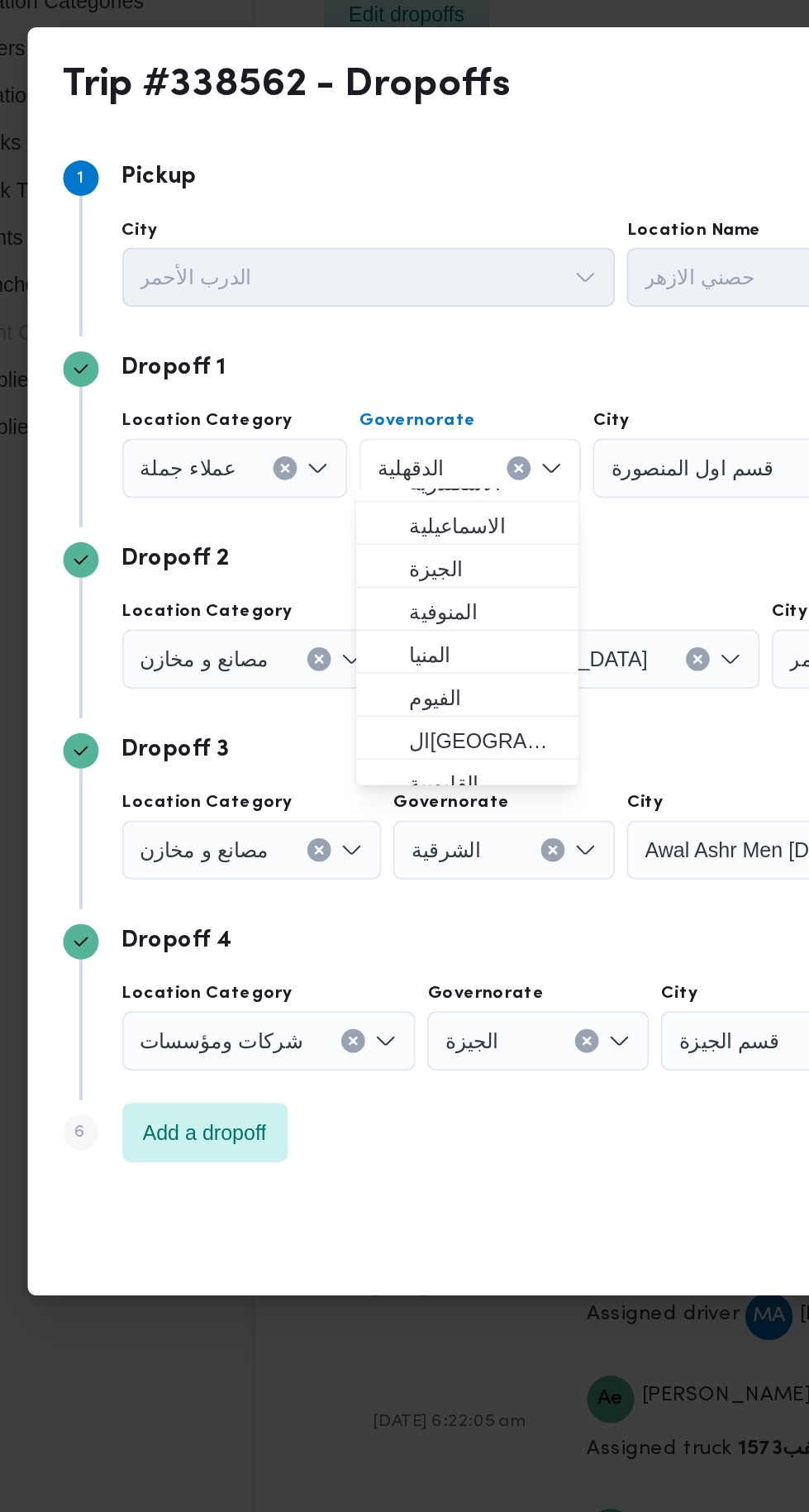
scroll to position [113, 0]
click at [366, 726] on span "ال[GEOGRAPHIC_DATA]" at bounding box center [342, 724] width 84 height 20
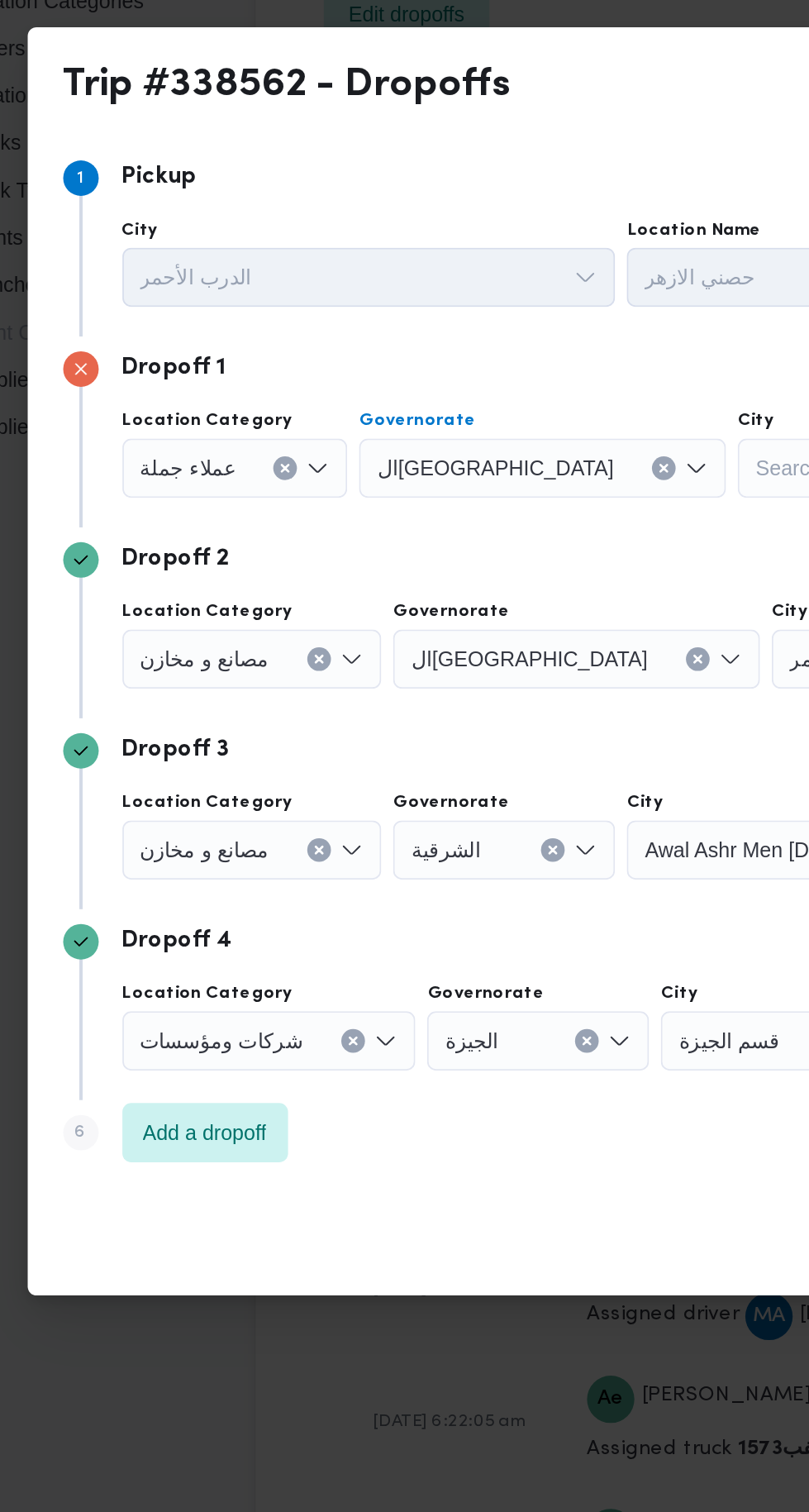
click at [484, 562] on div "Search" at bounding box center [546, 573] width 124 height 33
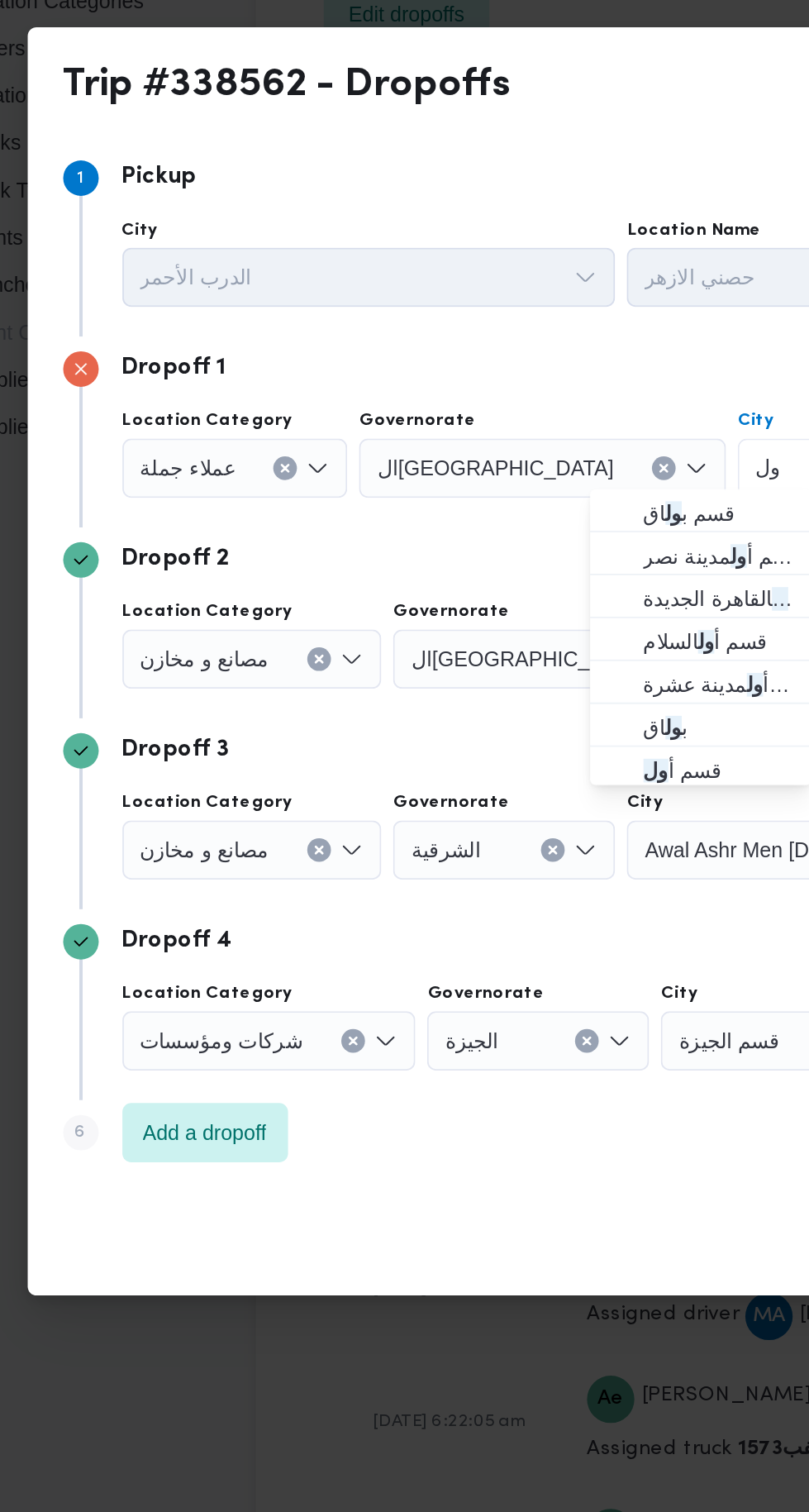
type input "ول"
click at [490, 638] on span "قسم أ ول القاهرة الجديدة" at bounding box center [473, 646] width 84 height 20
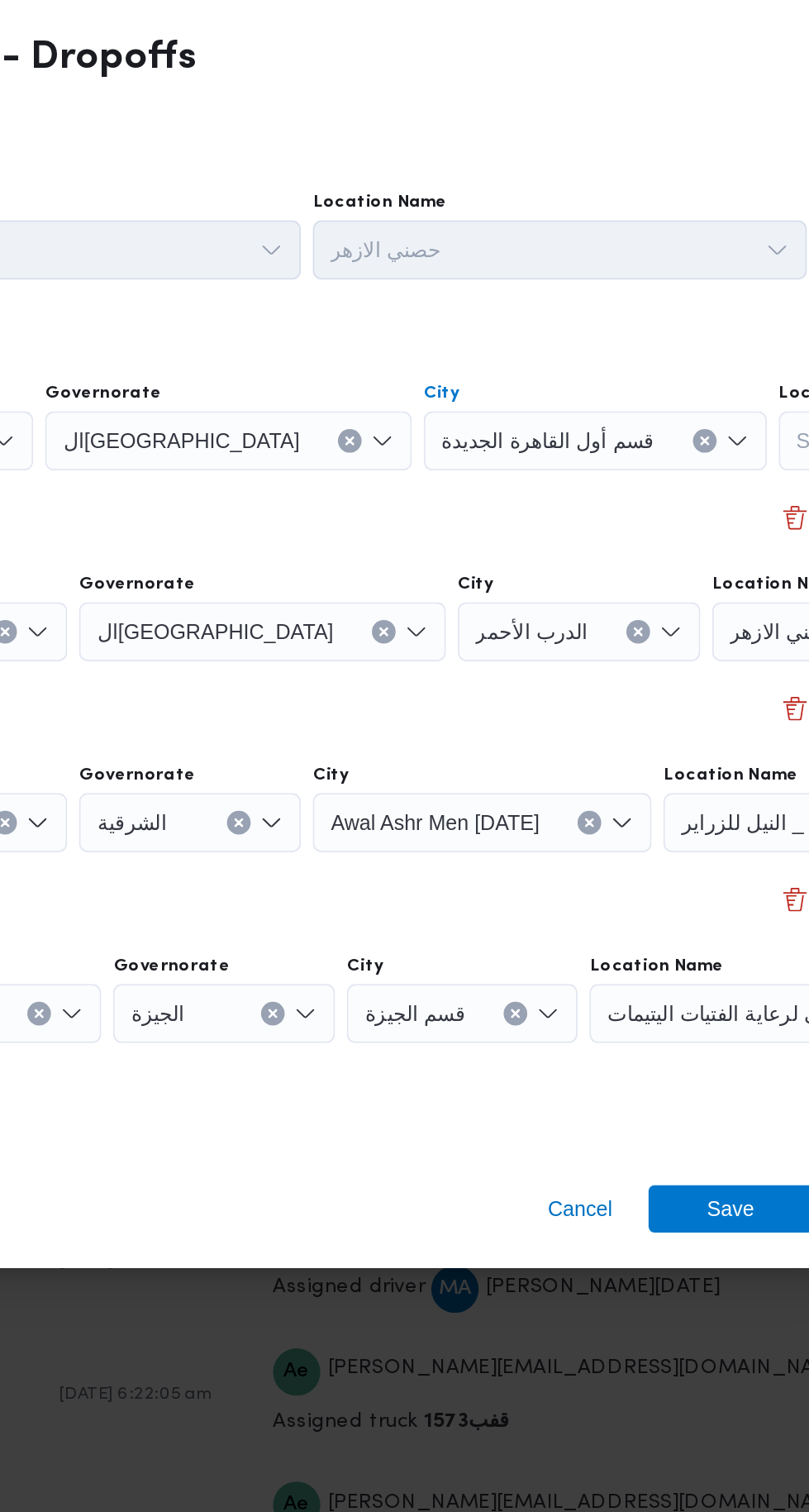
scroll to position [2421, 0]
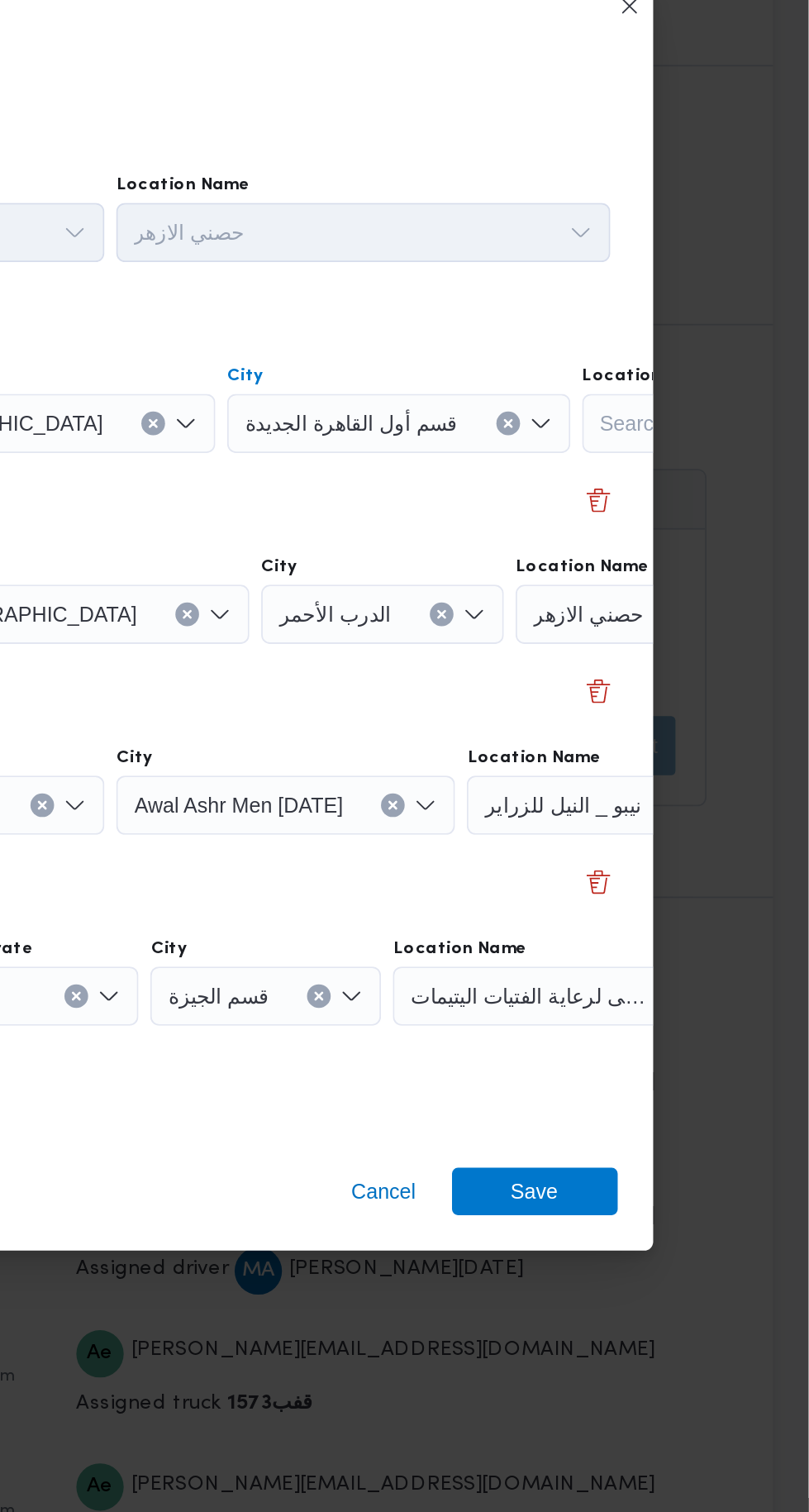
click at [682, 676] on div "حصني الازهر" at bounding box center [749, 680] width 206 height 33
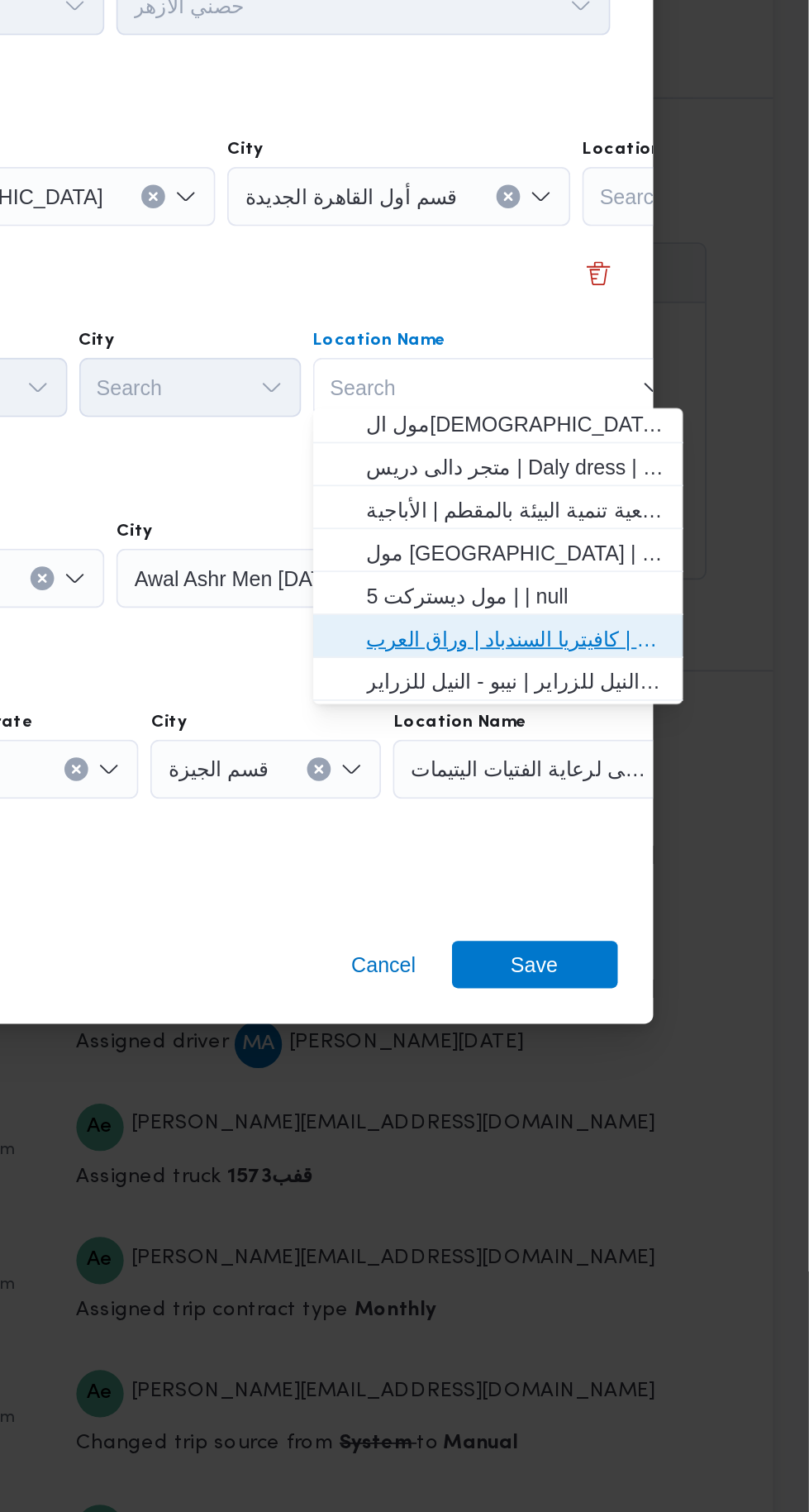
click at [702, 824] on span "مخزن المستقبل _ القومية امبابة | كافيتريا السندباد | وراق العرب" at bounding box center [645, 820] width 167 height 20
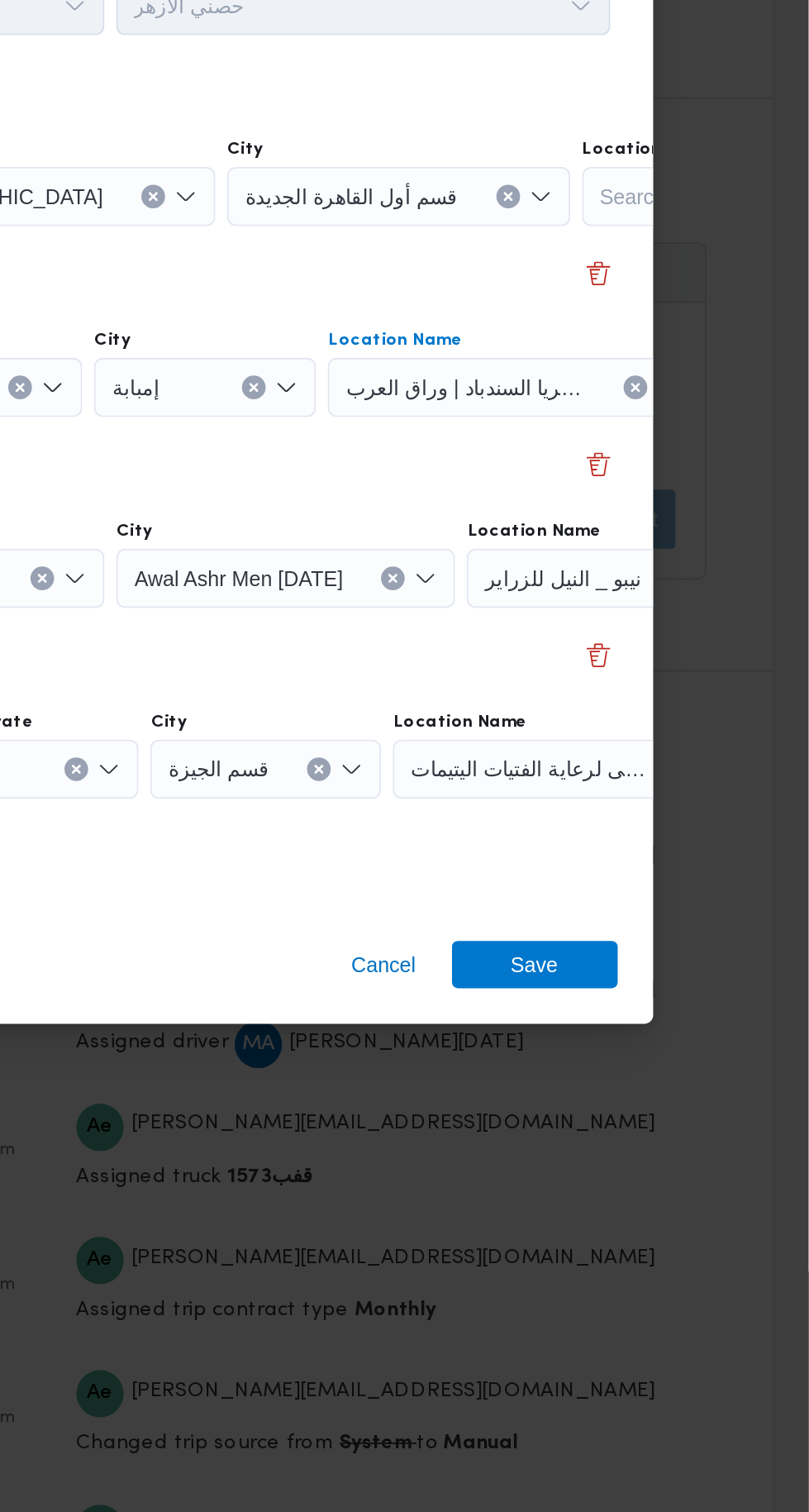
click at [699, 777] on span "نيبو _ النيل للزراير" at bounding box center [671, 786] width 87 height 18
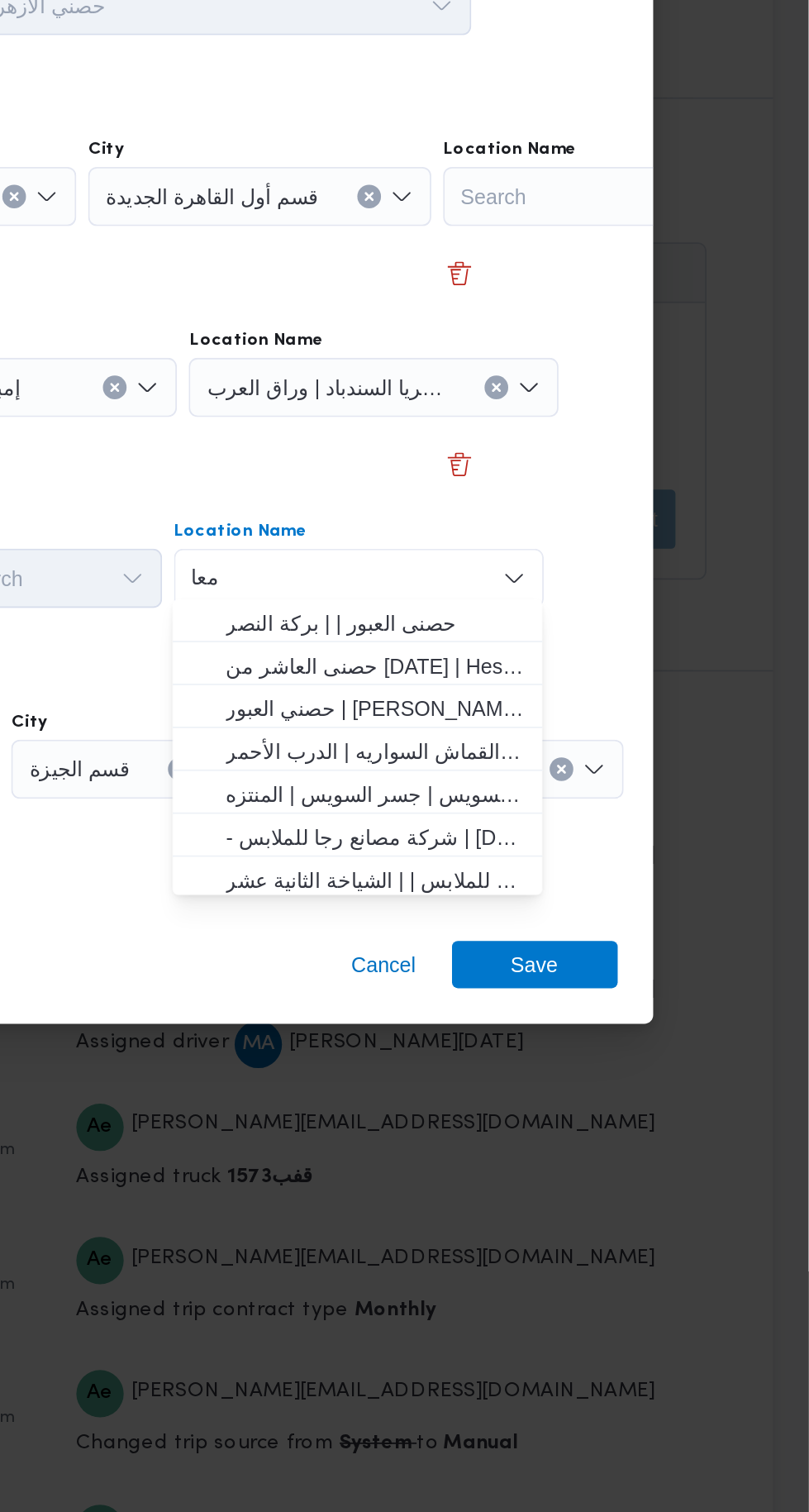
scroll to position [0, 0]
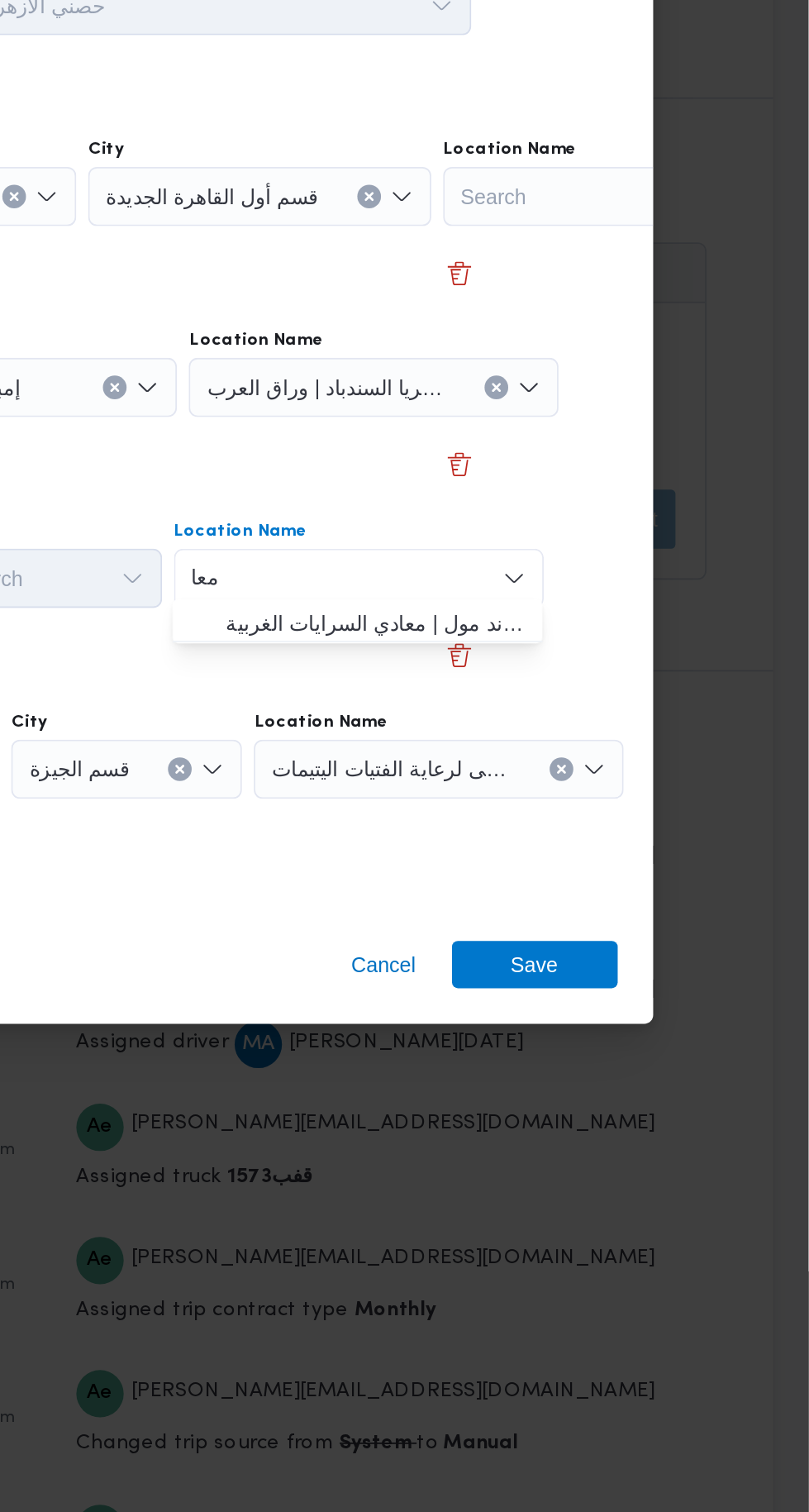
type input "معا"
click at [633, 807] on span "حصني -ال معا دي | ميدان المعادي جراند مول | معادي السرايات الغربية" at bounding box center [566, 811] width 167 height 20
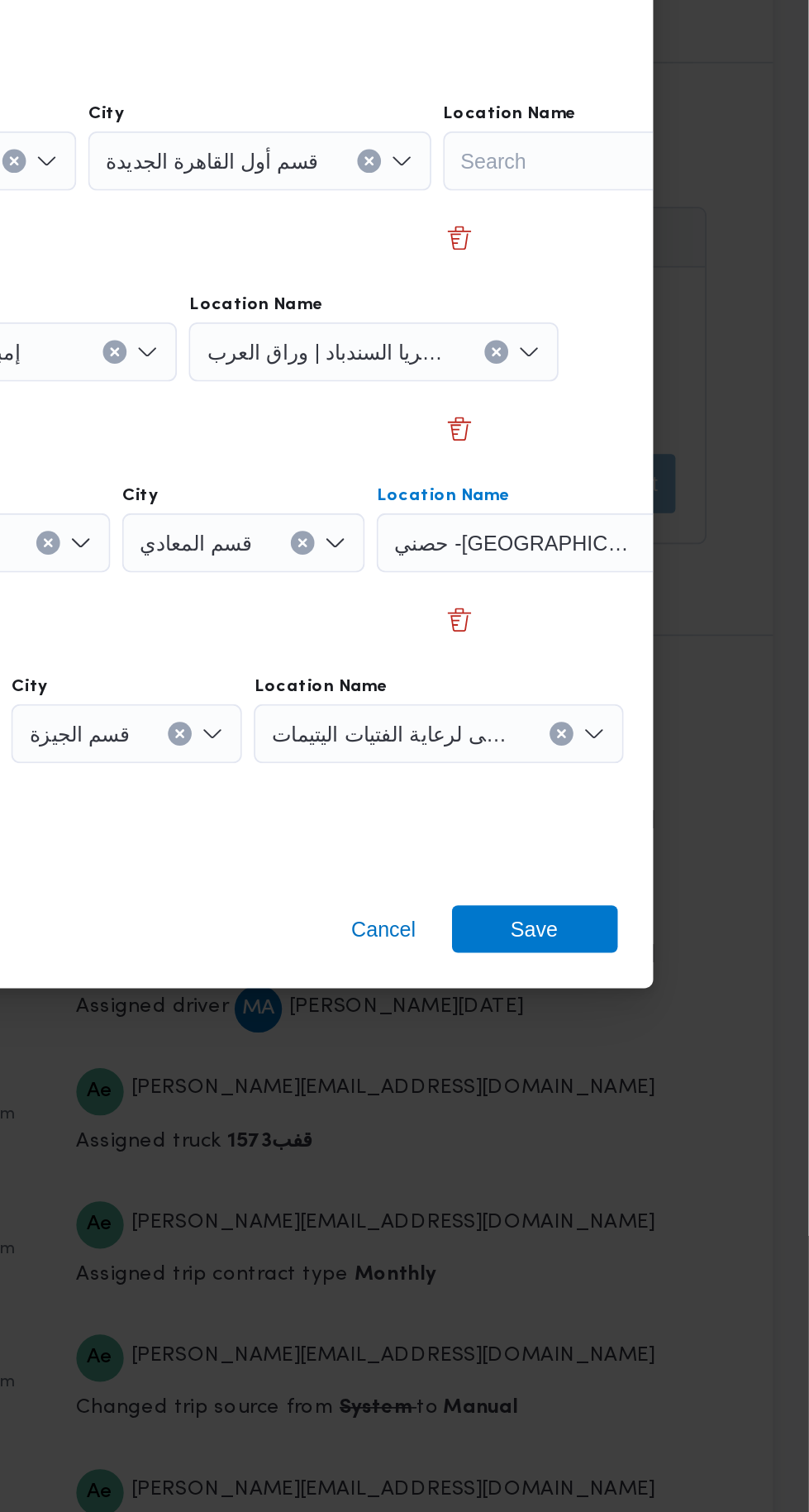
scroll to position [2421, 0]
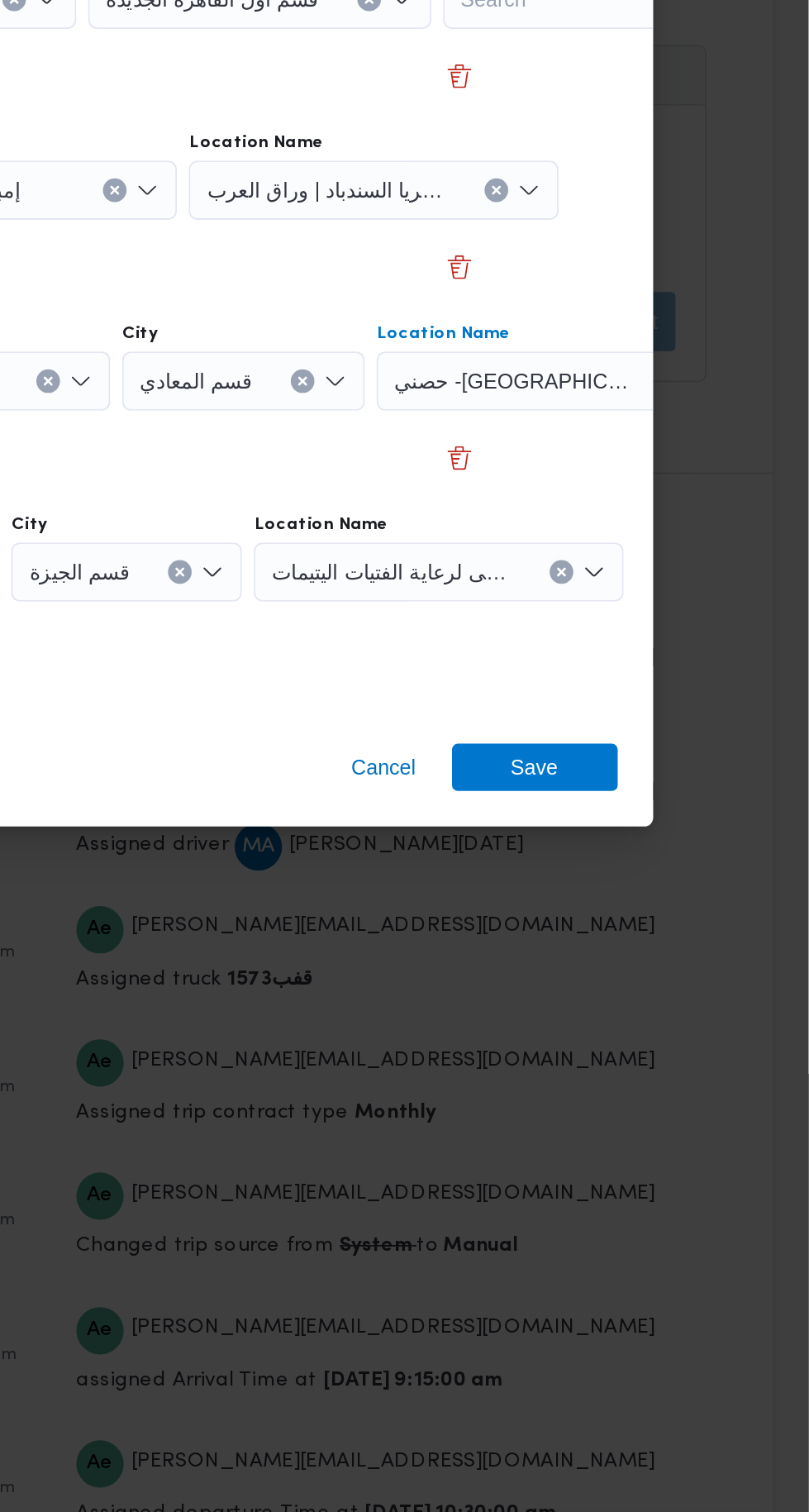
click at [667, 891] on icon "Clear input" at bounding box center [670, 893] width 6 height 6
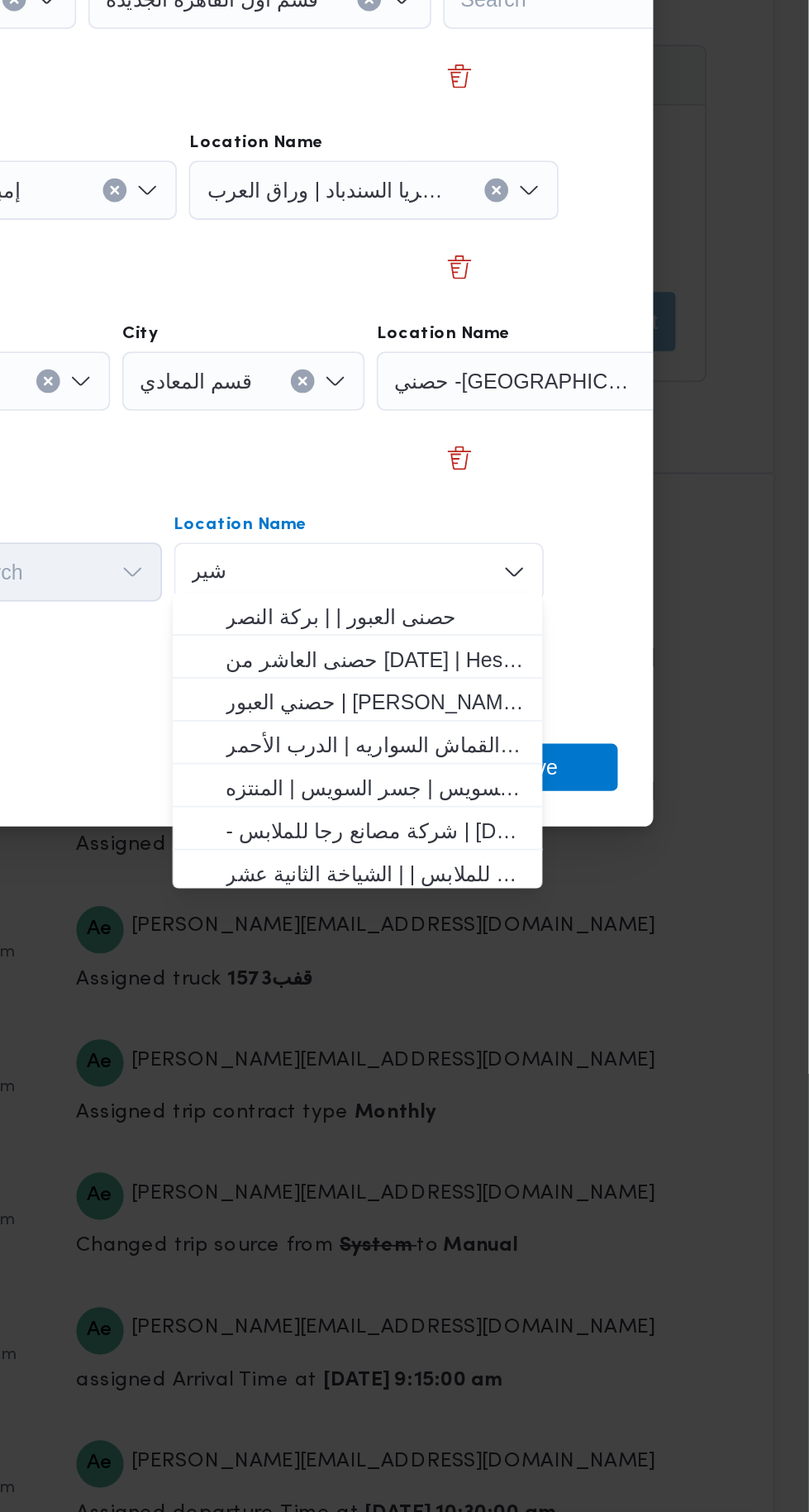
scroll to position [0, 0]
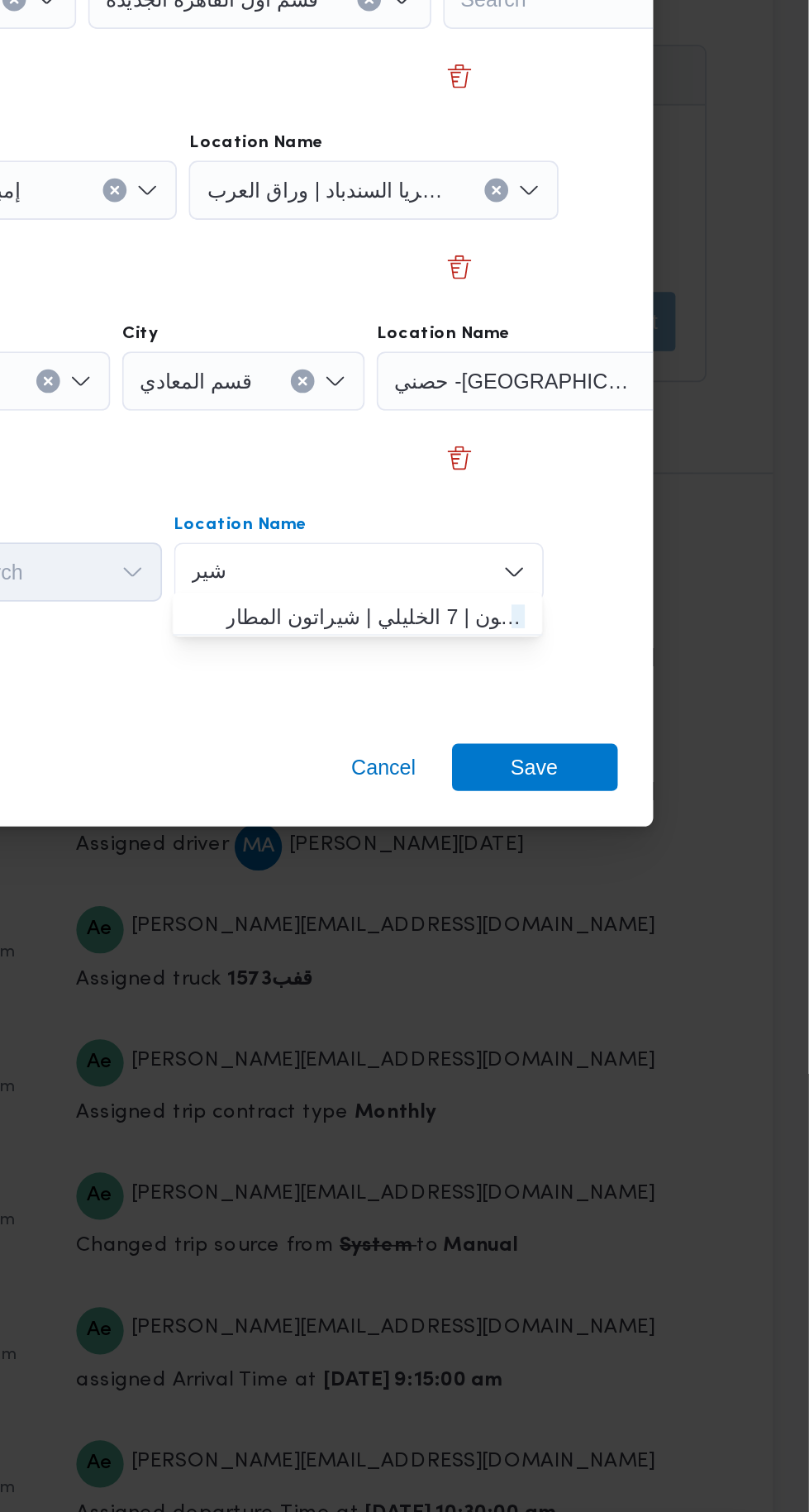
type input "شير"
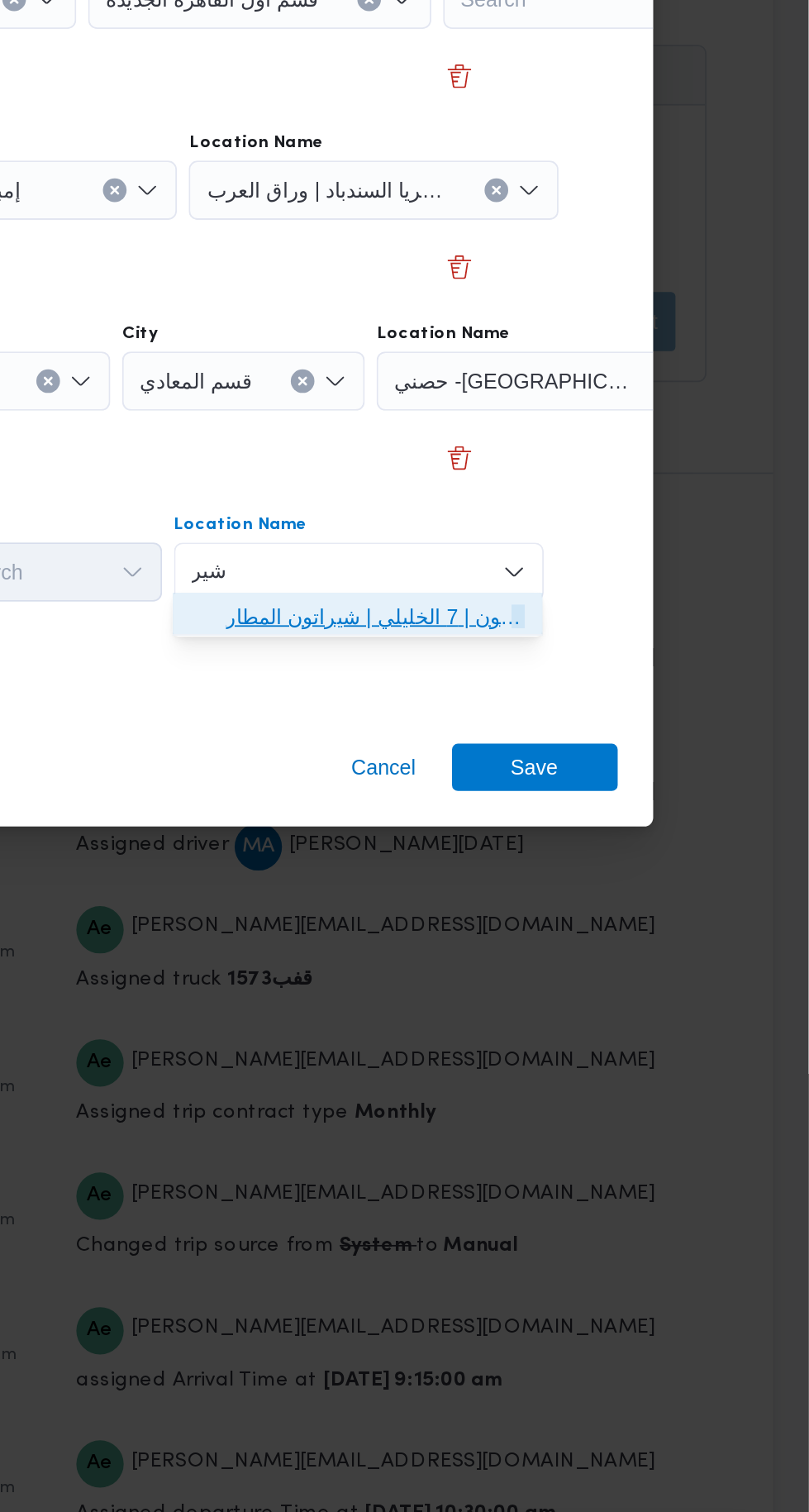
click at [620, 925] on span "حصني - [PERSON_NAME] | 7 [PERSON_NAME] | شيراتون المطار" at bounding box center [566, 918] width 167 height 20
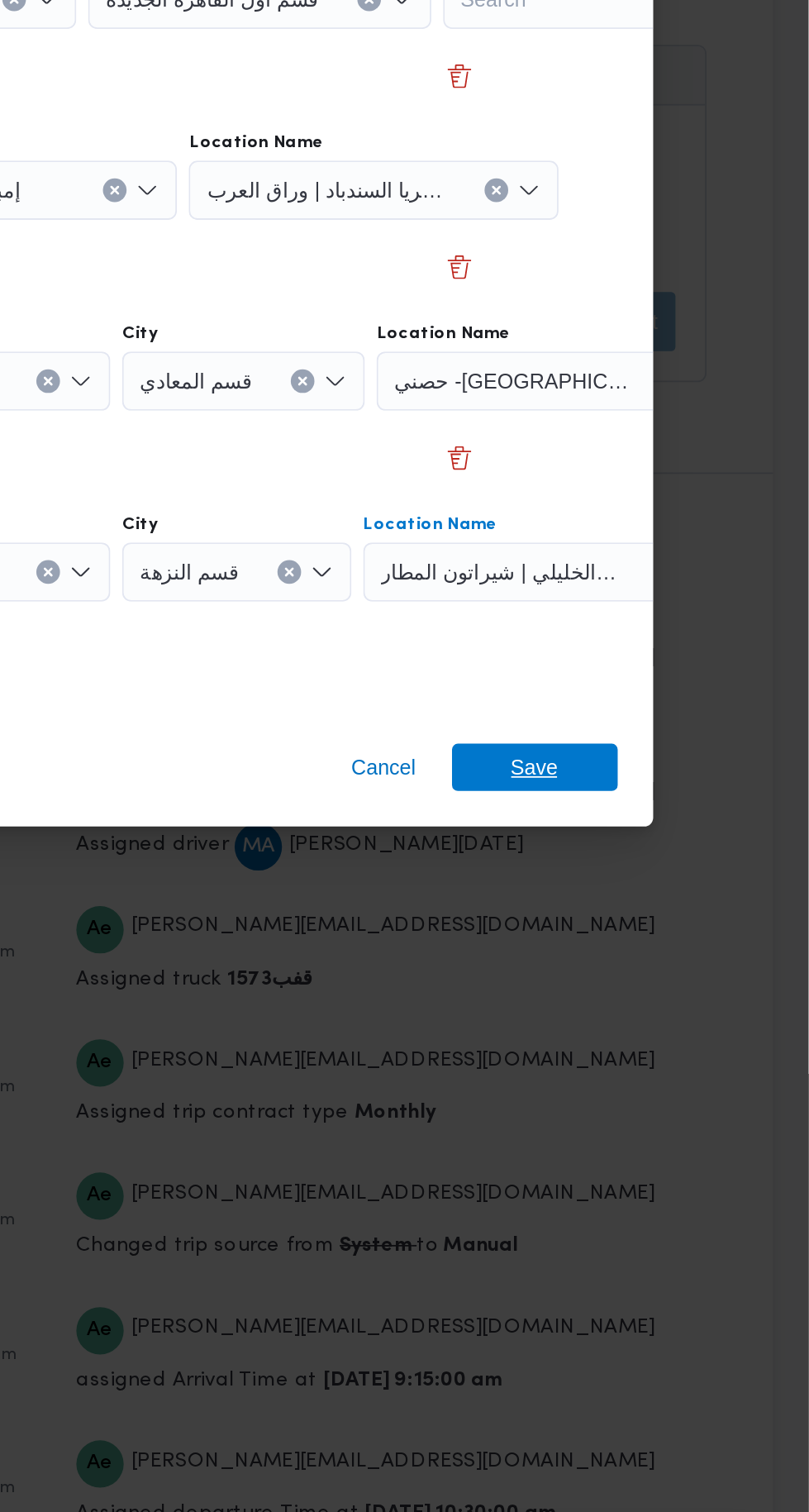
click at [665, 995] on span "Save" at bounding box center [656, 1001] width 26 height 26
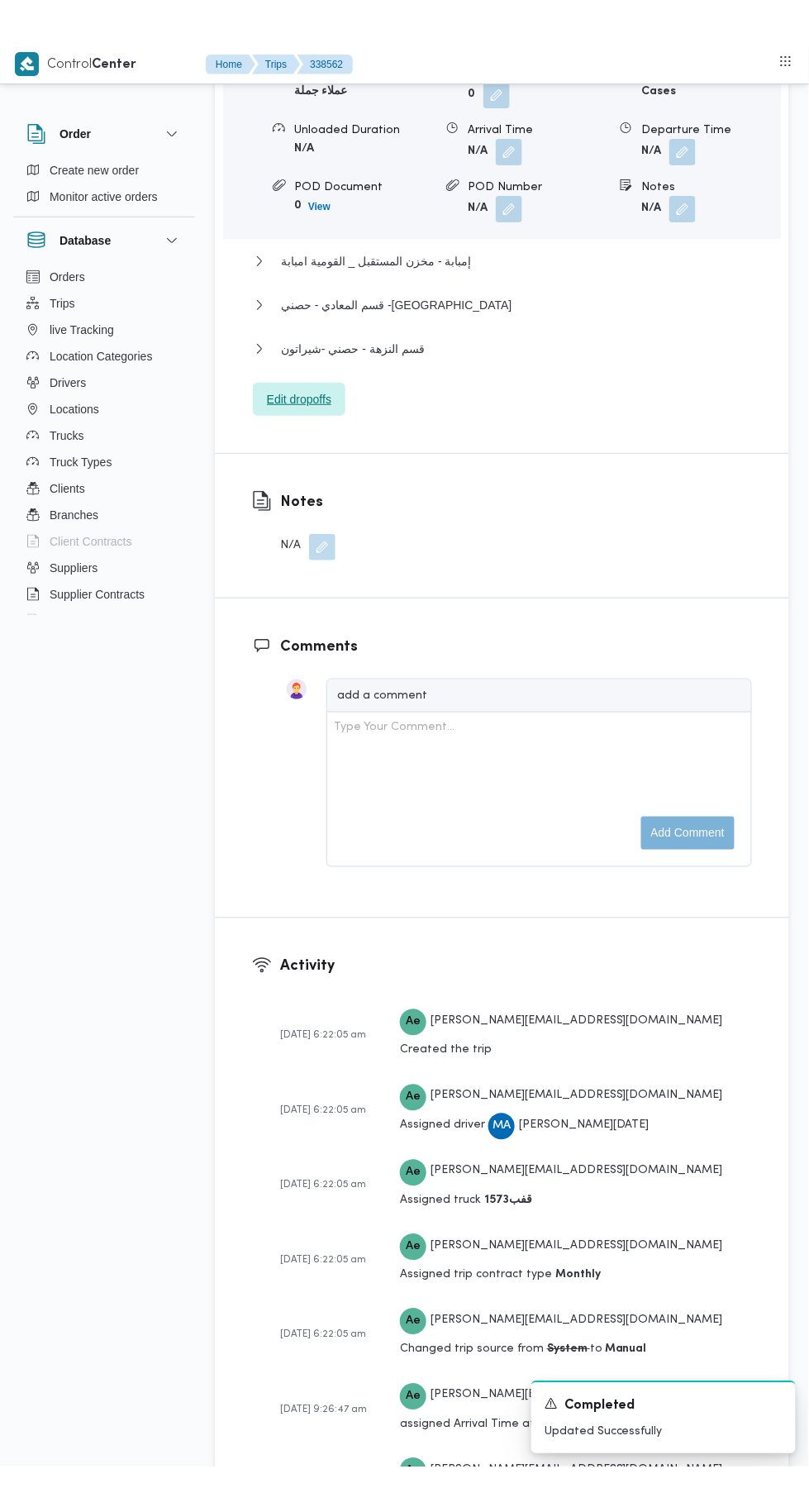
scroll to position [2386, 0]
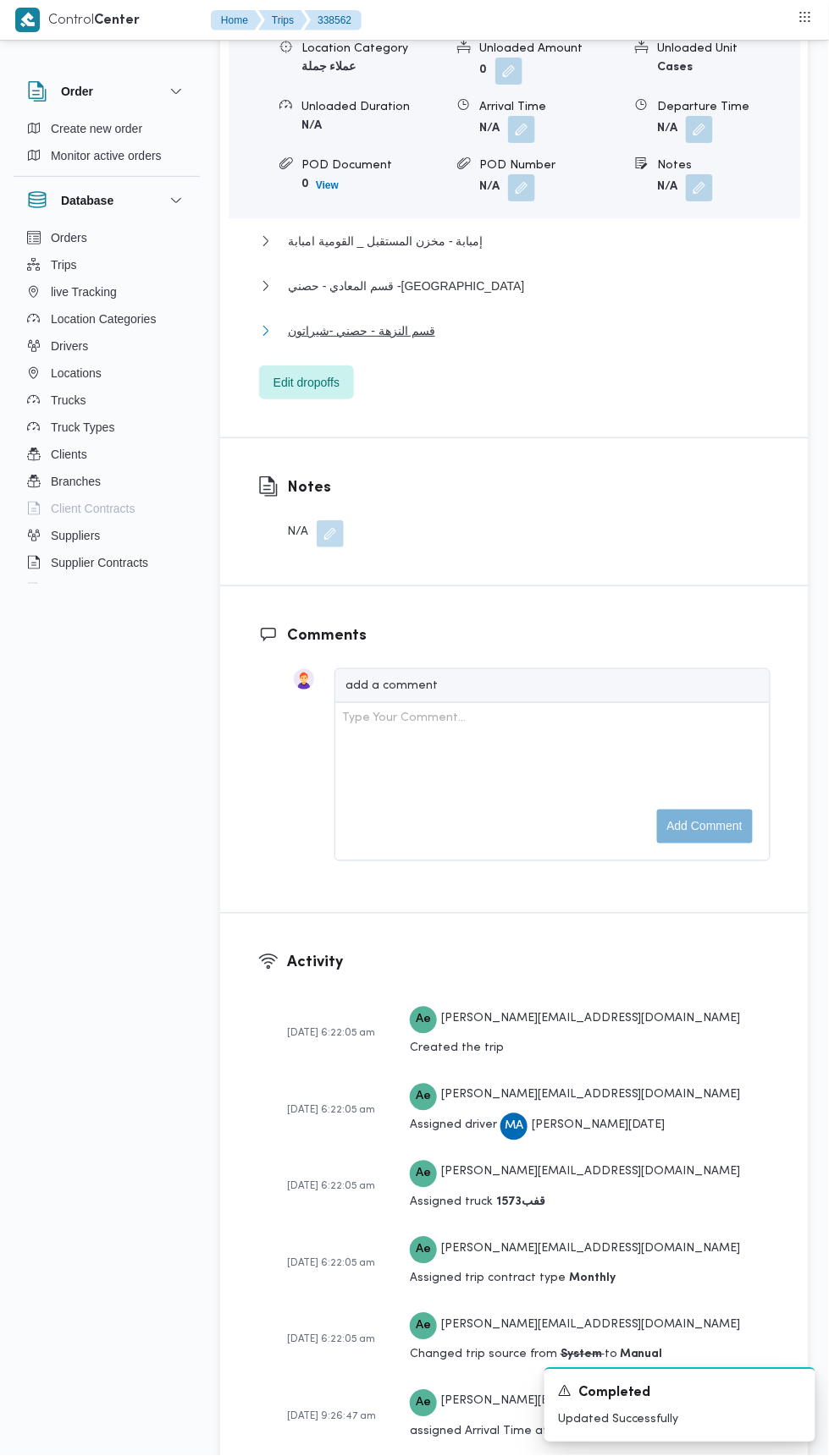
click at [366, 341] on span "قسم النزهة - حصني -شيراتون" at bounding box center [361, 331] width 147 height 21
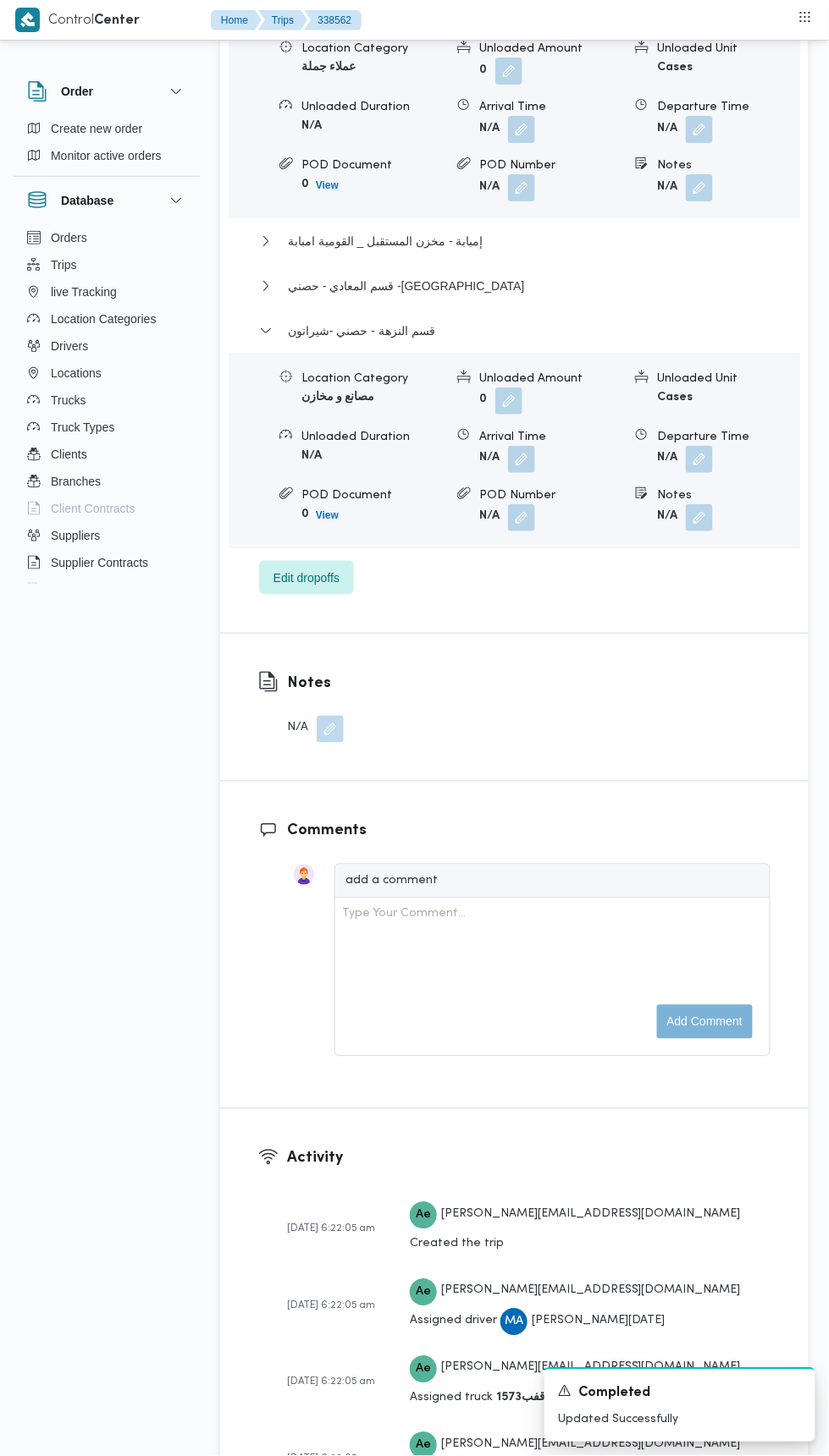
click at [706, 473] on button "button" at bounding box center [699, 459] width 27 height 27
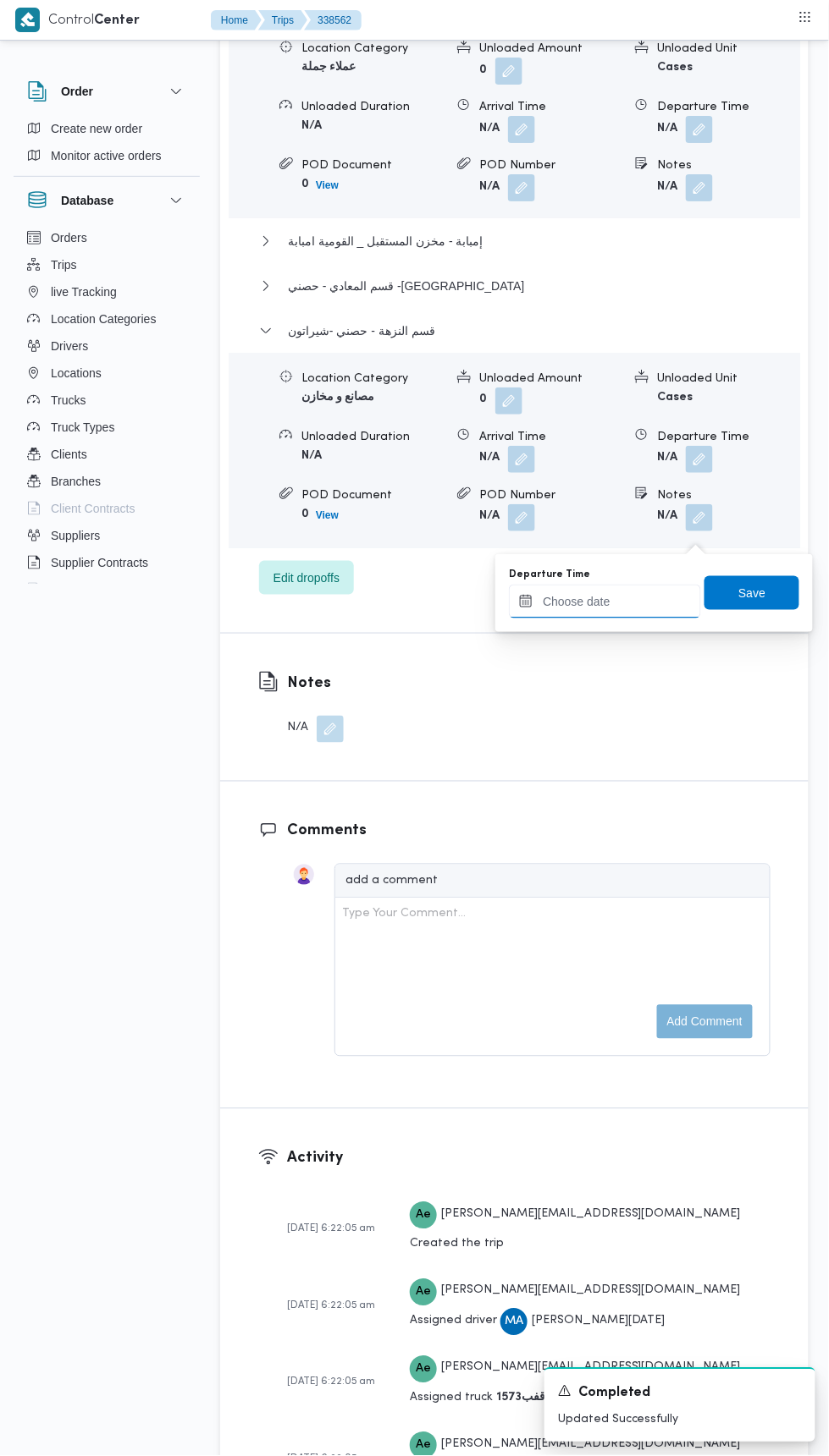
click at [589, 599] on input "Departure Time" at bounding box center [604, 601] width 192 height 34
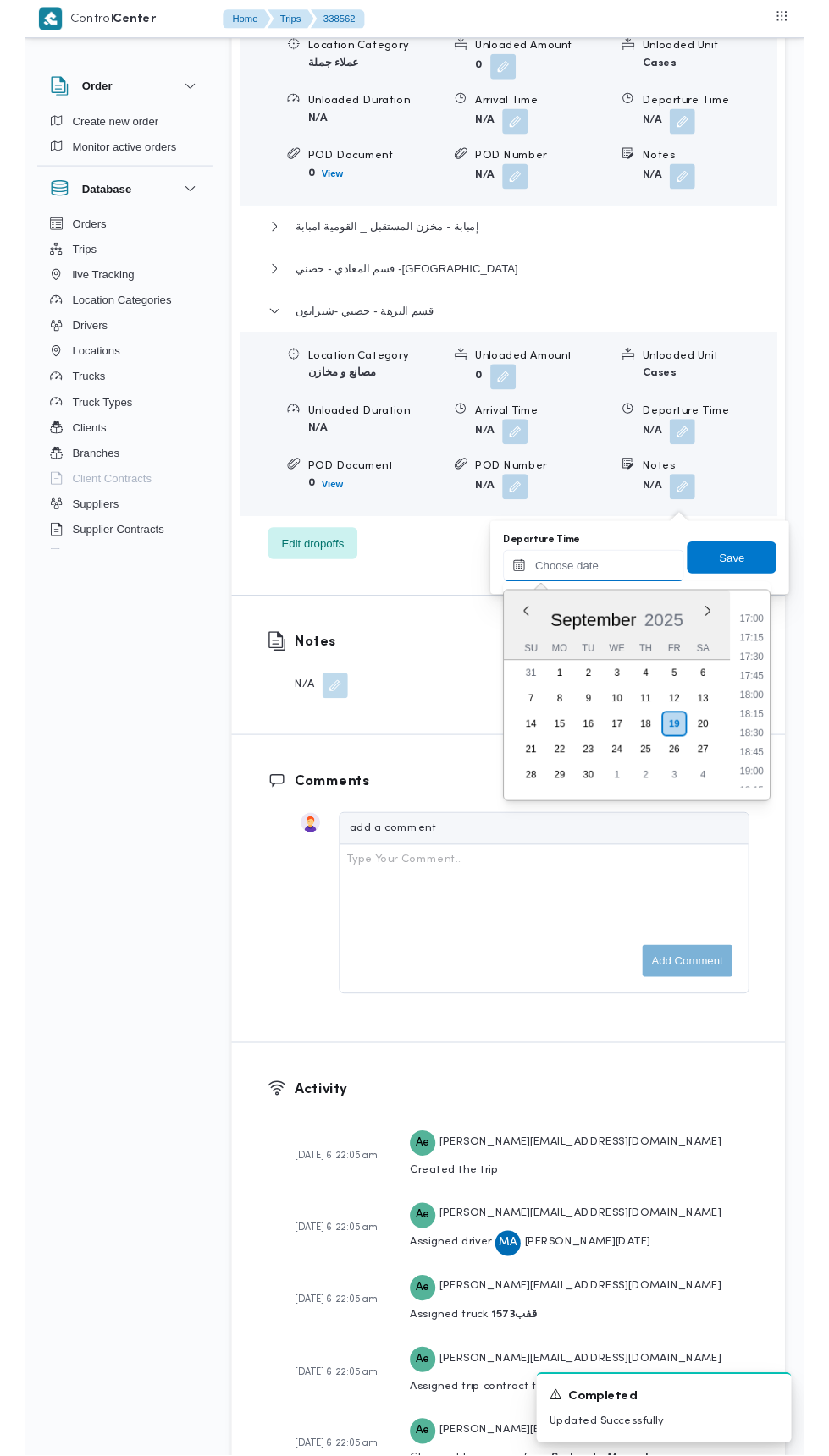
scroll to position [1373, 0]
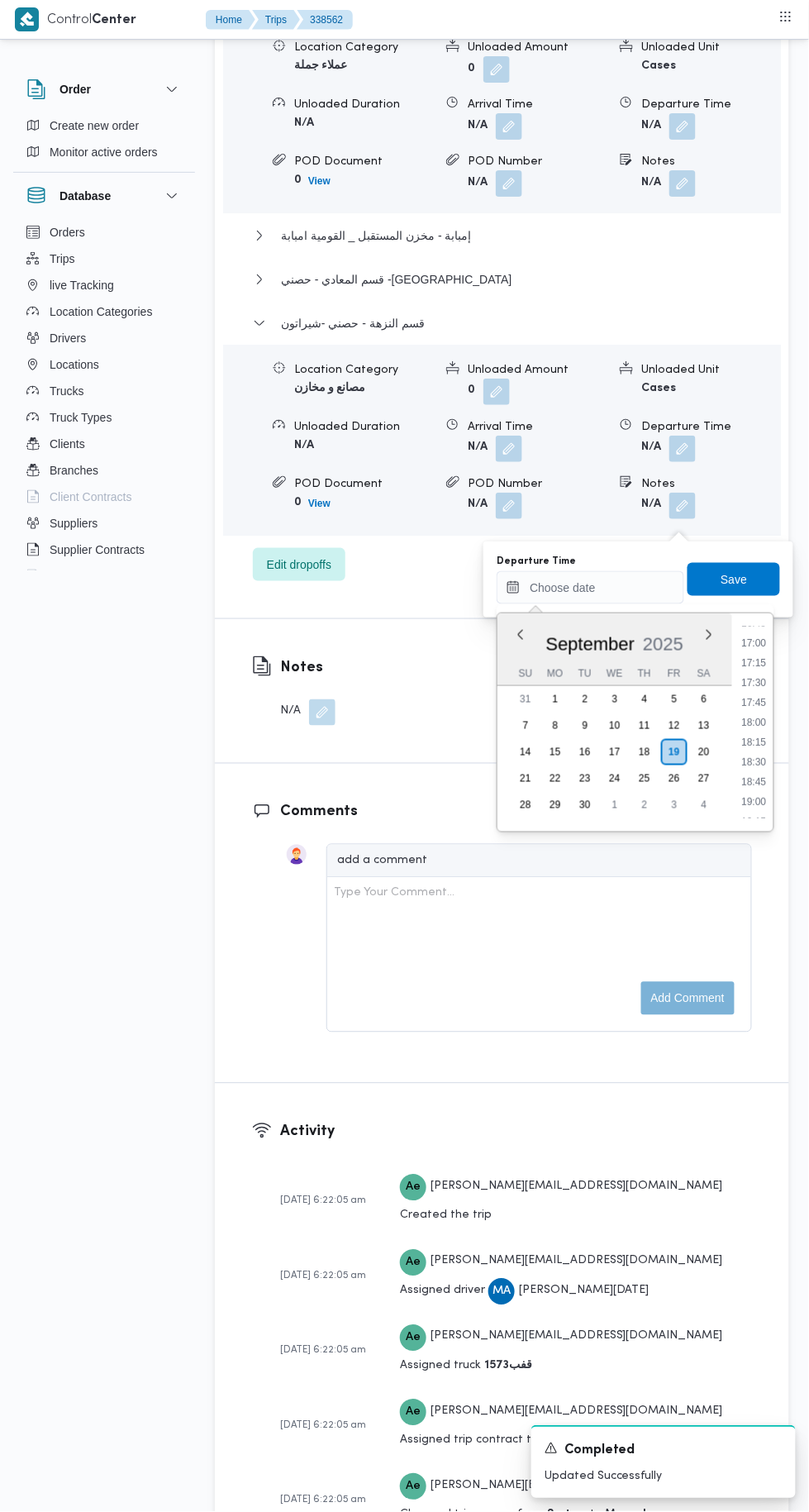
click at [761, 665] on li "17:15" at bounding box center [754, 663] width 38 height 16
type input "[DATE] 17:15"
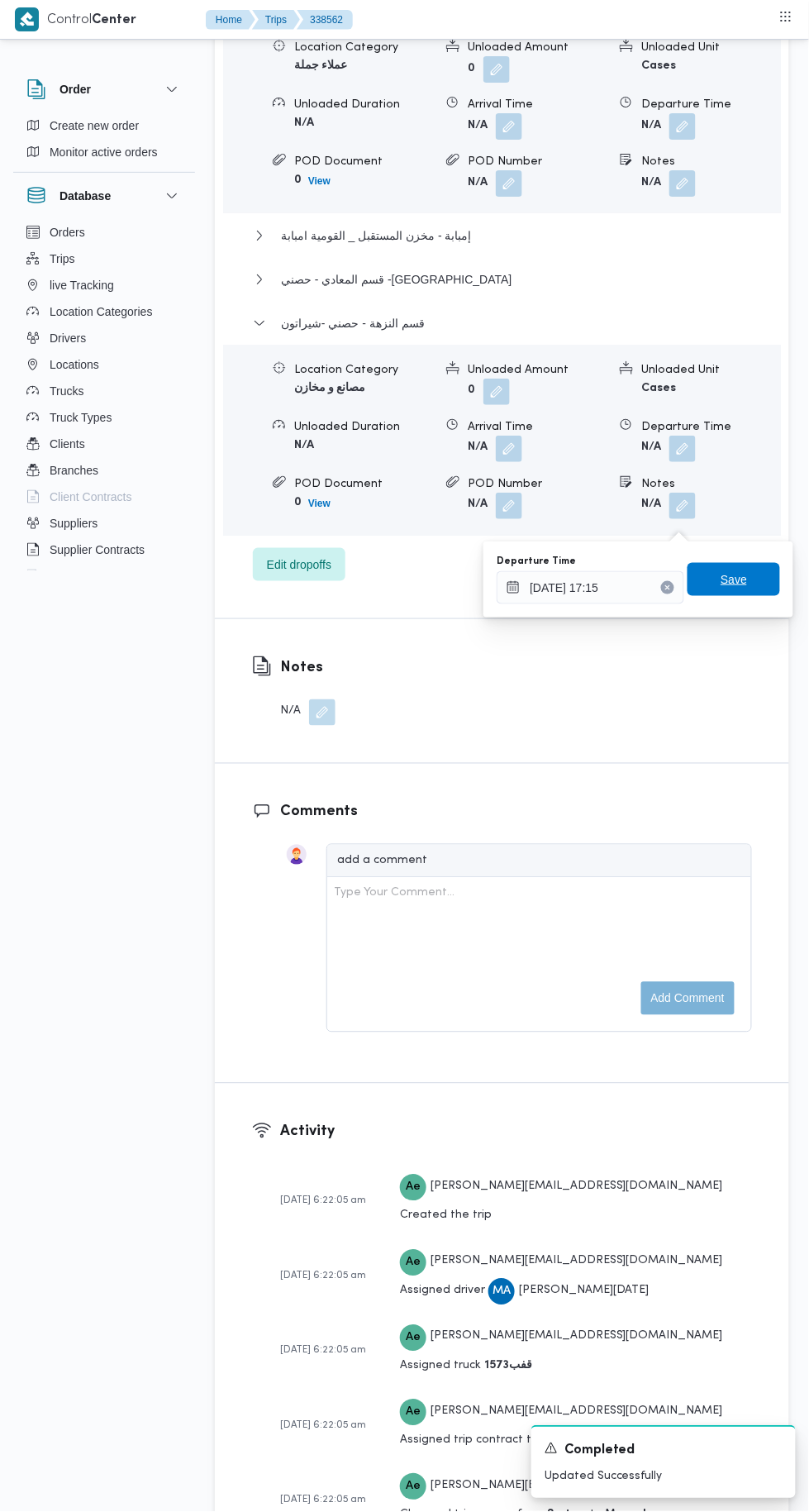
click at [738, 586] on span "Save" at bounding box center [733, 579] width 26 height 20
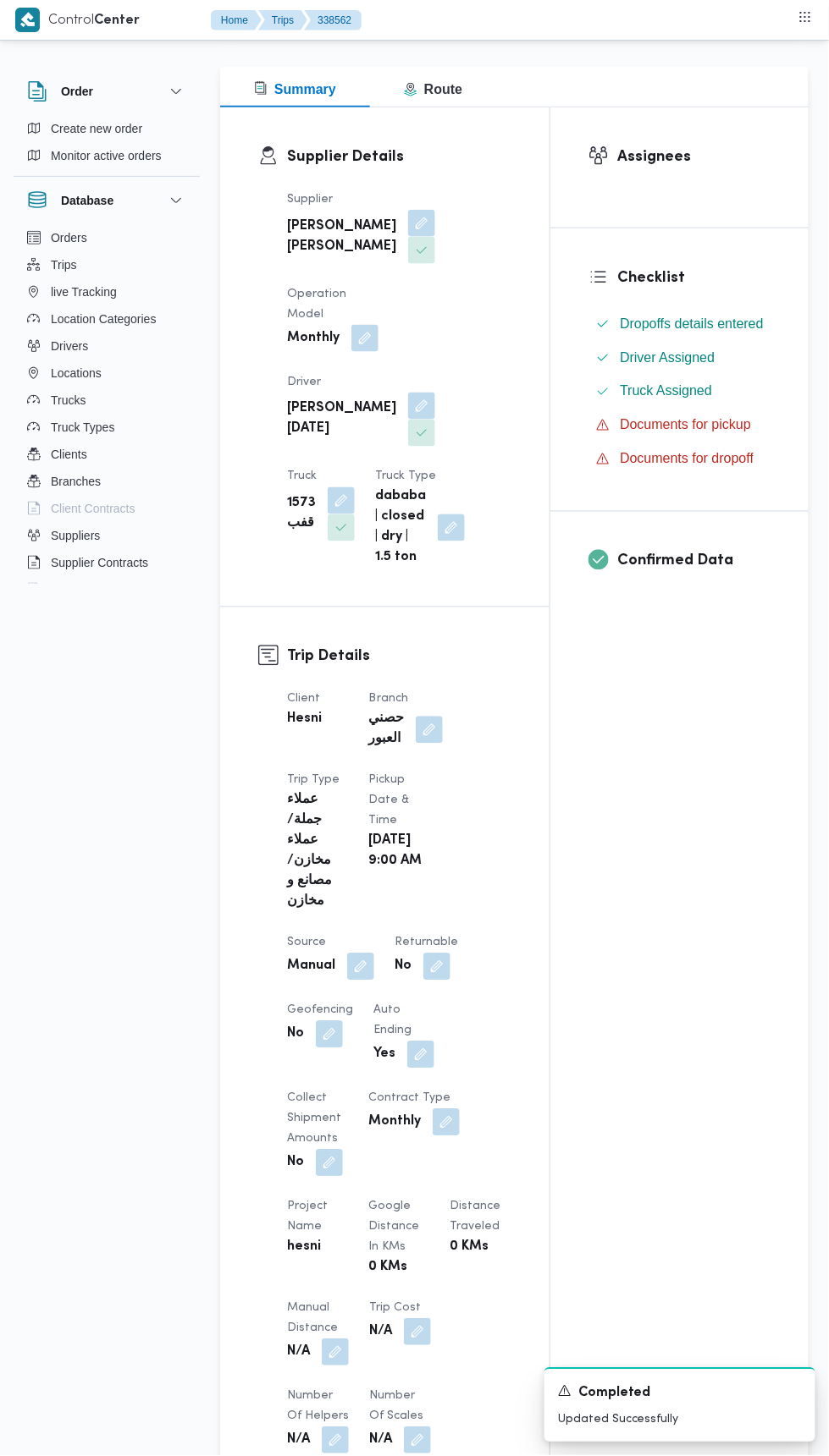
click at [249, 597] on div "Supplier Details Supplier [PERSON_NAME] [PERSON_NAME] Operation Model Monthly D…" at bounding box center [385, 357] width 329 height 499
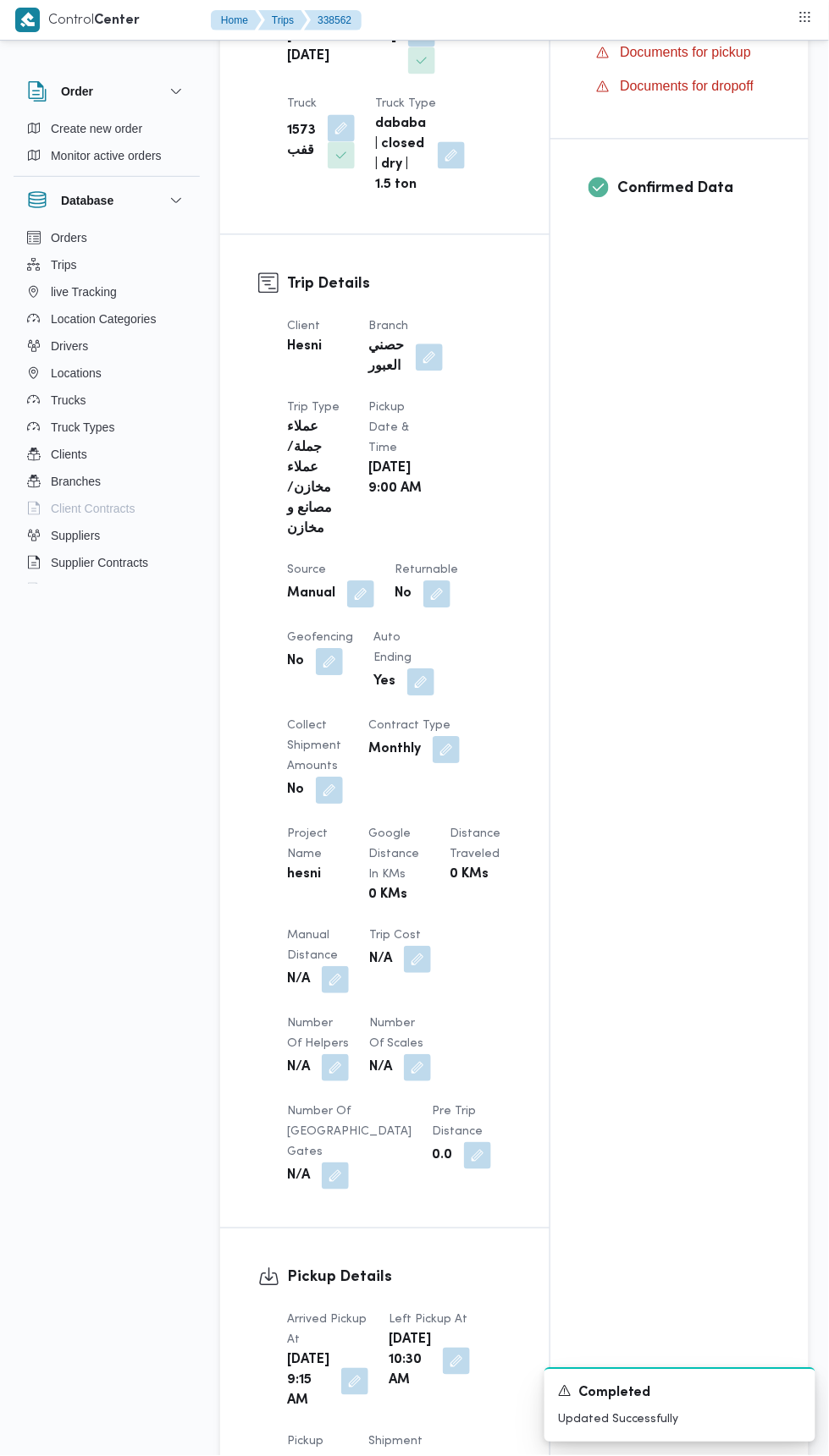
scroll to position [814, 0]
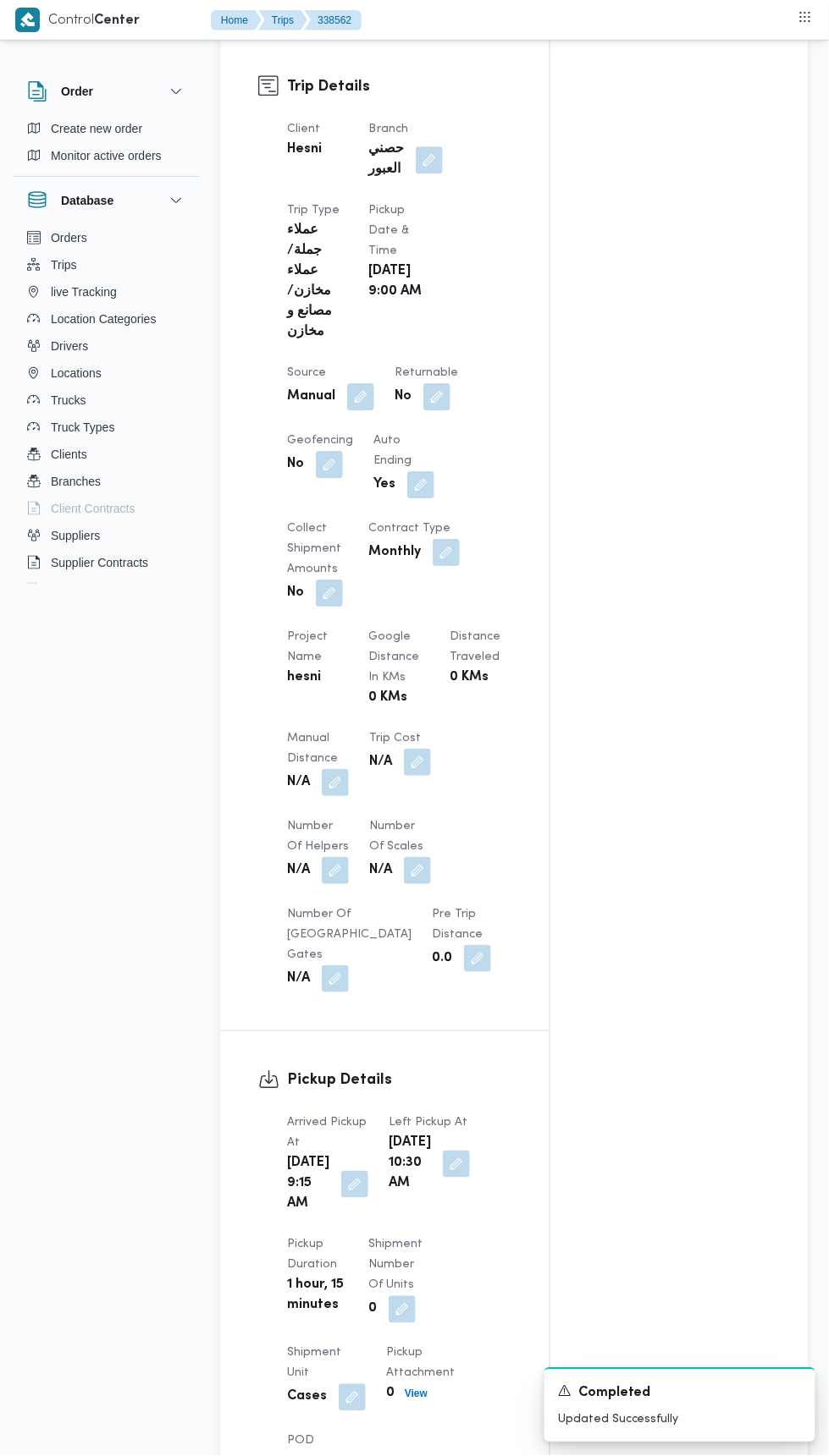
click at [305, 786] on b "N/A" at bounding box center [298, 783] width 22 height 21
click at [329, 876] on button "button" at bounding box center [335, 871] width 27 height 27
click at [330, 779] on button "button" at bounding box center [335, 783] width 27 height 27
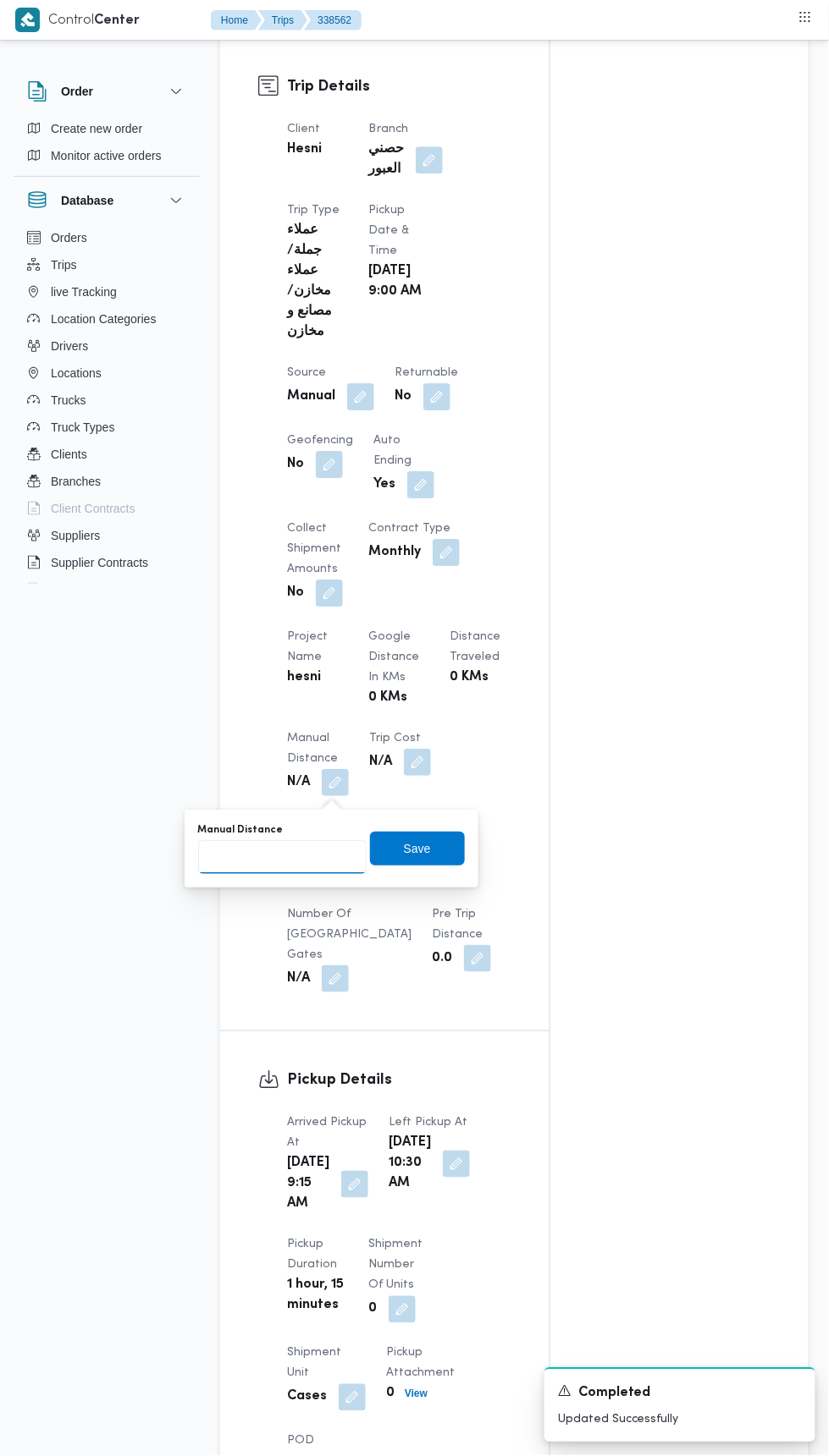
click at [279, 858] on input "Manual Distance" at bounding box center [283, 858] width 168 height 34
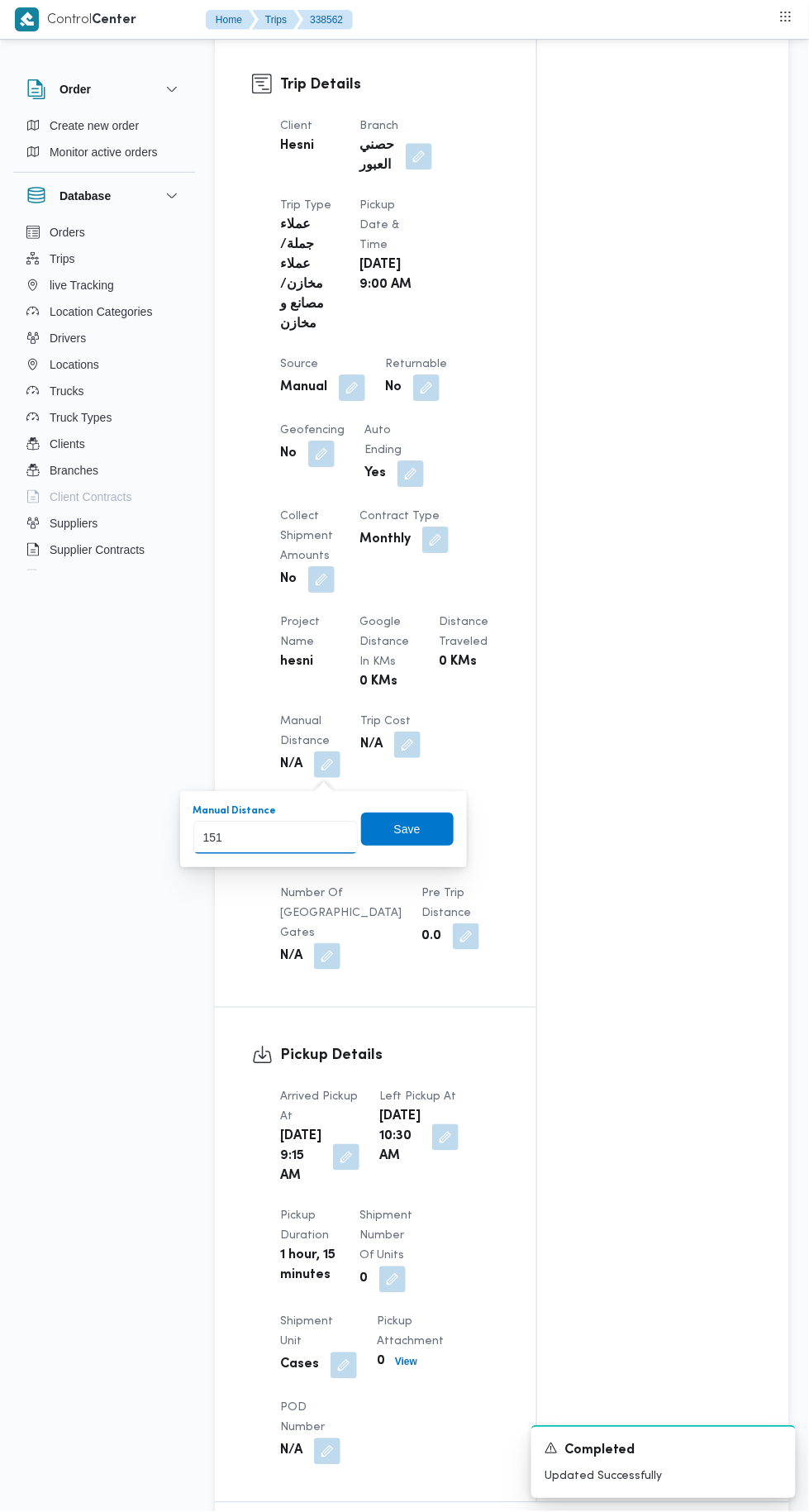
type input "151"
click at [415, 856] on div "You are in a dialog. To close this dialog, hit escape. Manual Distance 151 Save" at bounding box center [323, 829] width 287 height 76
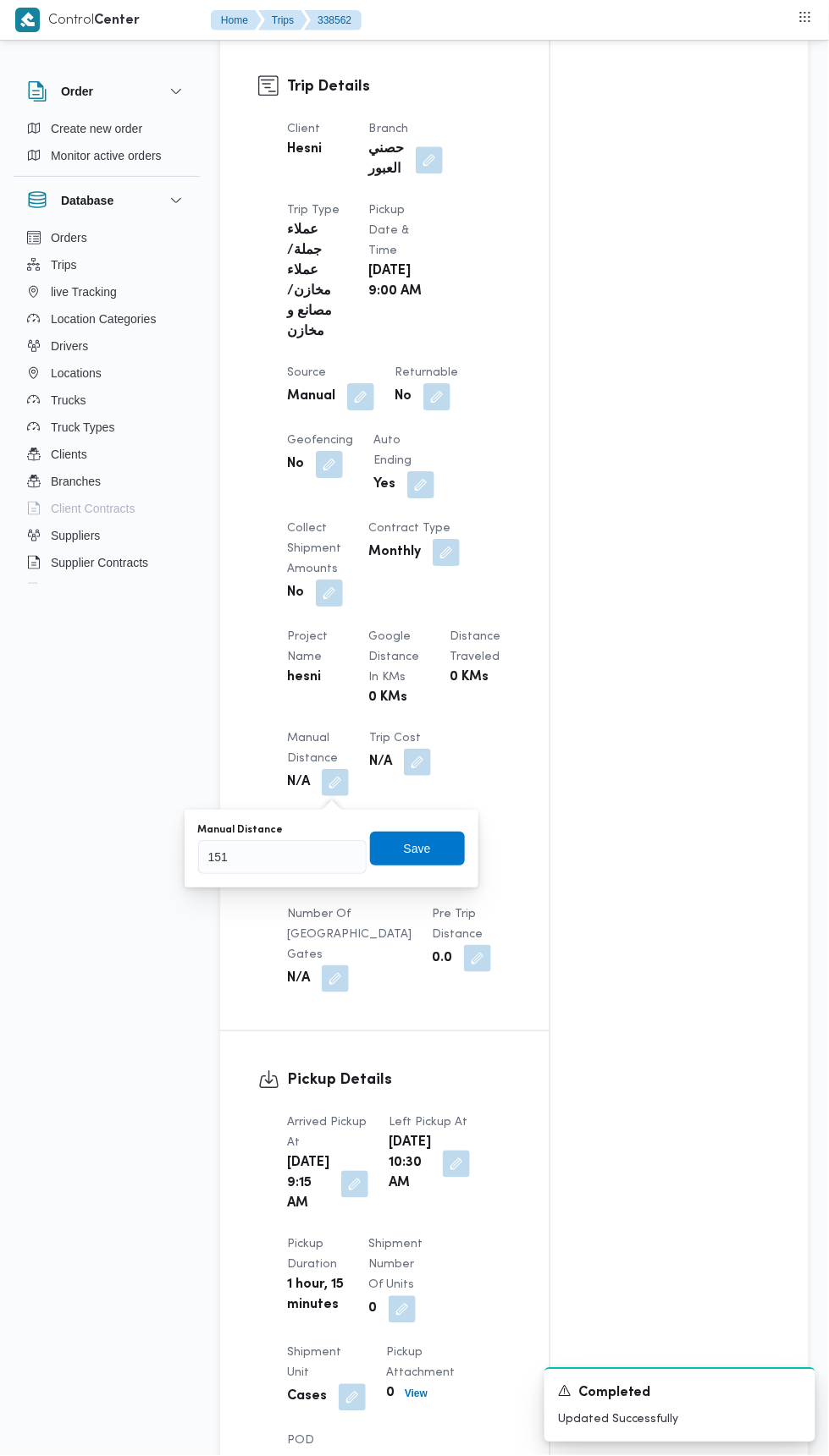
click at [416, 847] on span "Save" at bounding box center [417, 849] width 27 height 21
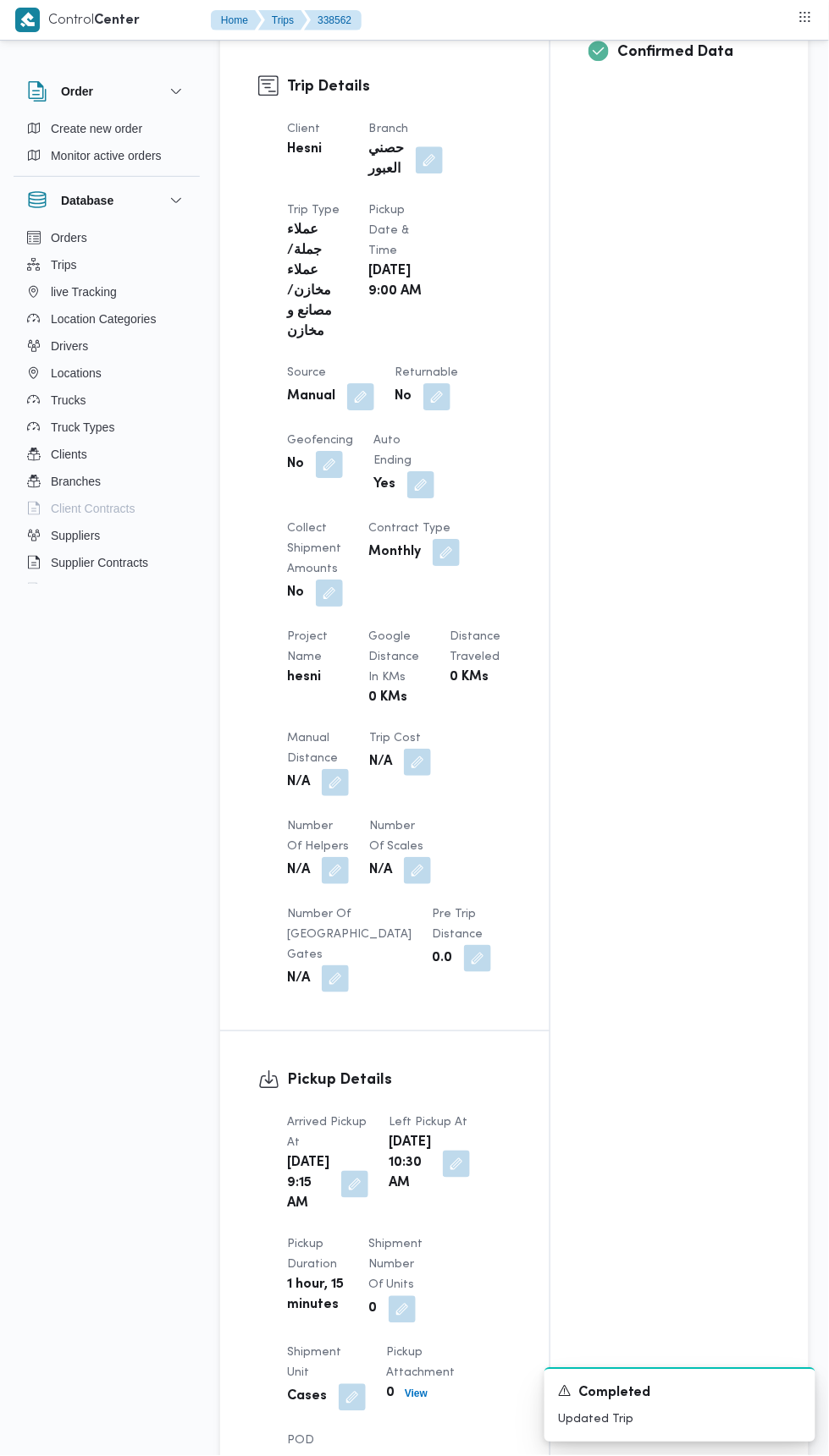
scroll to position [0, 0]
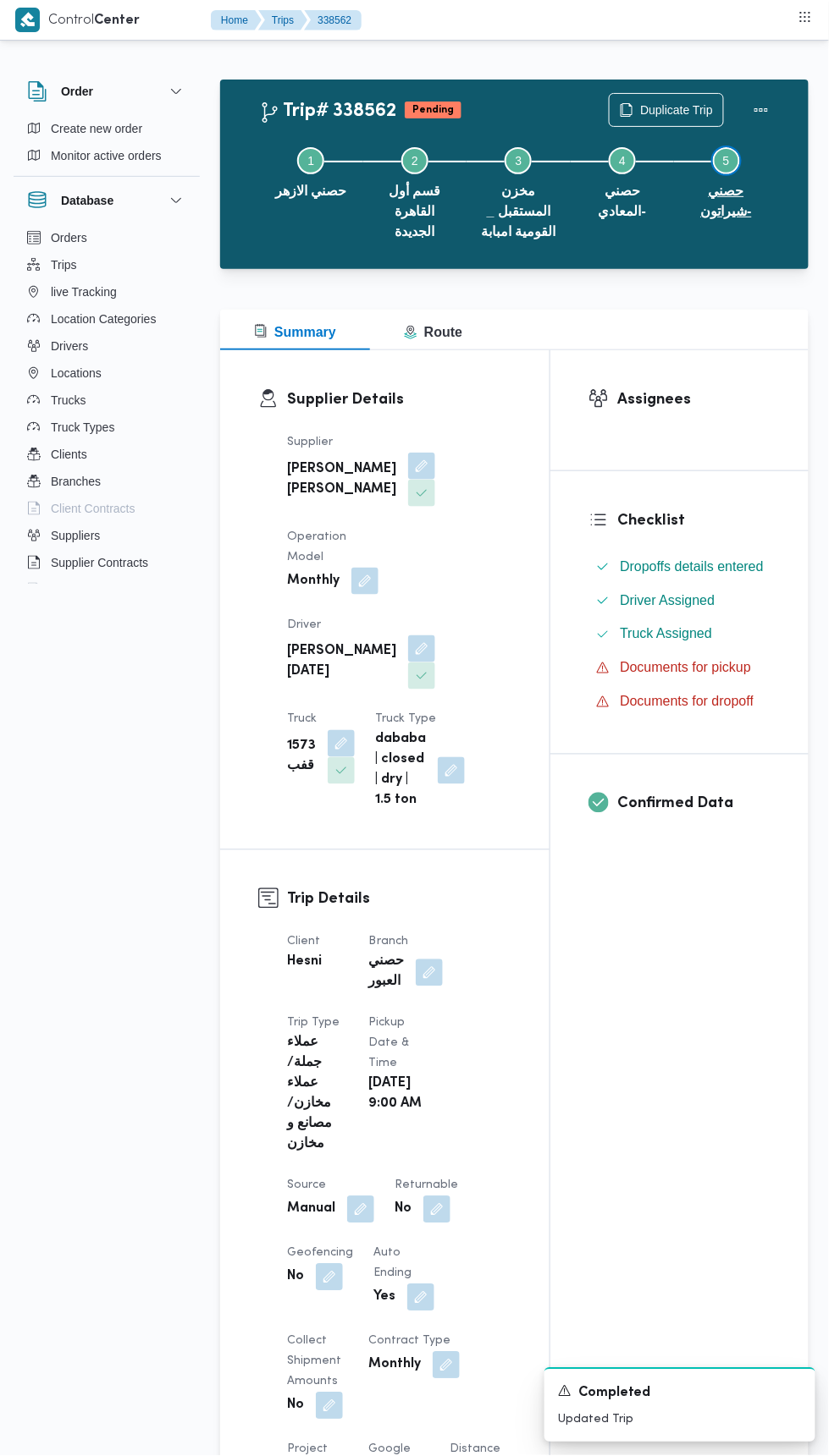
click at [752, 131] on button "Step 5 is incomplete 5 حصني -شيراتون" at bounding box center [725, 181] width 104 height 108
click at [768, 124] on button "Actions" at bounding box center [761, 110] width 34 height 34
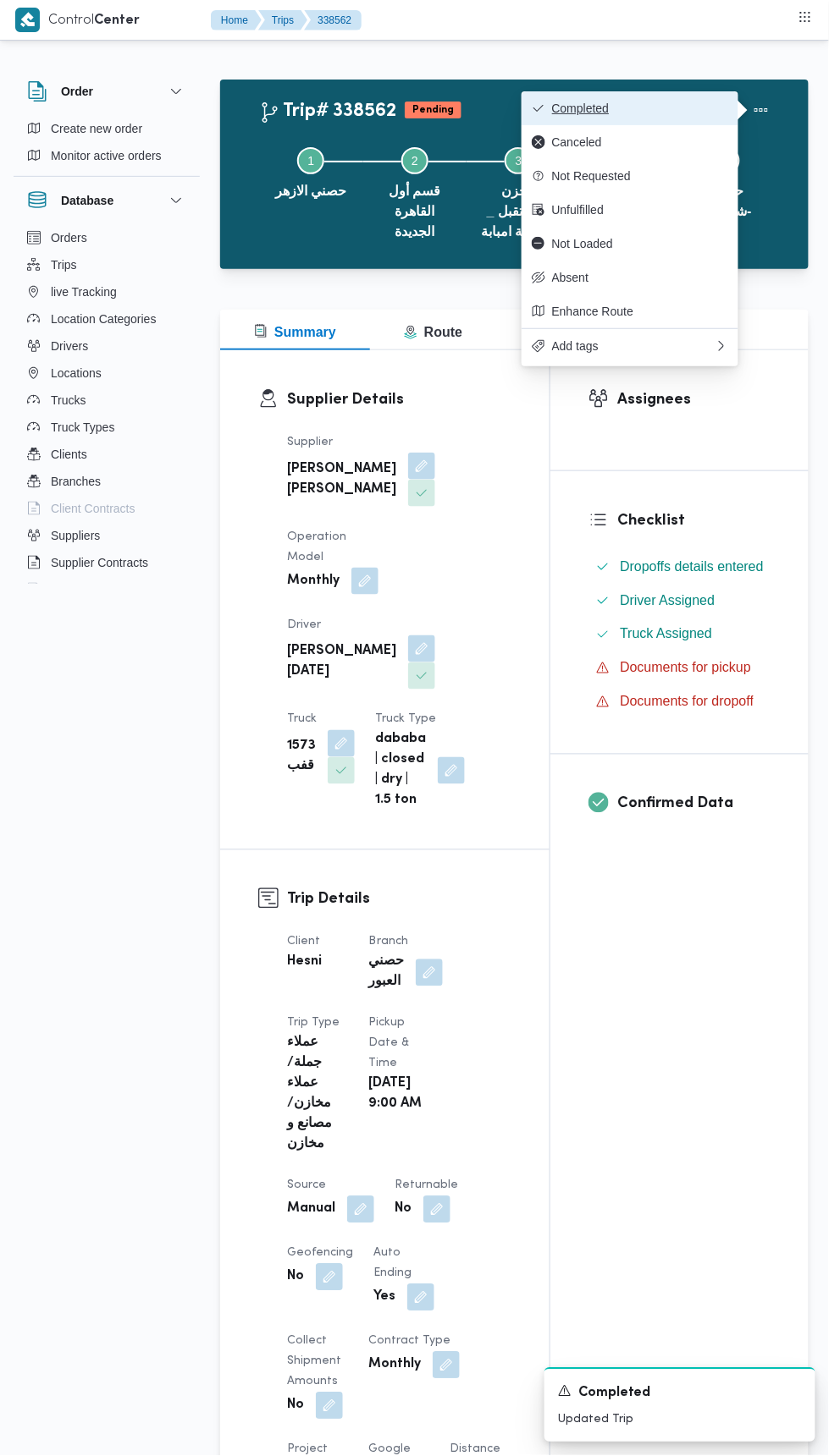
click at [687, 109] on span "Completed" at bounding box center [640, 108] width 176 height 13
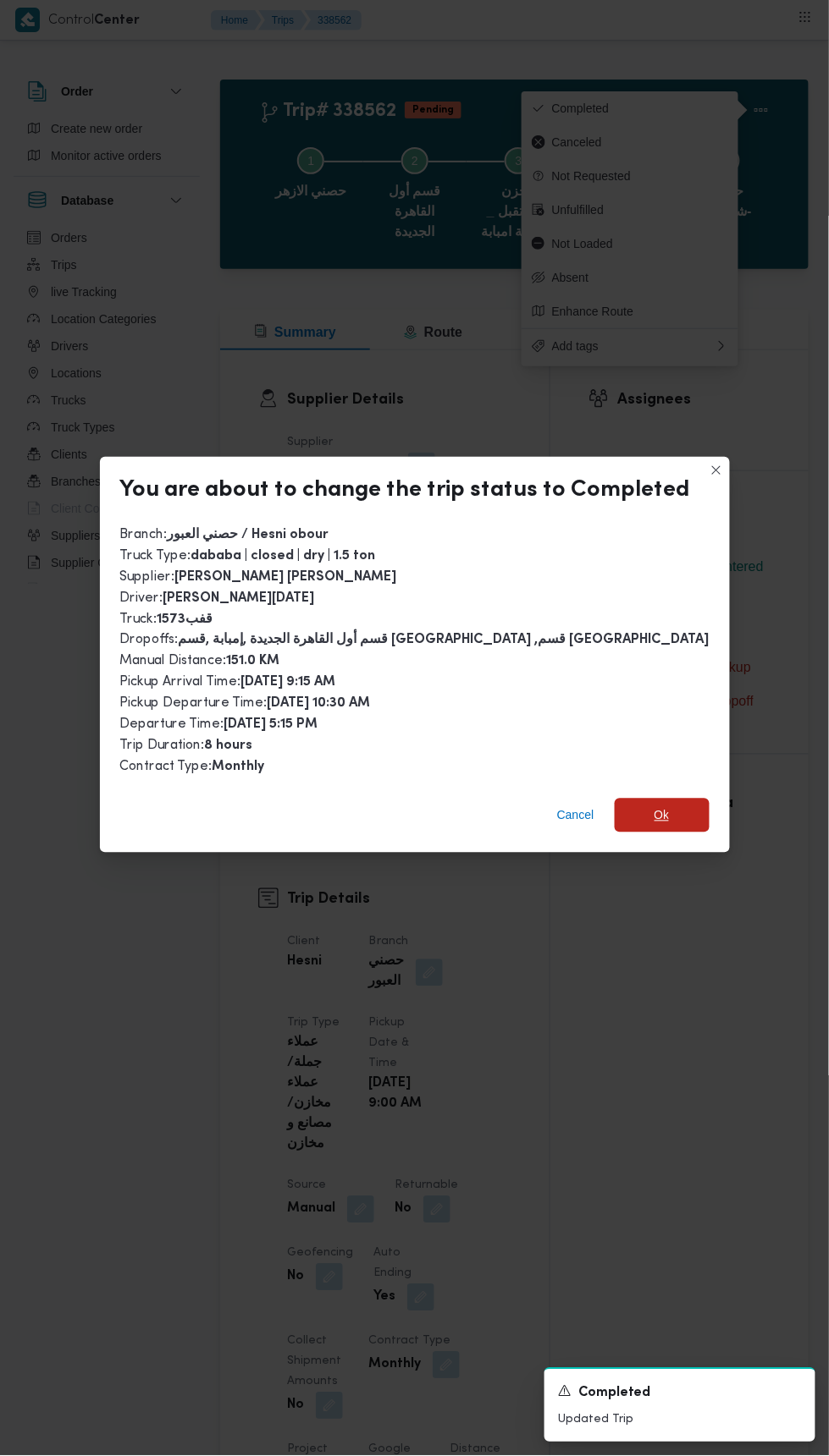
click at [683, 799] on span "Ok" at bounding box center [662, 815] width 95 height 34
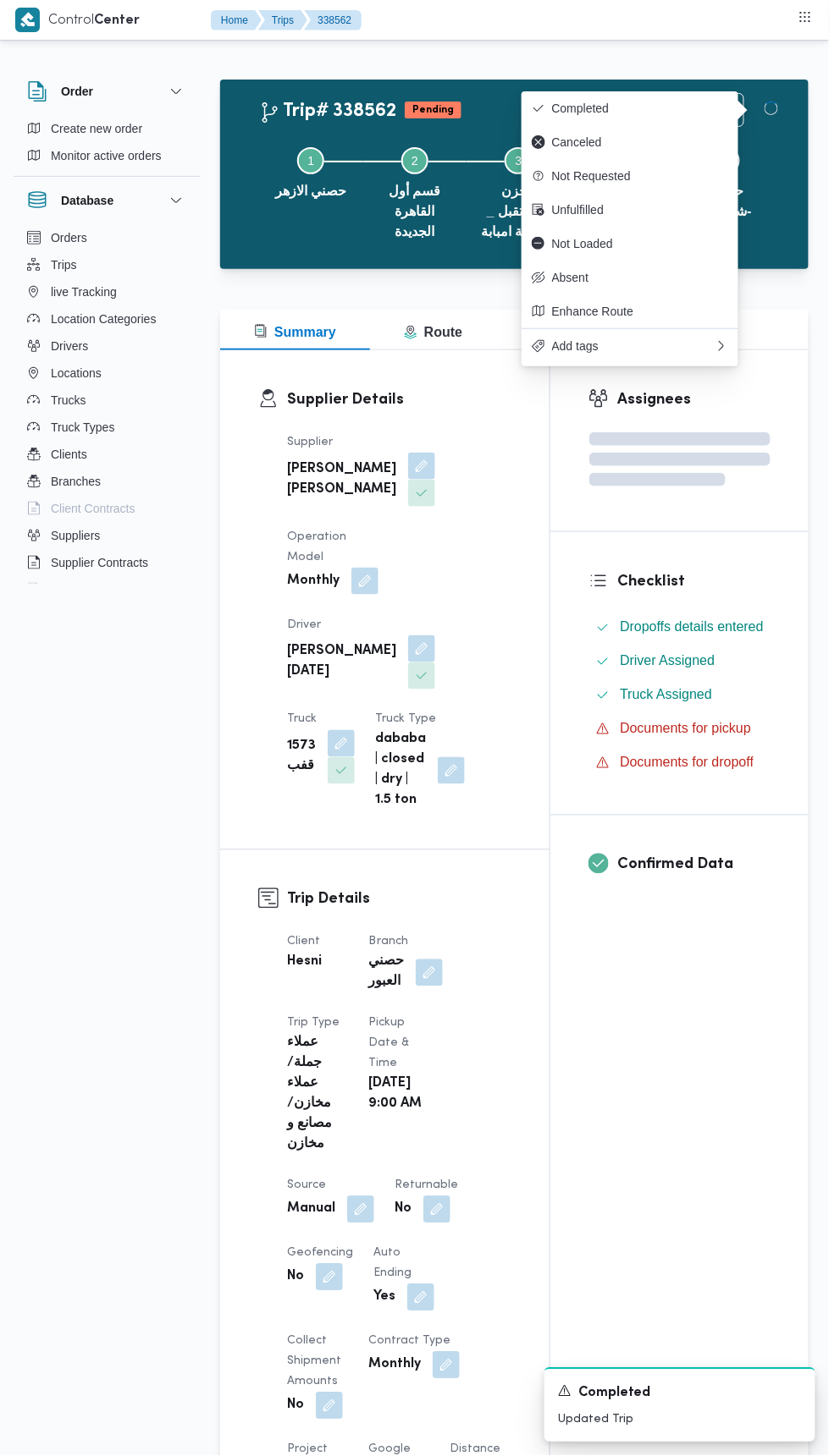
click at [694, 1065] on div "Assignees Checklist Dropoffs details entered Driver Assigned Truck Assigned Doc…" at bounding box center [679, 1350] width 258 height 2000
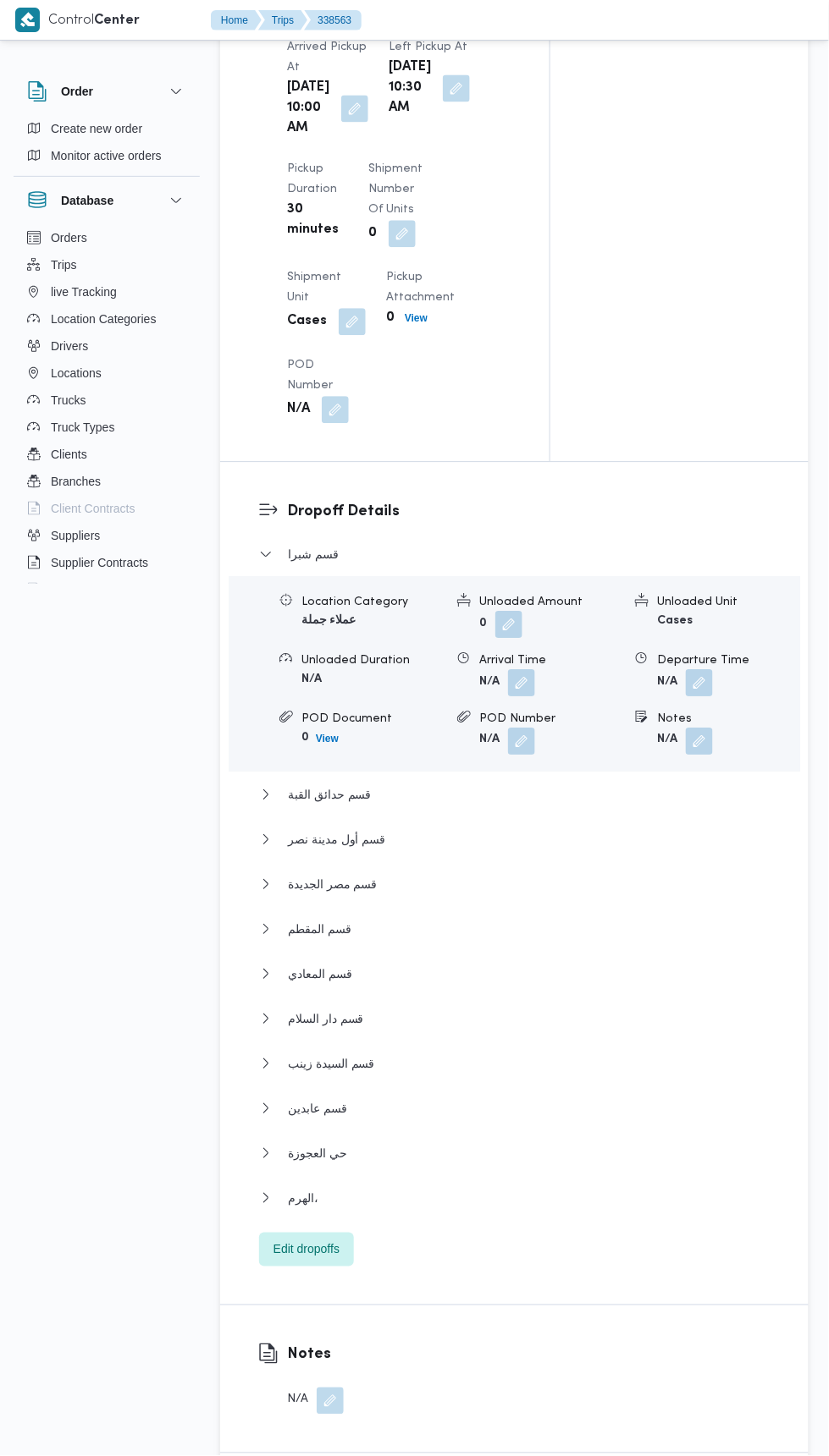
click at [573, 1035] on div "قسم شبرا Location Category عملاء جملة Unloaded Amount 0 Unloaded Unit Cases Unl…" at bounding box center [515, 905] width 512 height 723
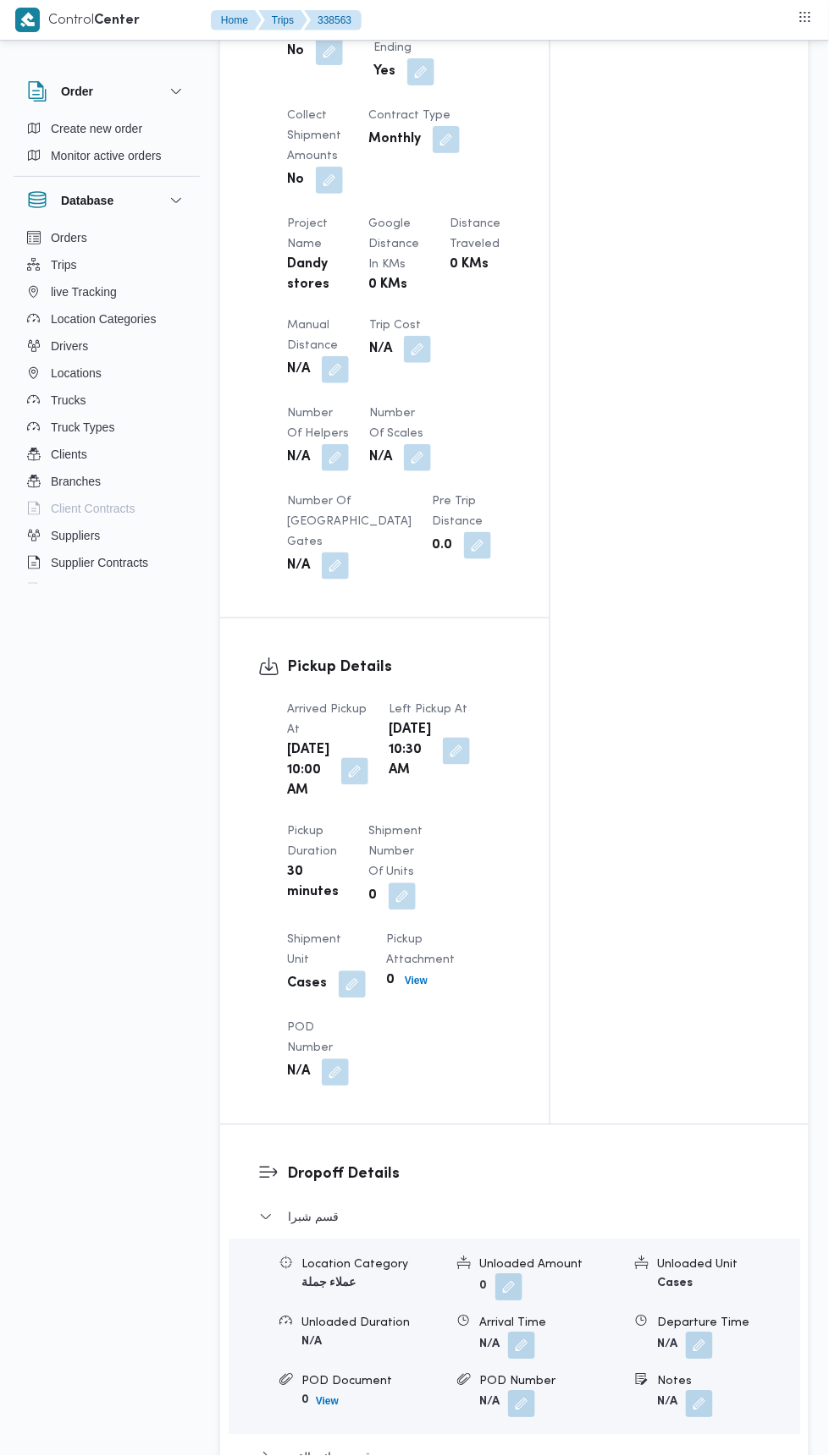
scroll to position [1097, 0]
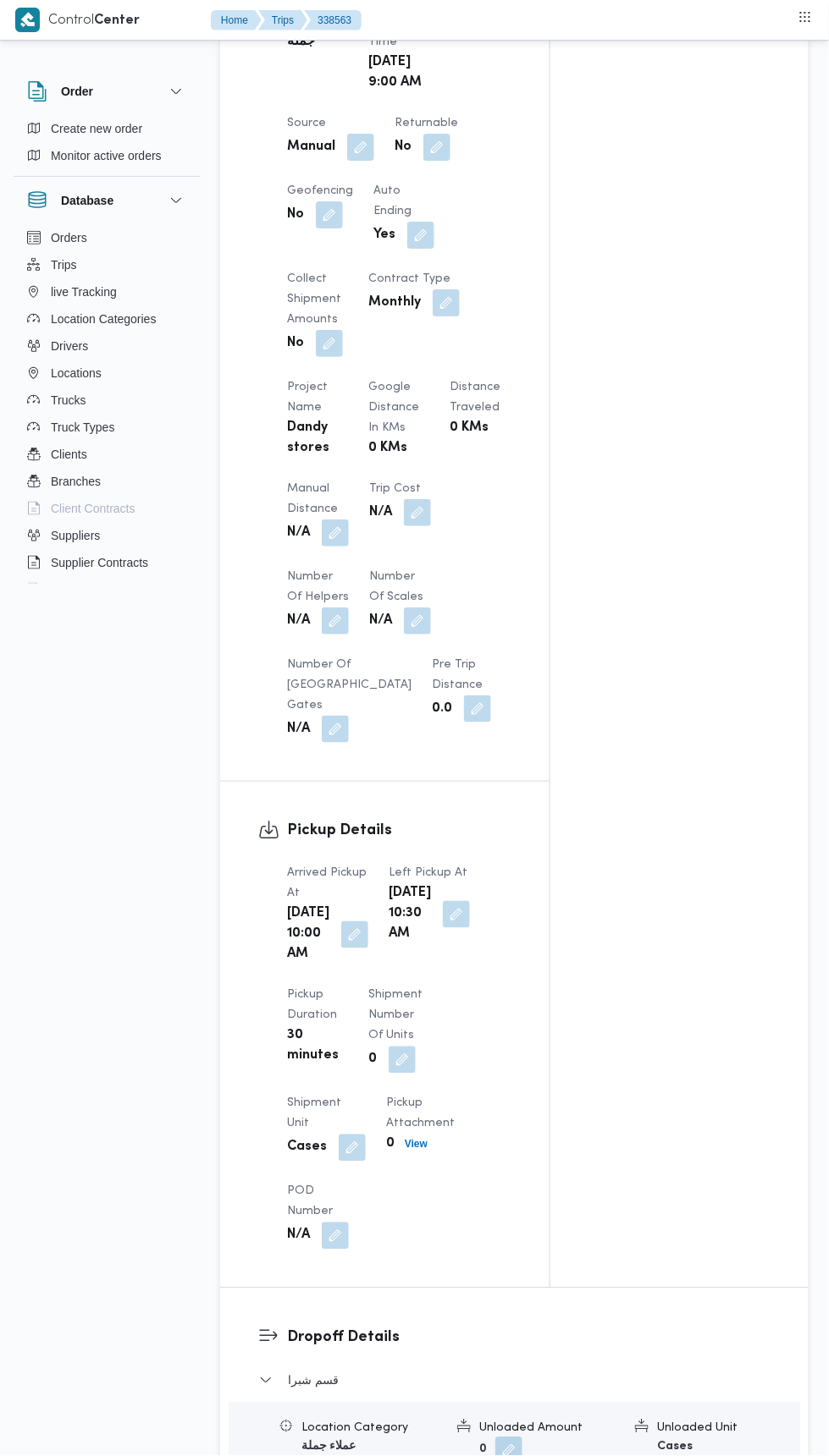
click at [346, 479] on dt "Manual Distance" at bounding box center [318, 498] width 62 height 40
click at [336, 520] on button "button" at bounding box center [335, 533] width 27 height 27
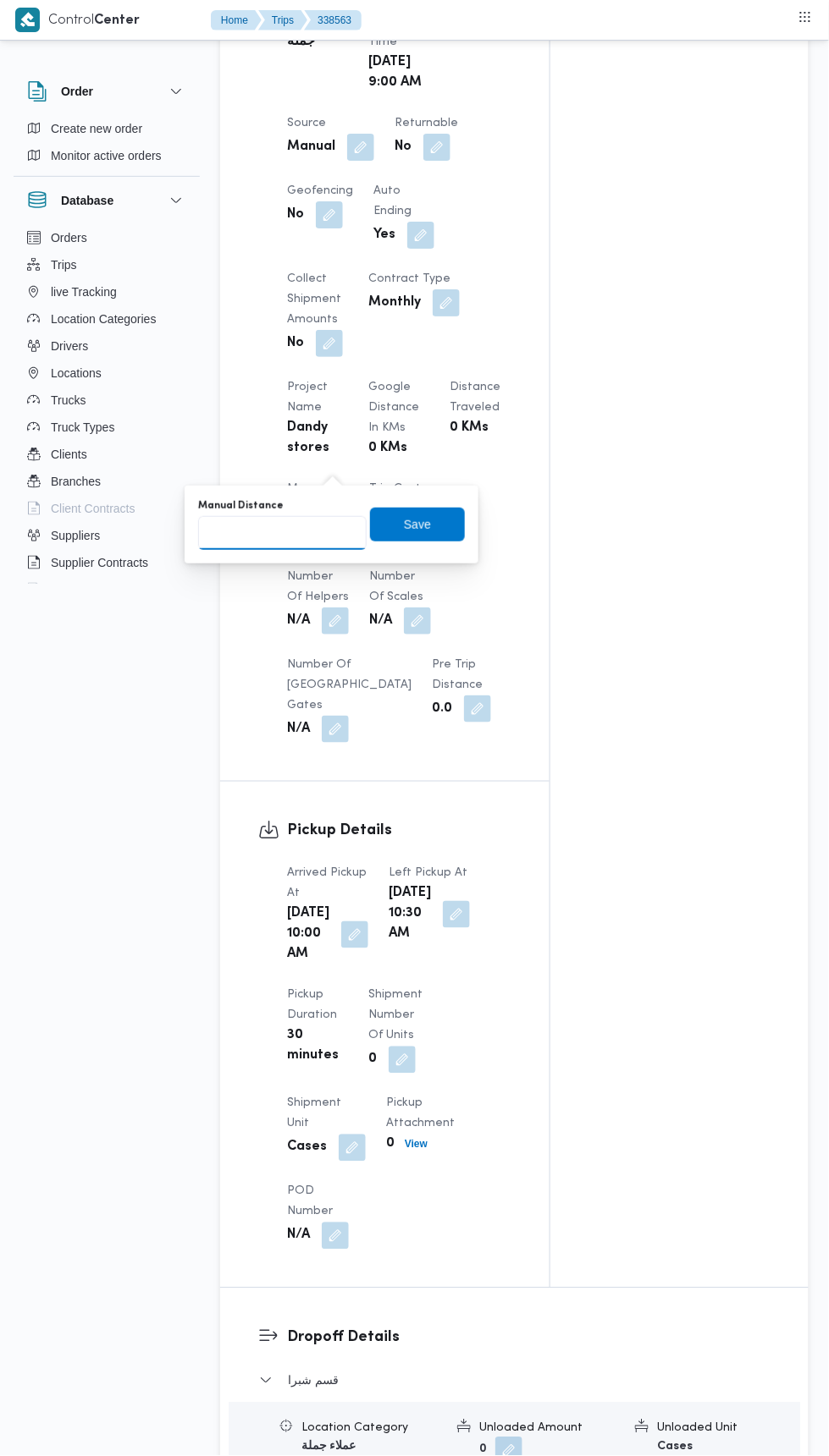
click at [321, 531] on input "Manual Distance" at bounding box center [283, 533] width 168 height 34
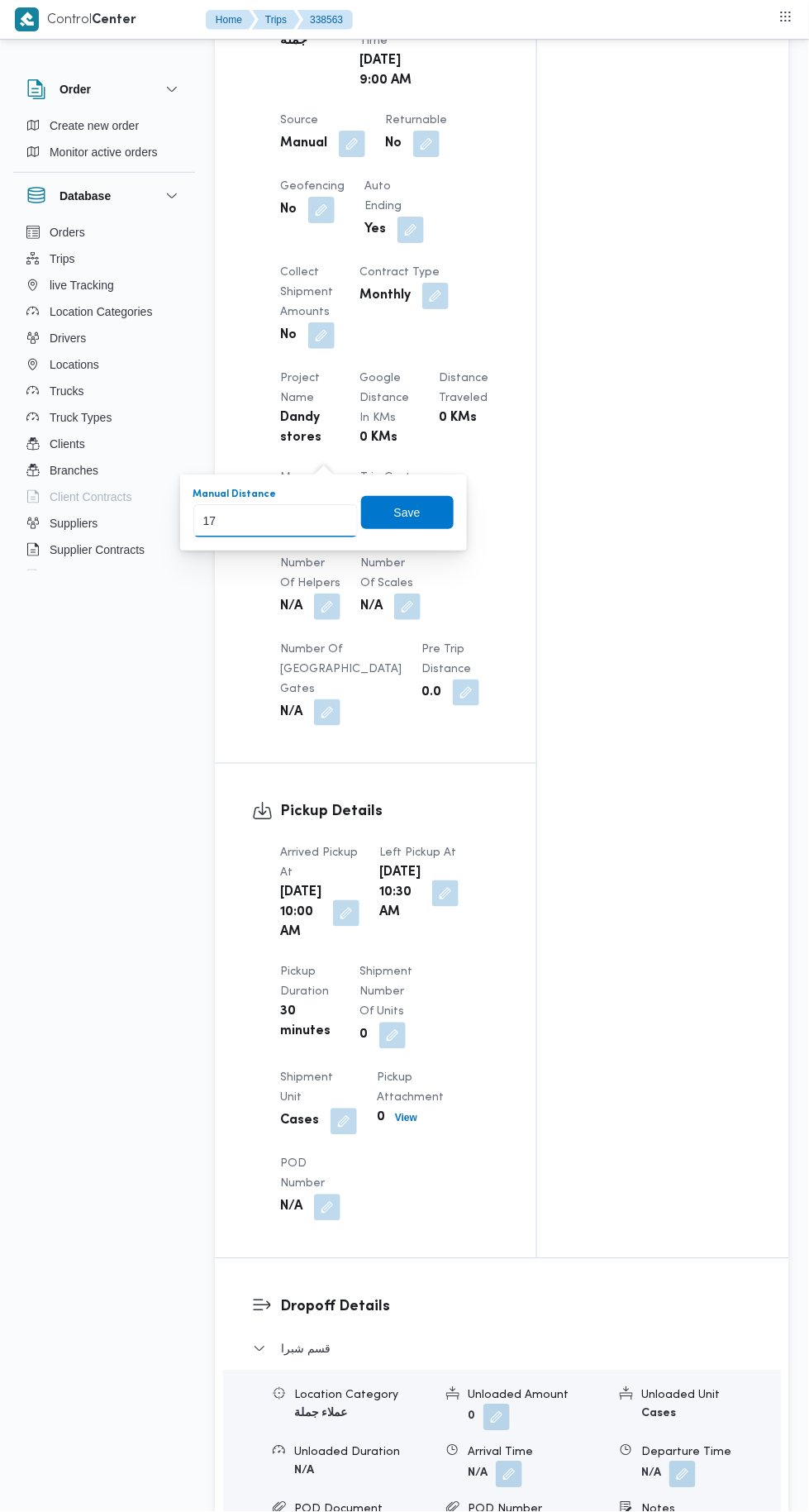
type input "170"
click at [403, 500] on span "Save" at bounding box center [406, 513] width 92 height 33
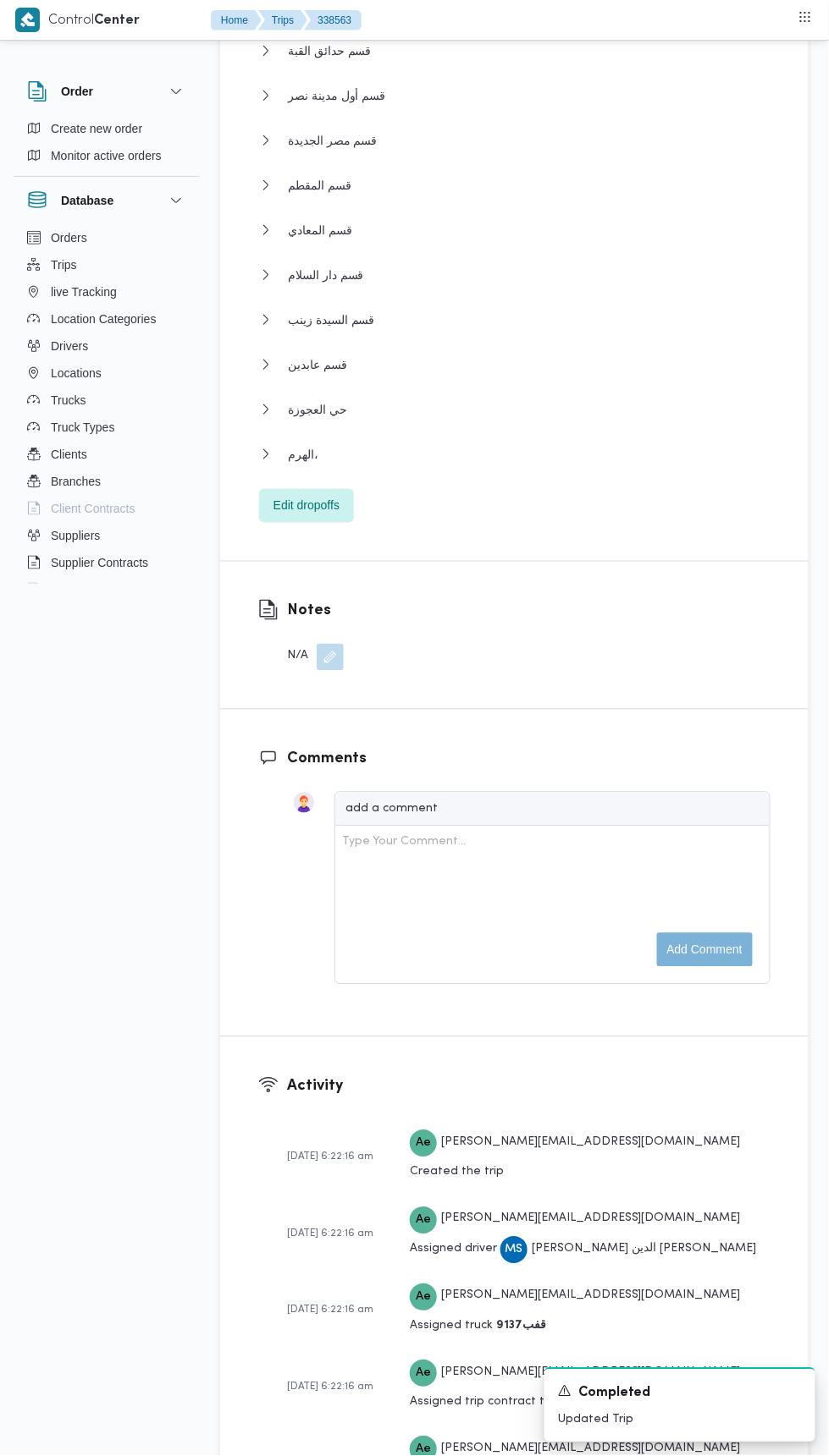
scroll to position [2669, 0]
click at [588, 468] on div "قسم شبرا Location Category عملاء جملة Unloaded Amount 0 Unloaded Unit Cases Unl…" at bounding box center [515, 160] width 512 height 723
click at [631, 444] on button "الهرم،" at bounding box center [515, 453] width 512 height 21
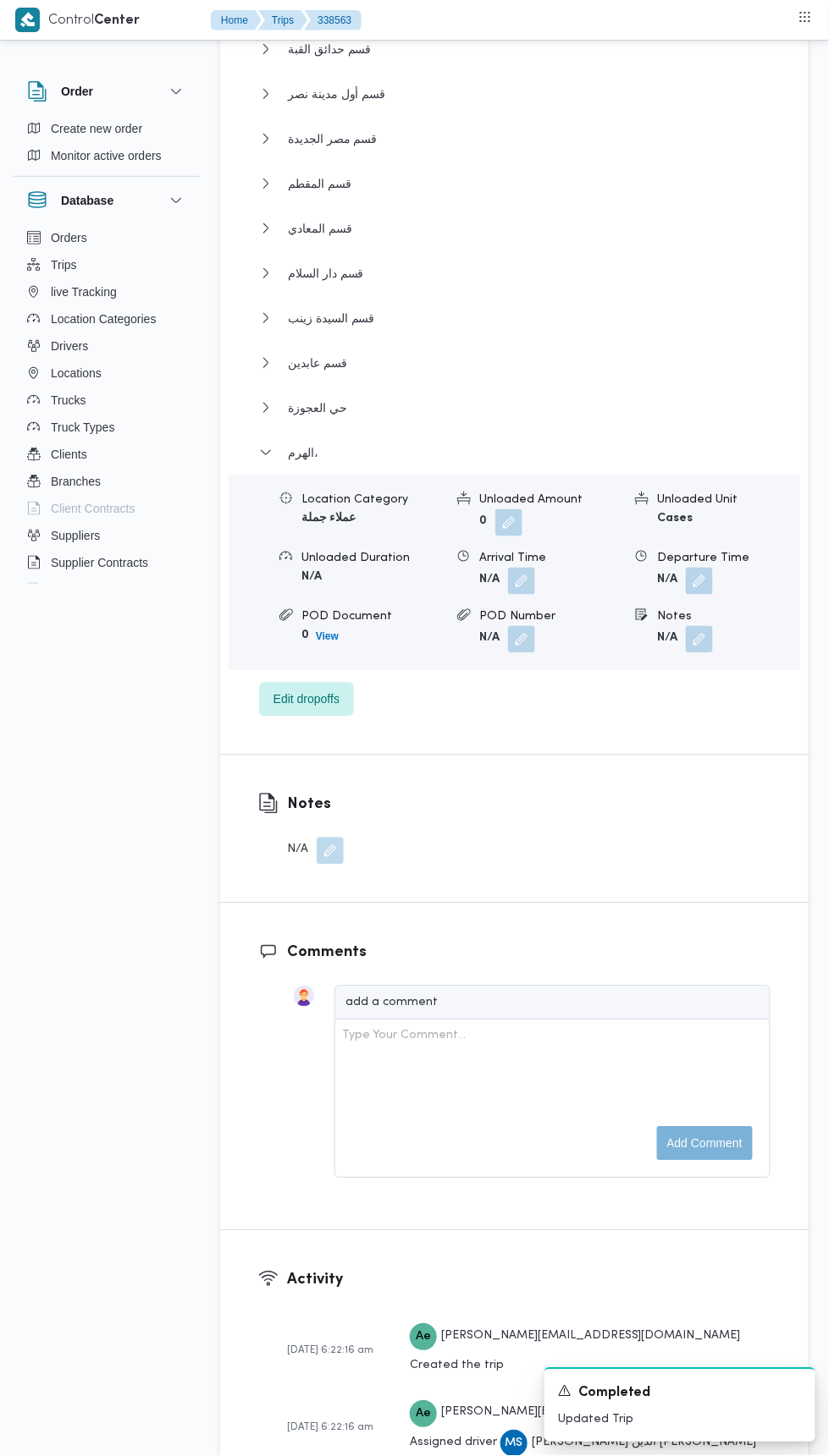
click at [712, 580] on span at bounding box center [695, 581] width 36 height 27
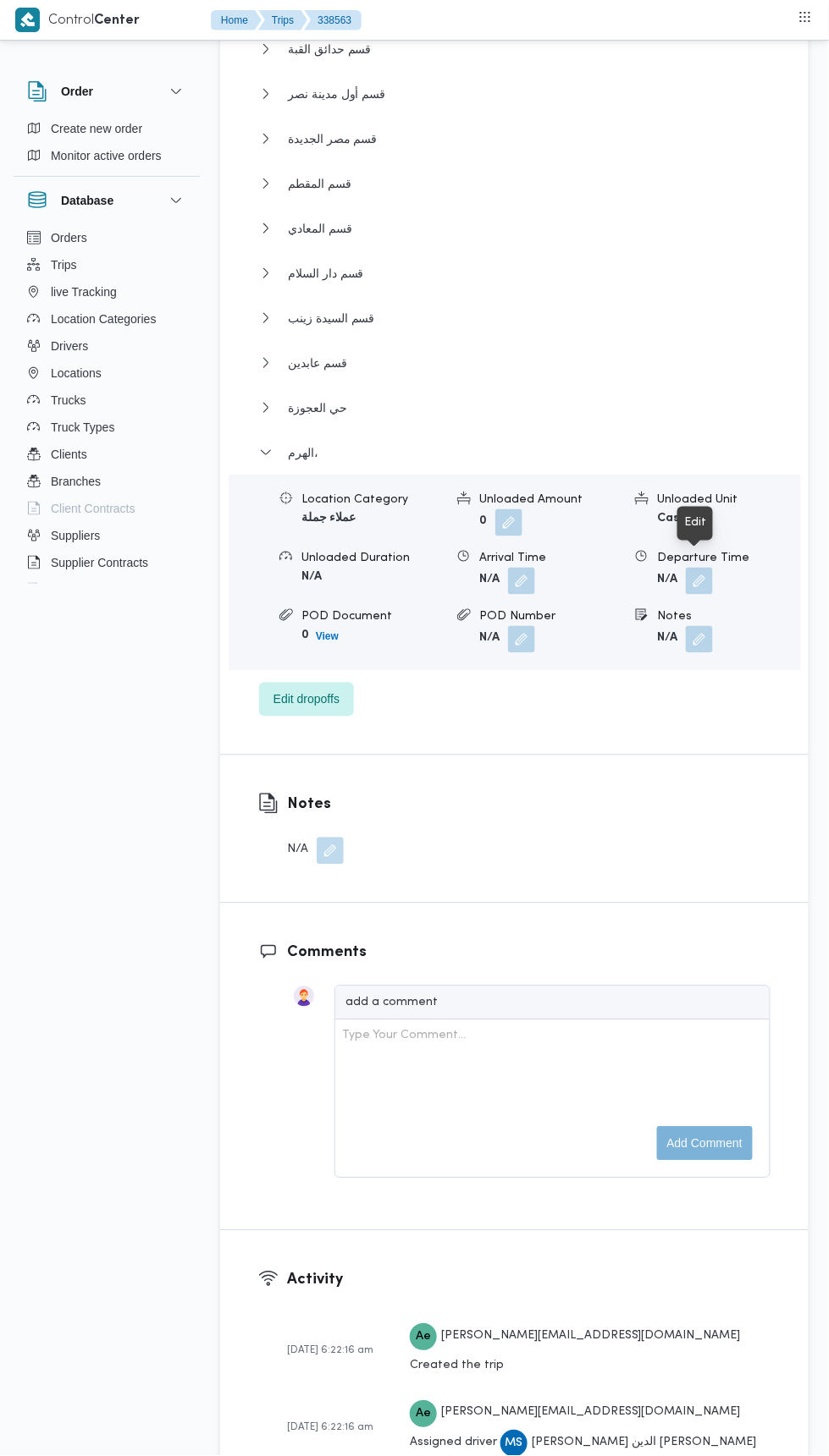
click at [707, 568] on button "button" at bounding box center [699, 581] width 27 height 27
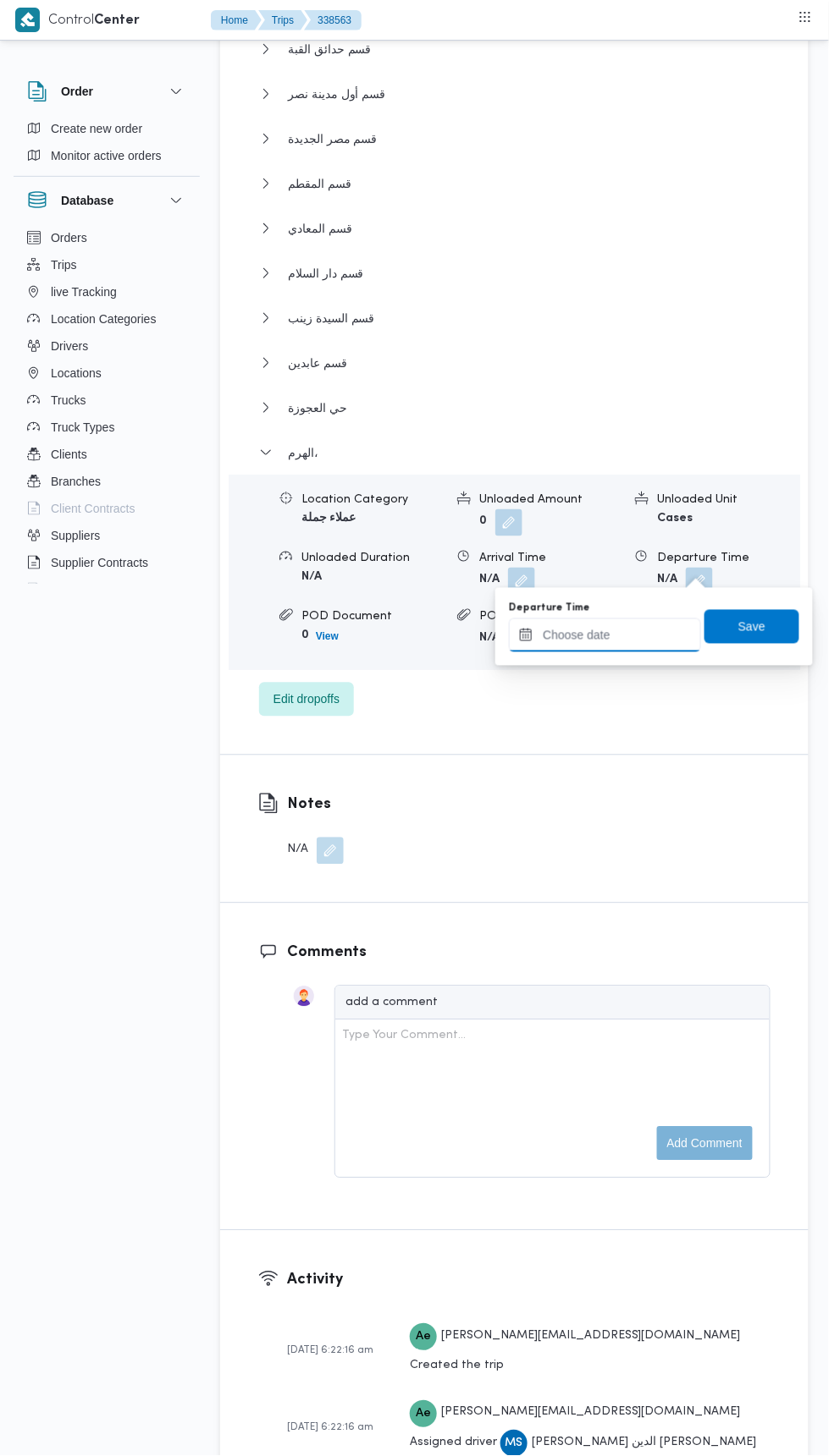
click at [661, 636] on input "Departure Time" at bounding box center [604, 635] width 192 height 34
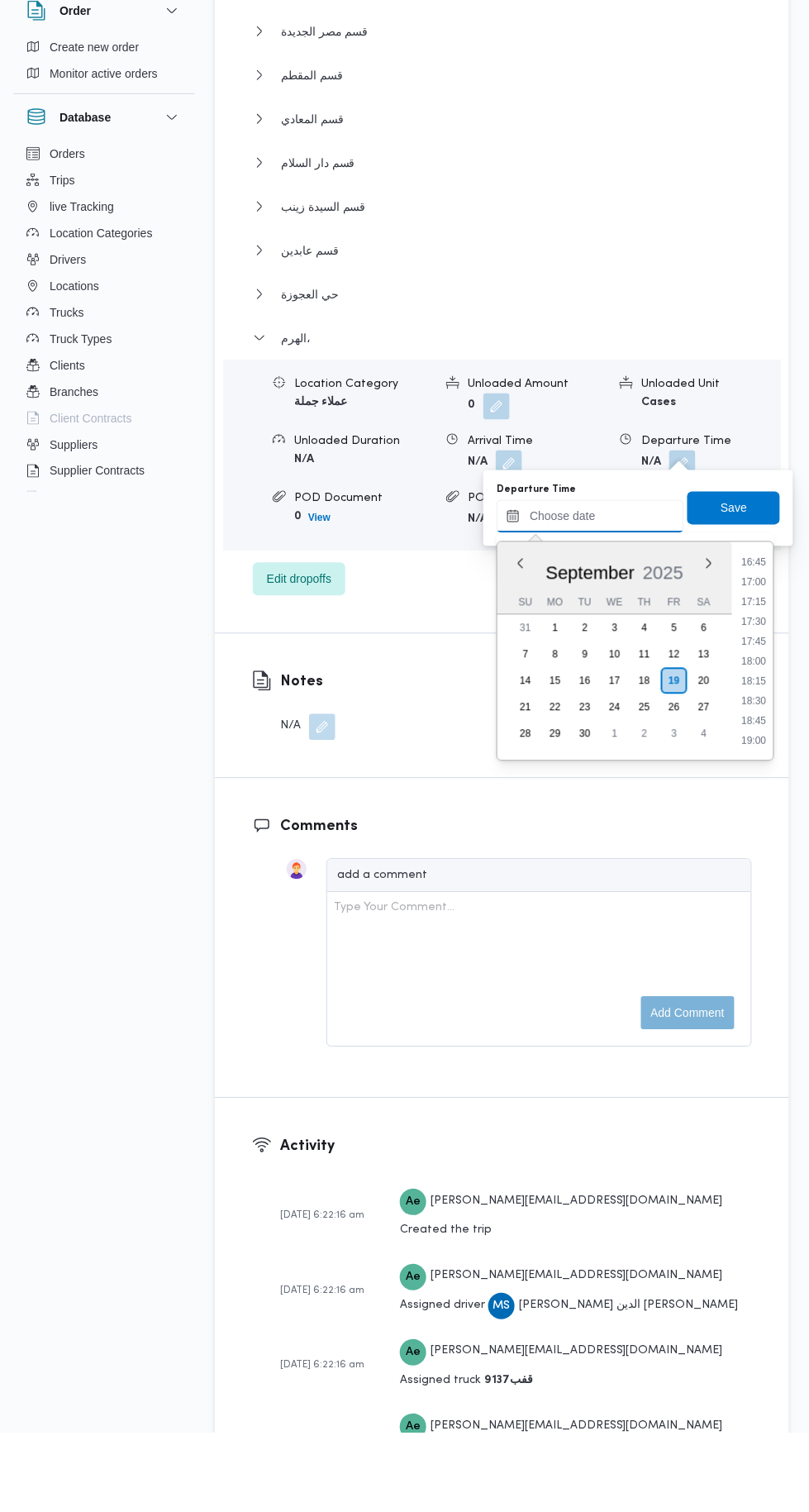
scroll to position [1330, 0]
click at [754, 660] on li "17:00" at bounding box center [754, 661] width 38 height 16
type input "19/09/2025 17:00"
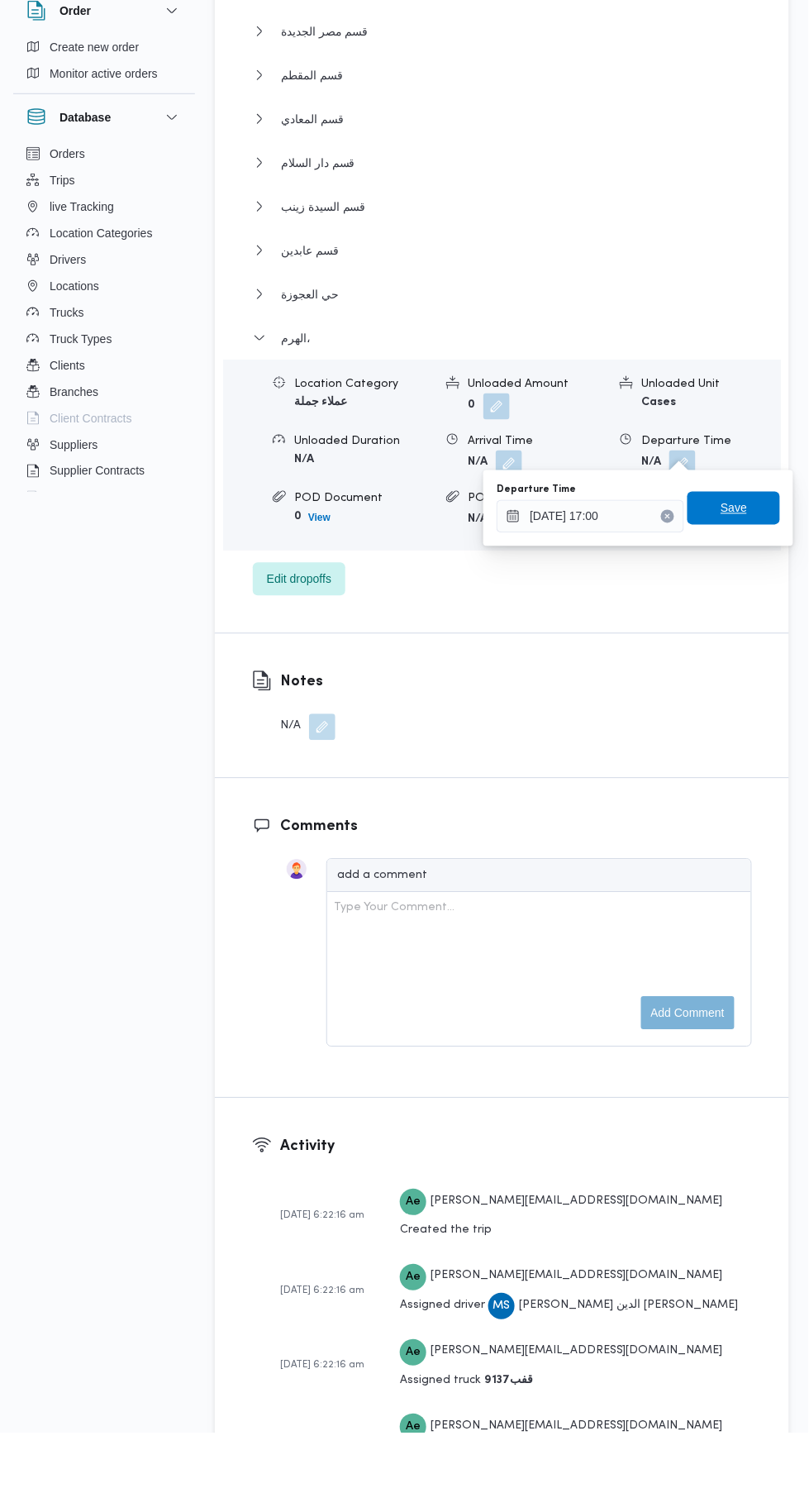
click at [769, 600] on span "Save" at bounding box center [733, 587] width 92 height 33
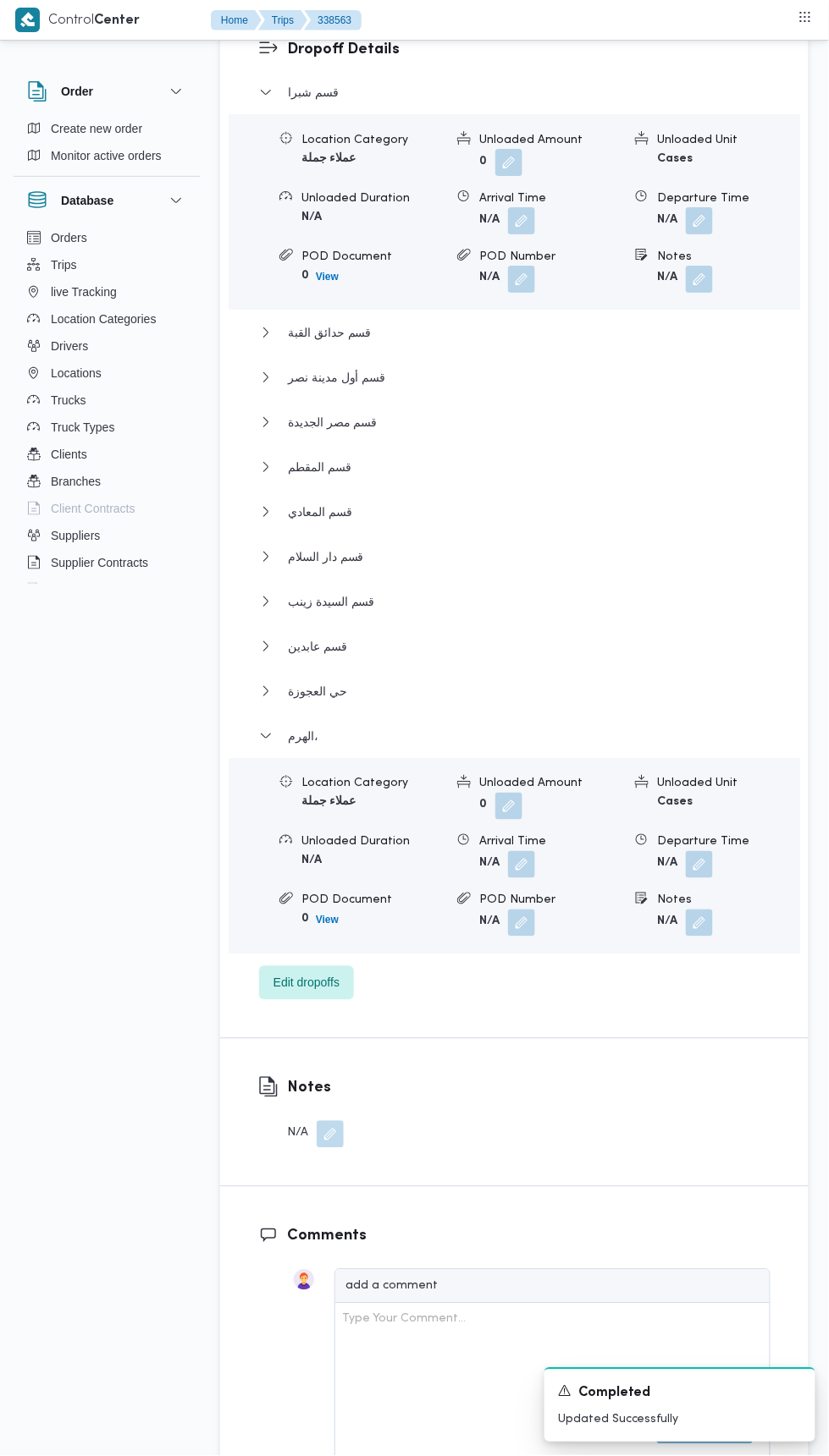
scroll to position [0, 0]
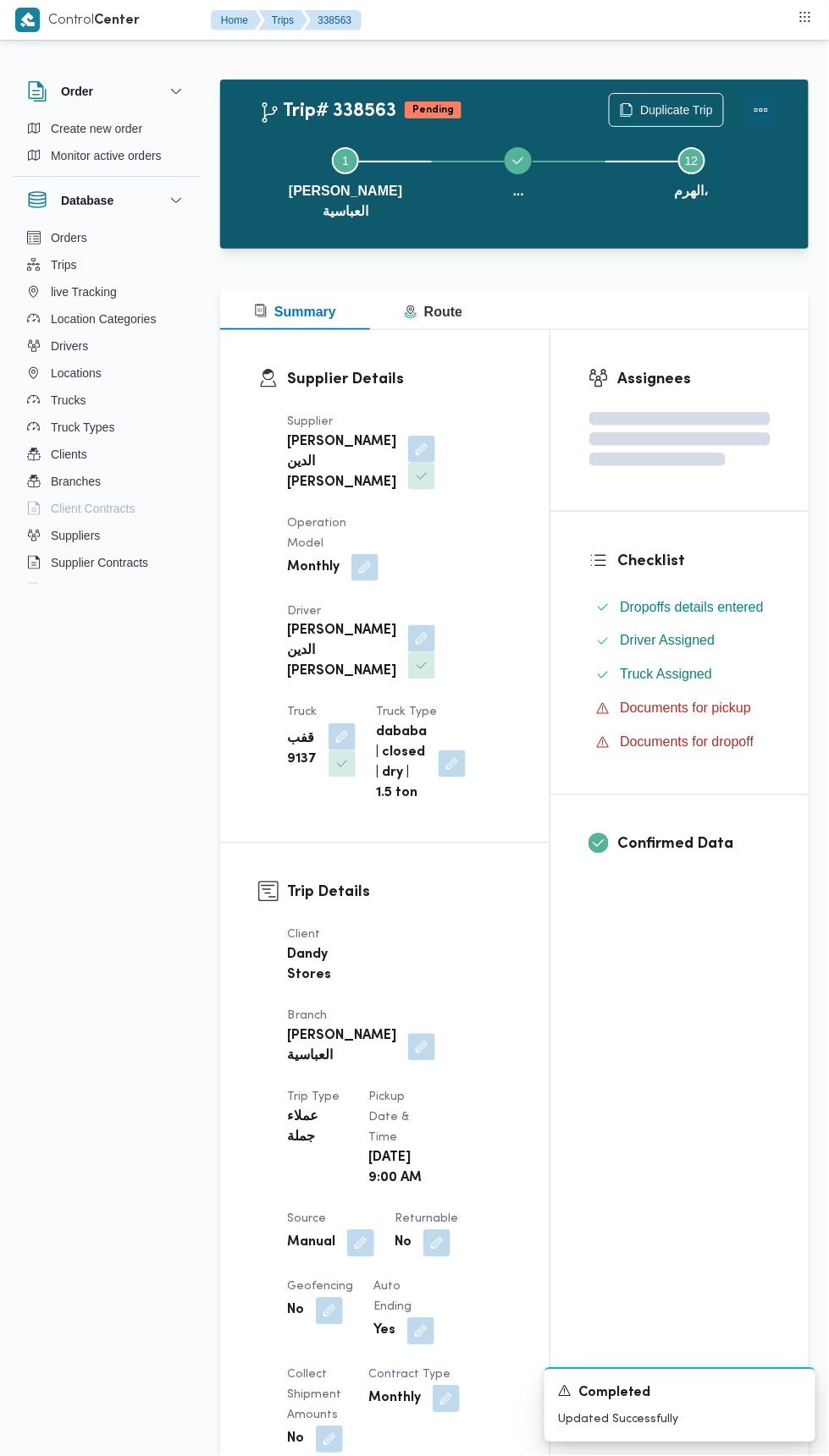
click at [764, 100] on button "Actions" at bounding box center [761, 110] width 34 height 34
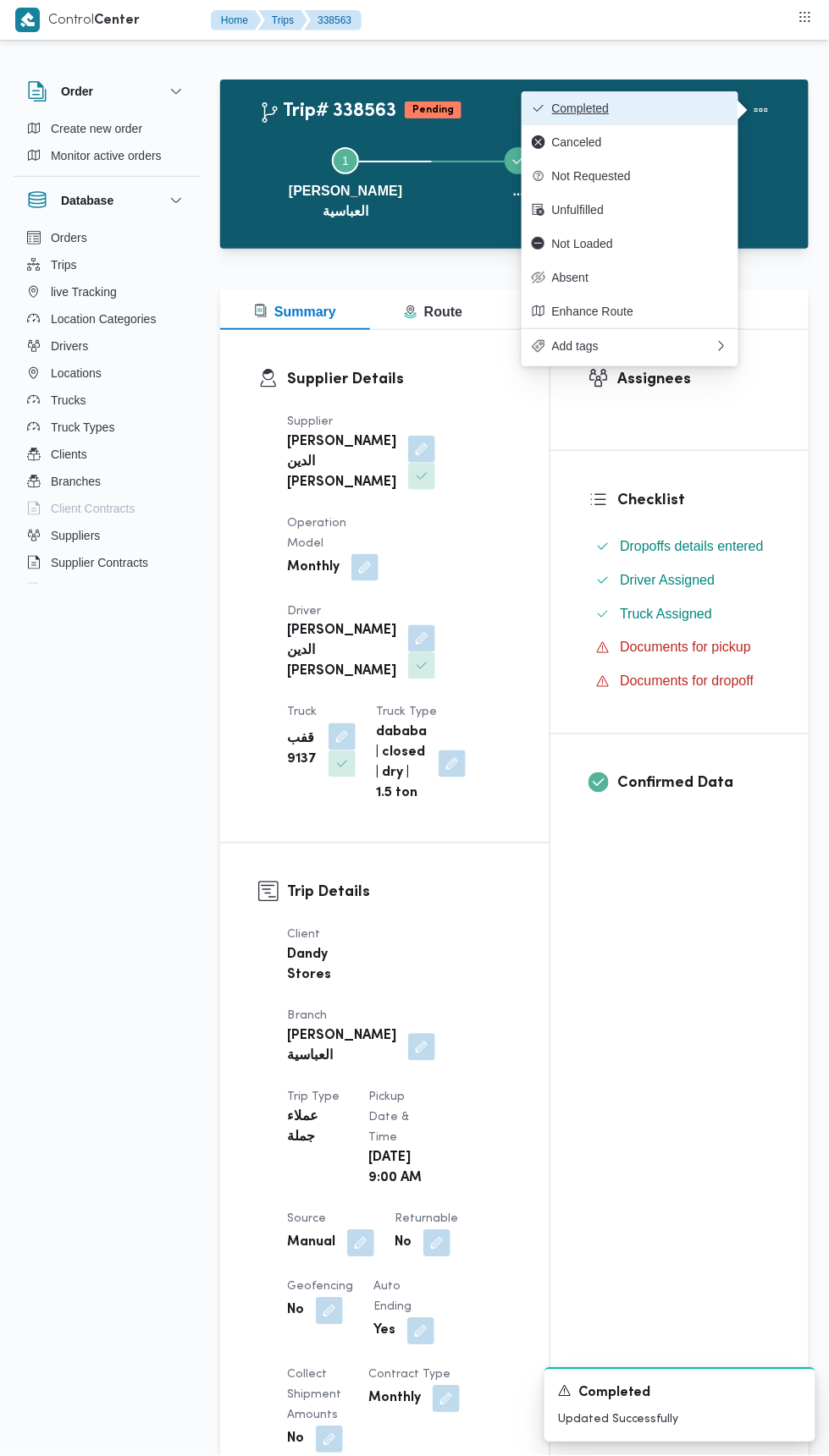
click at [699, 108] on span "Completed" at bounding box center [640, 108] width 176 height 13
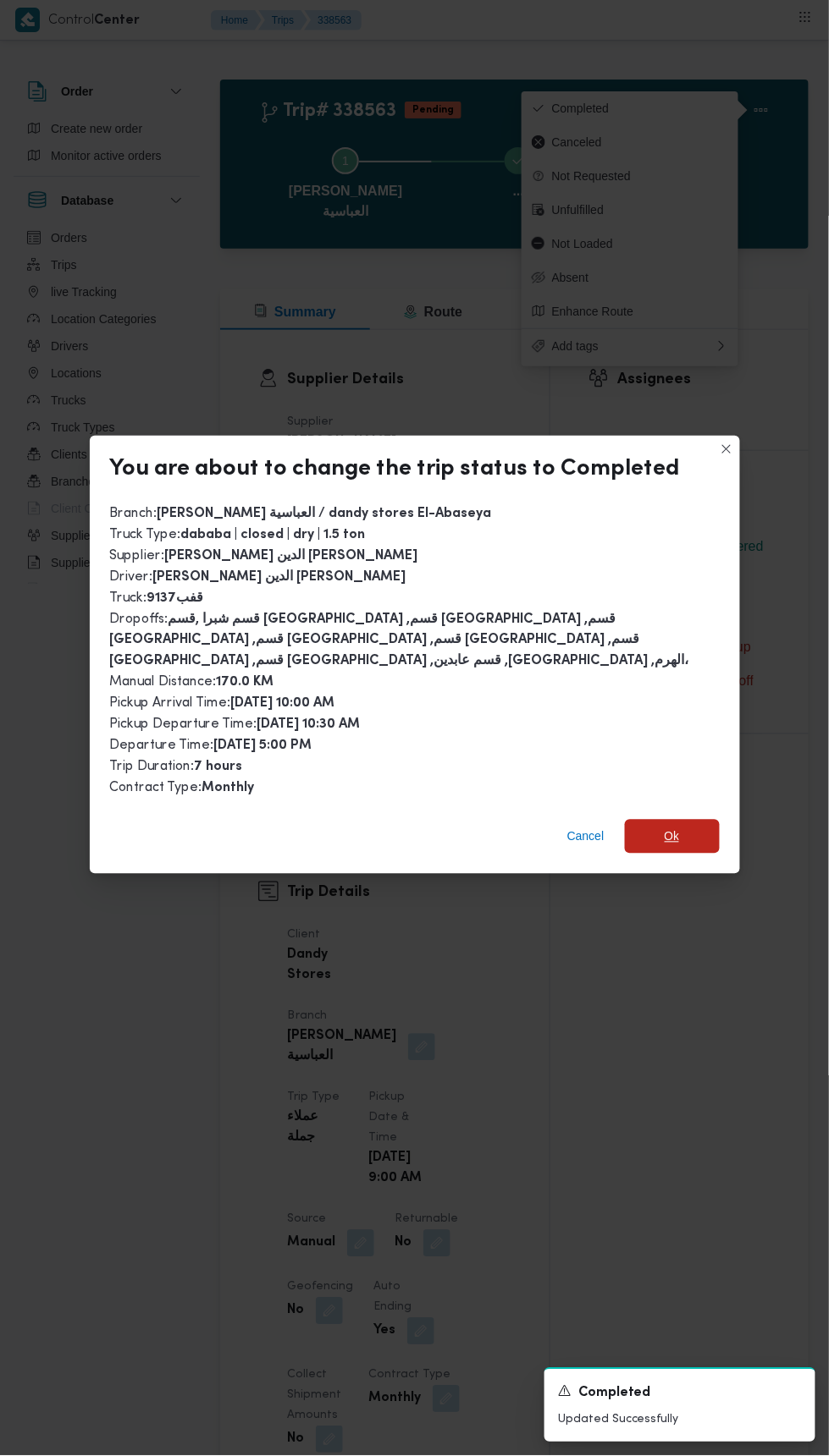
click at [688, 824] on span "Ok" at bounding box center [672, 837] width 95 height 34
